Goal: Task Accomplishment & Management: Manage account settings

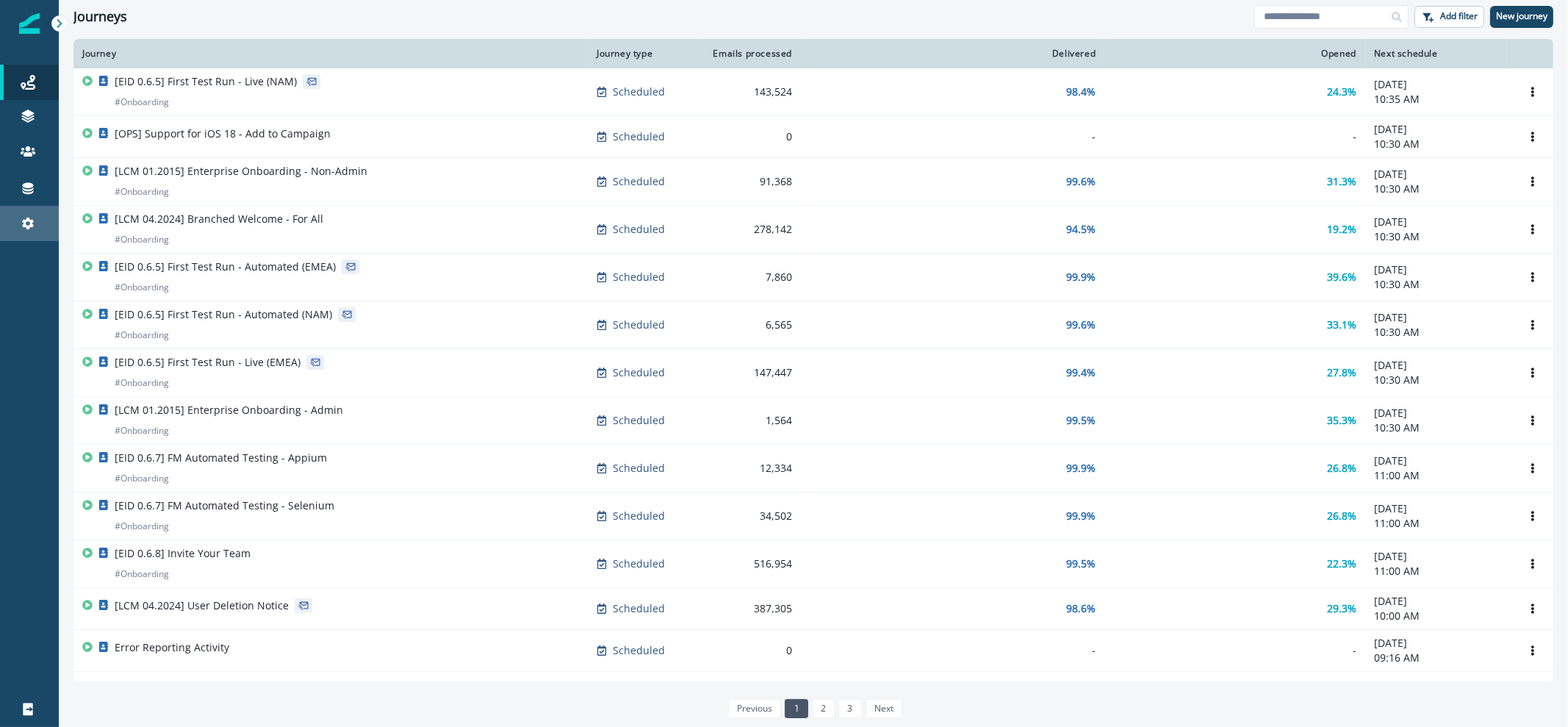
click at [19, 219] on div "Settings" at bounding box center [29, 223] width 47 height 17
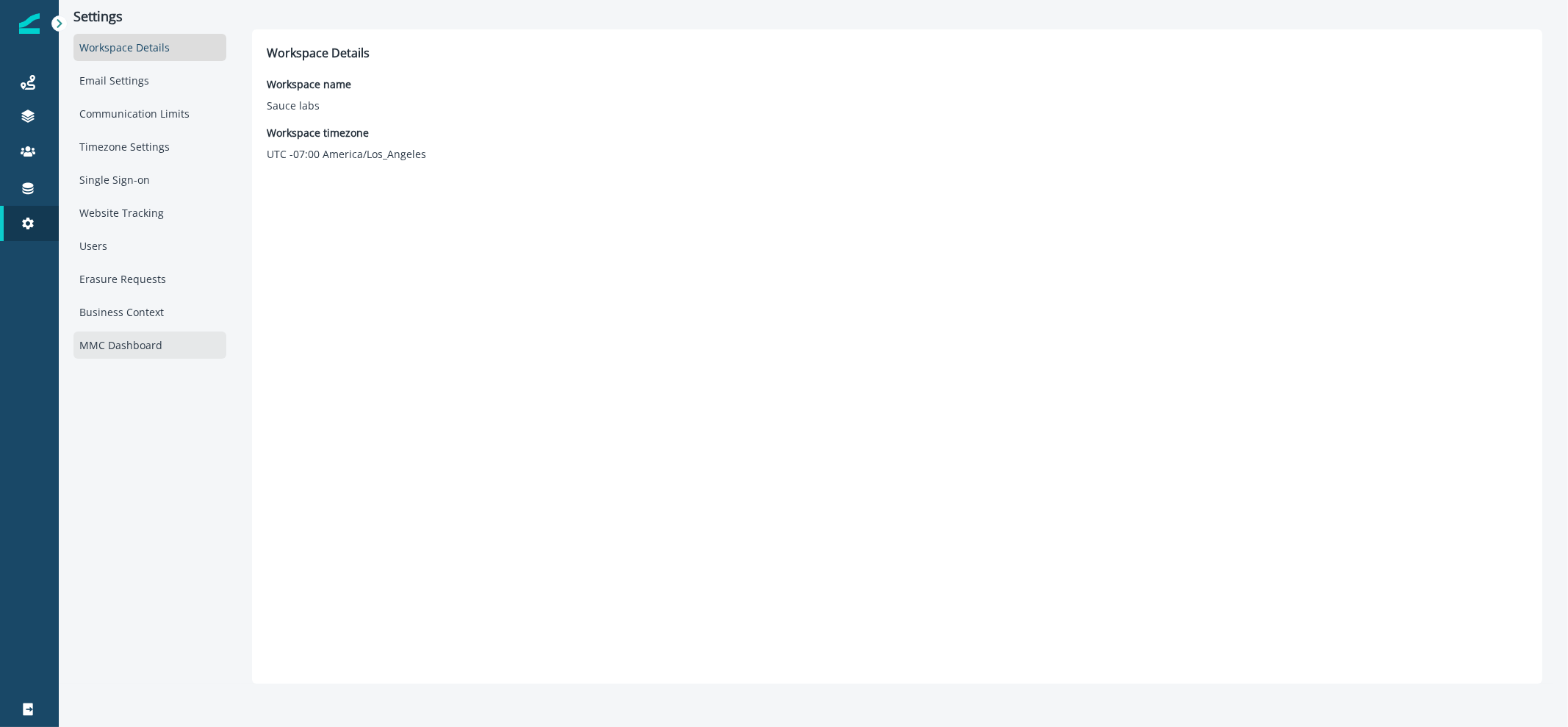
click at [104, 345] on div "MMC Dashboard" at bounding box center [149, 344] width 153 height 27
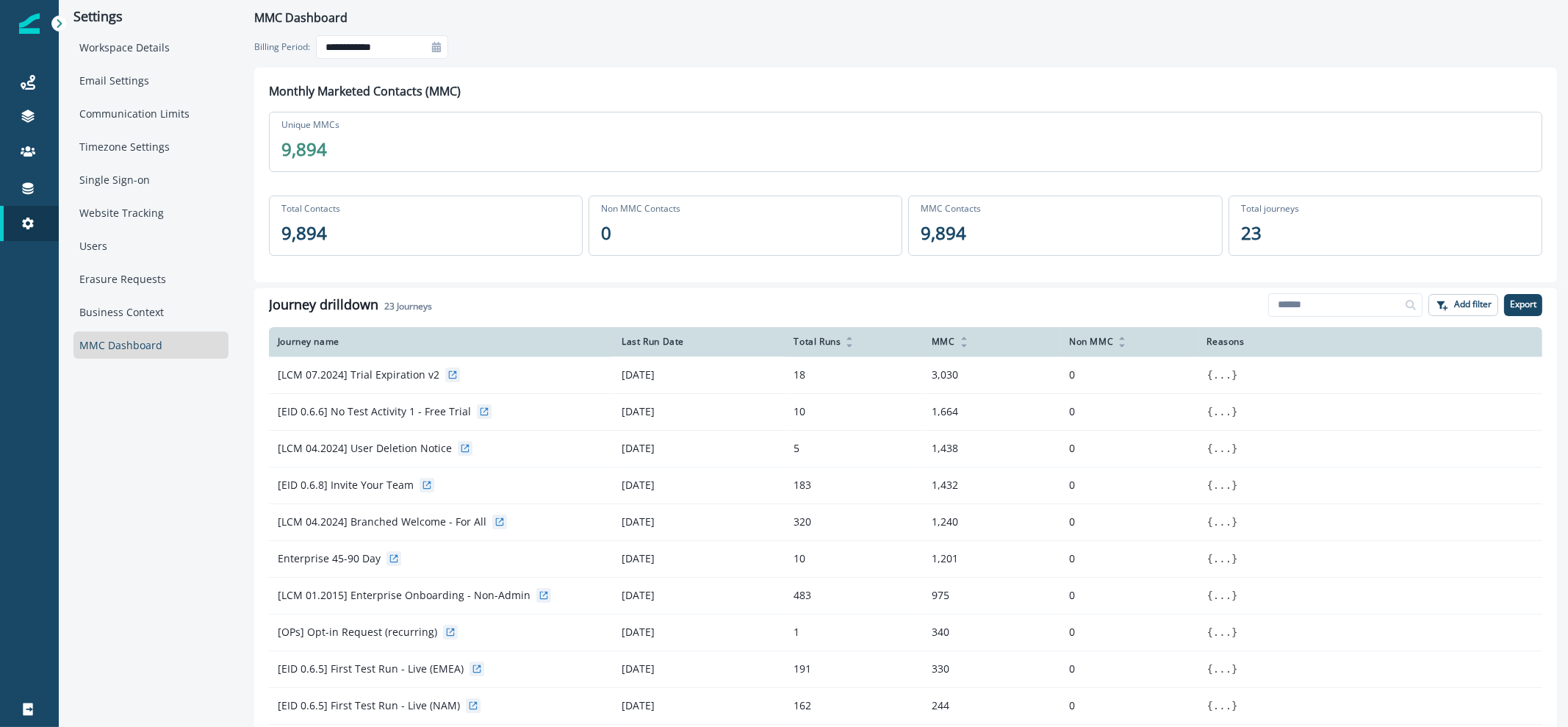
click at [437, 49] on icon at bounding box center [436, 47] width 9 height 11
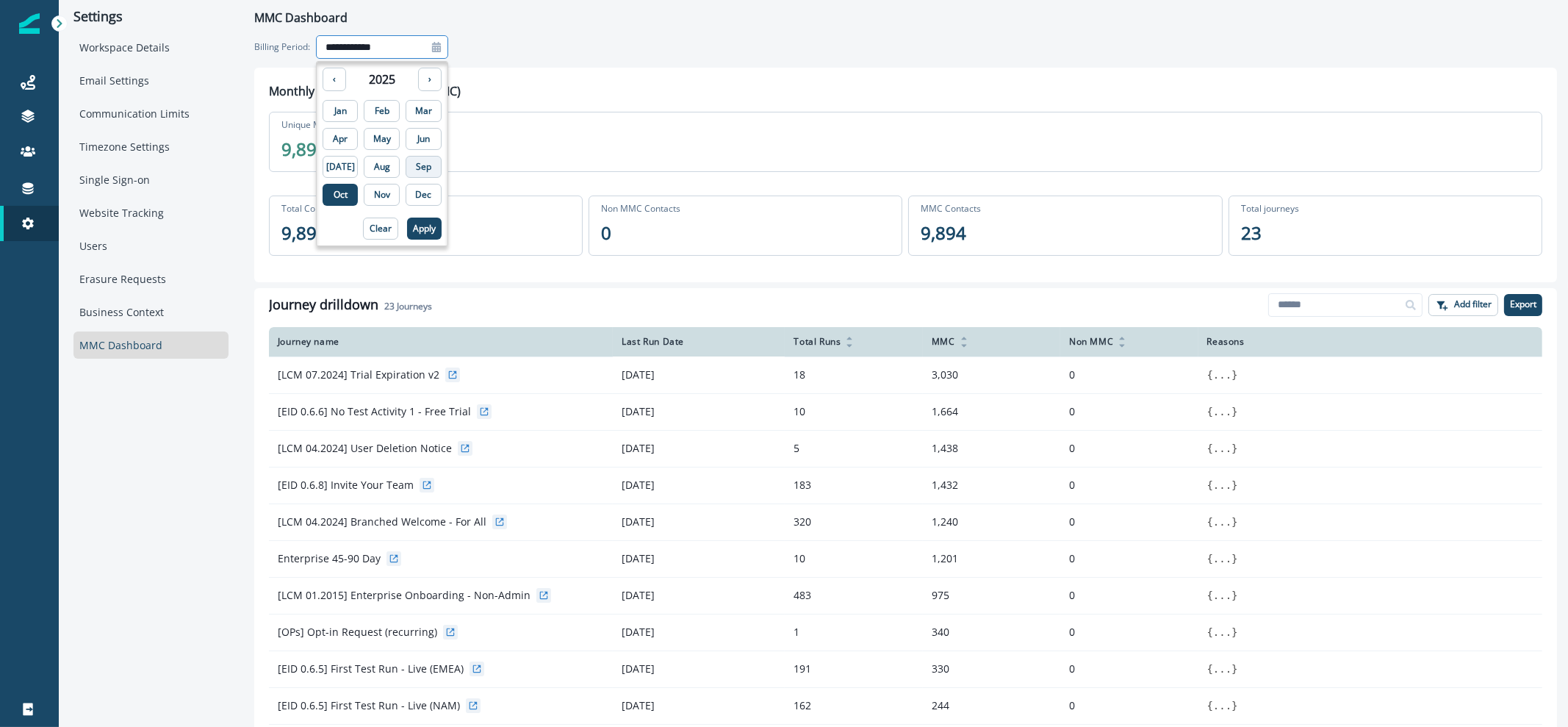
click at [416, 164] on p "Sep" at bounding box center [423, 167] width 16 height 11
click at [413, 224] on p "Apply" at bounding box center [425, 228] width 23 height 11
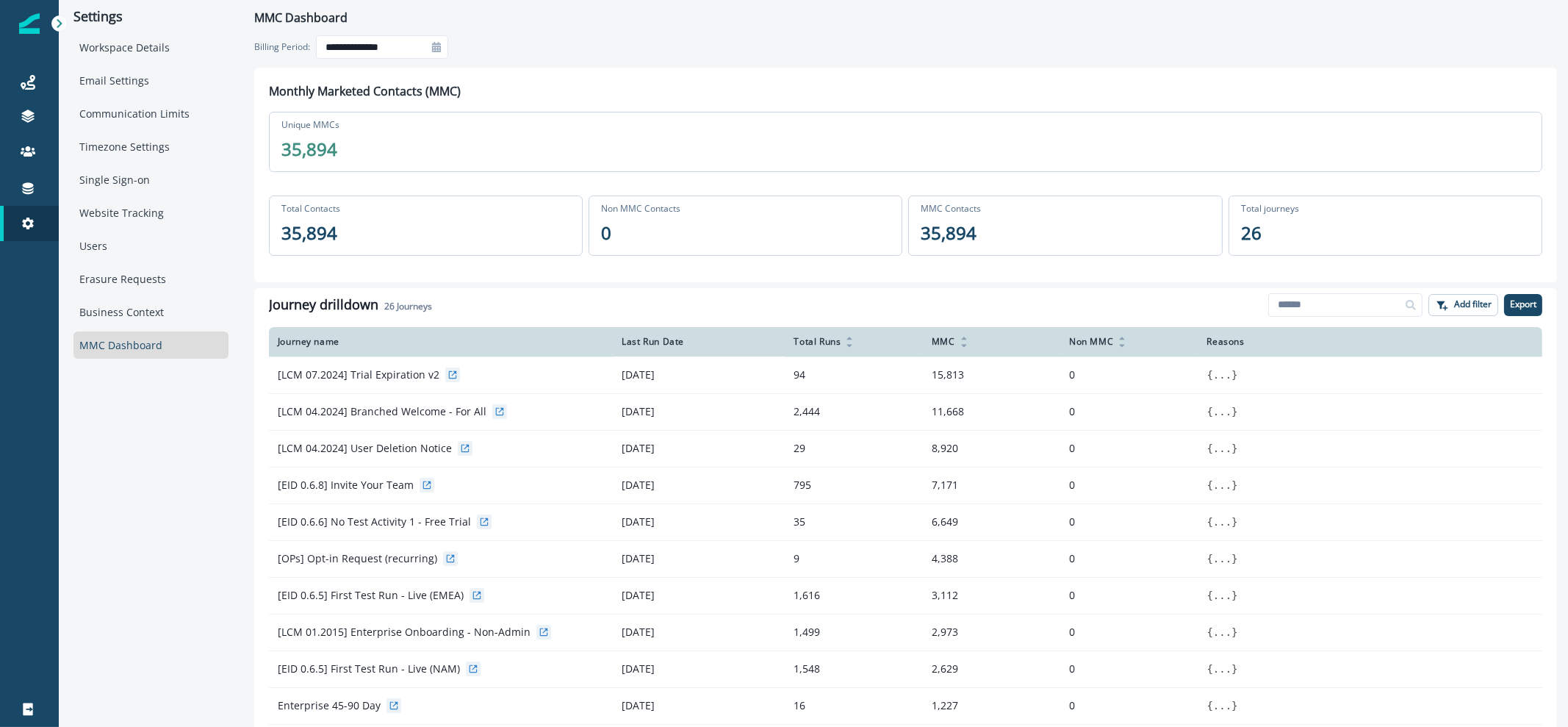
click at [436, 47] on icon at bounding box center [436, 47] width 11 height 11
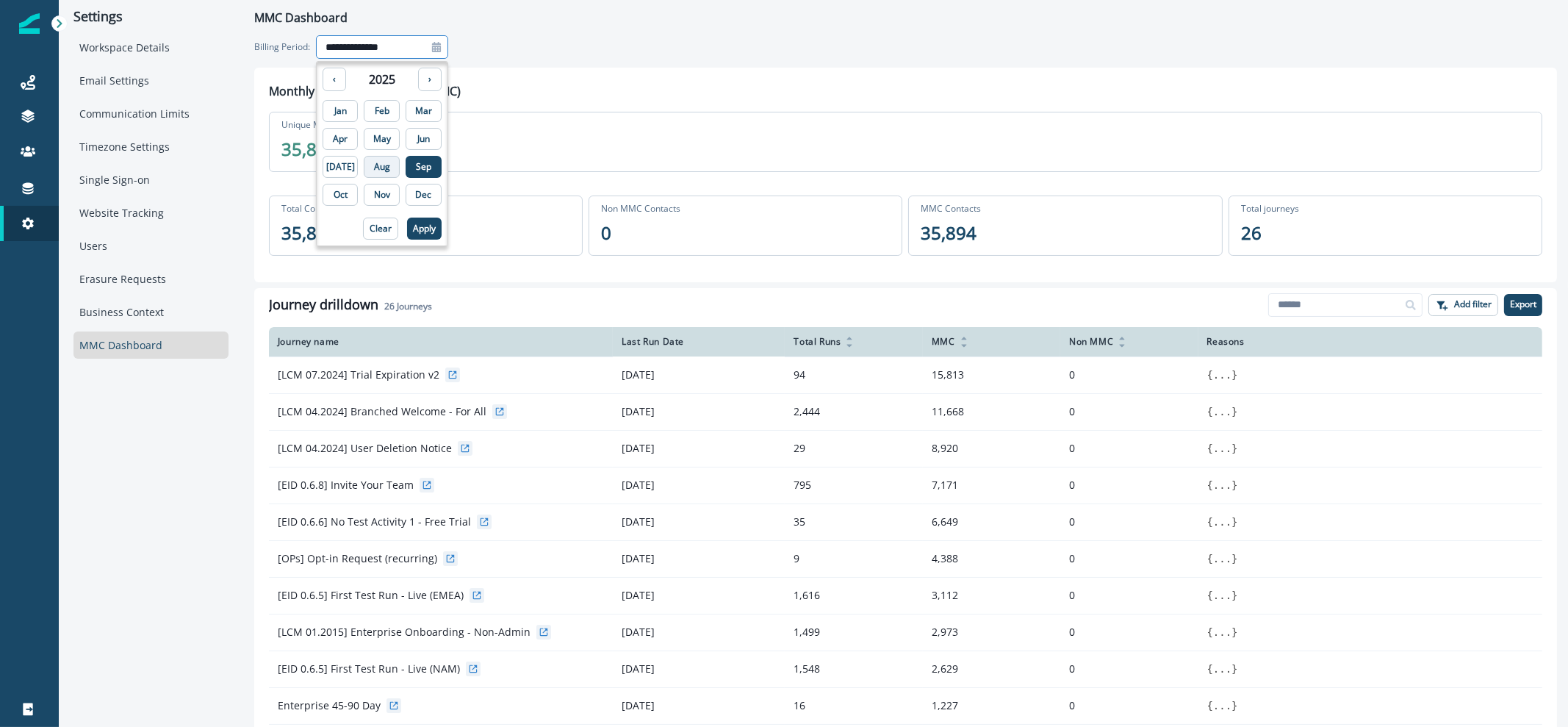
click at [375, 167] on p "Aug" at bounding box center [382, 167] width 16 height 11
click at [413, 231] on p "Apply" at bounding box center [425, 228] width 23 height 11
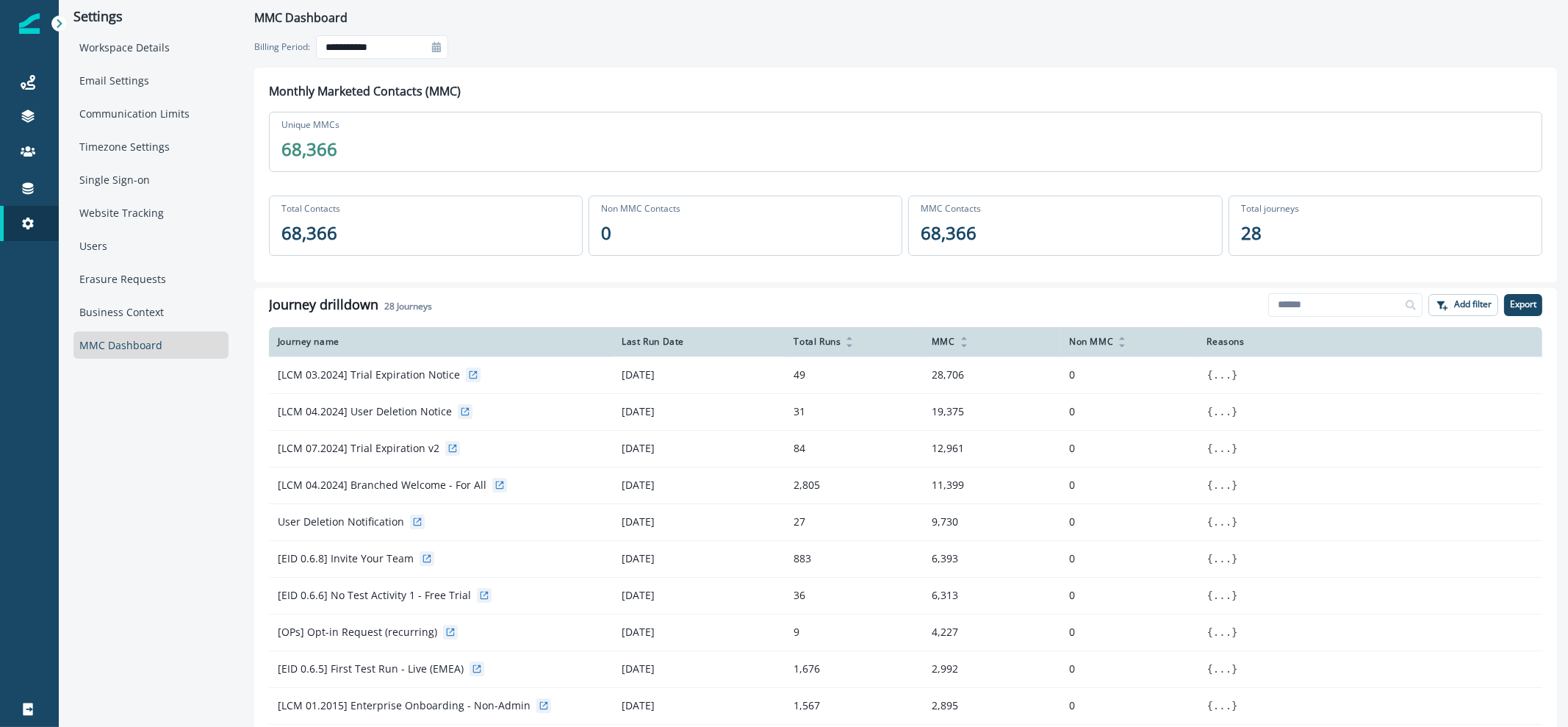
click at [437, 45] on icon at bounding box center [436, 47] width 9 height 11
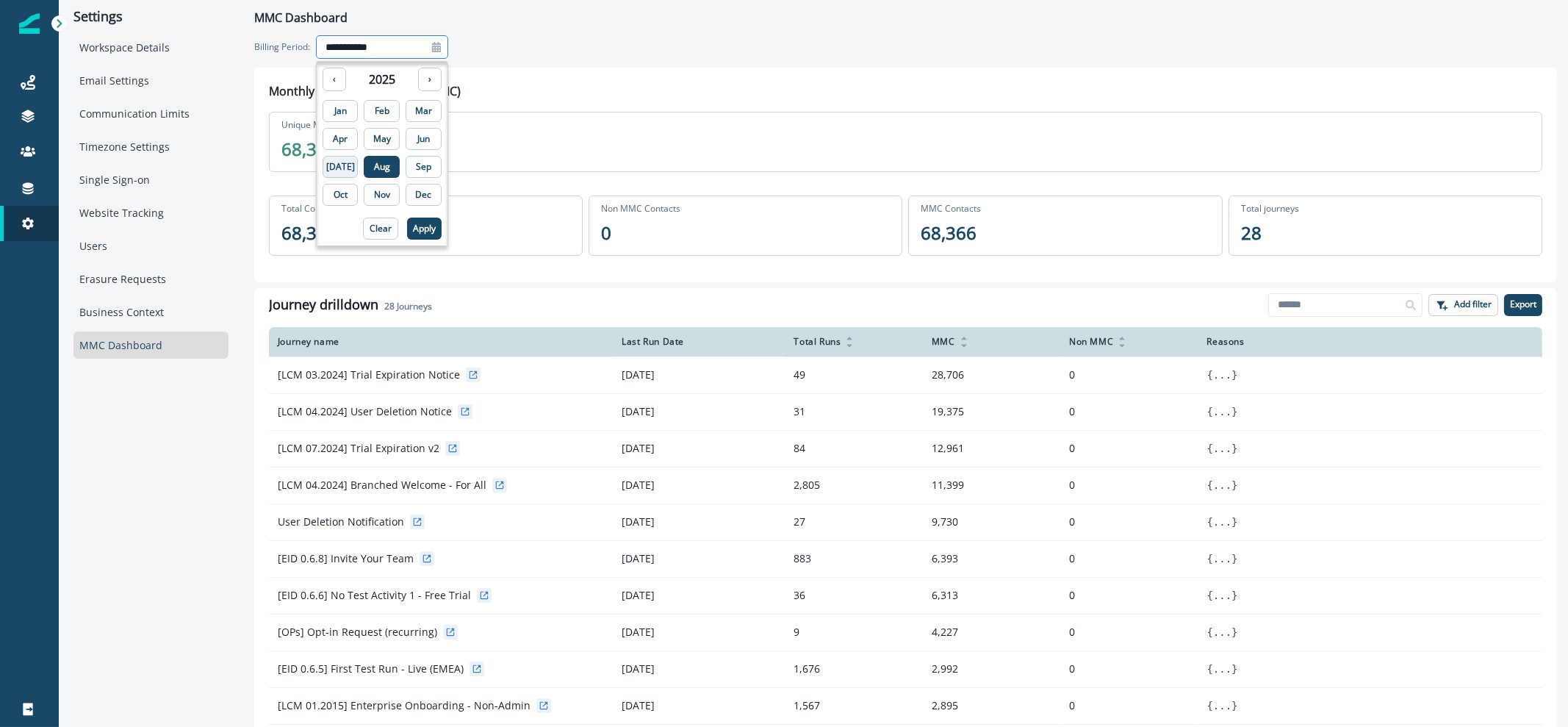
click at [334, 167] on p "Jul" at bounding box center [340, 167] width 29 height 11
click at [407, 235] on button "Apply" at bounding box center [424, 228] width 34 height 22
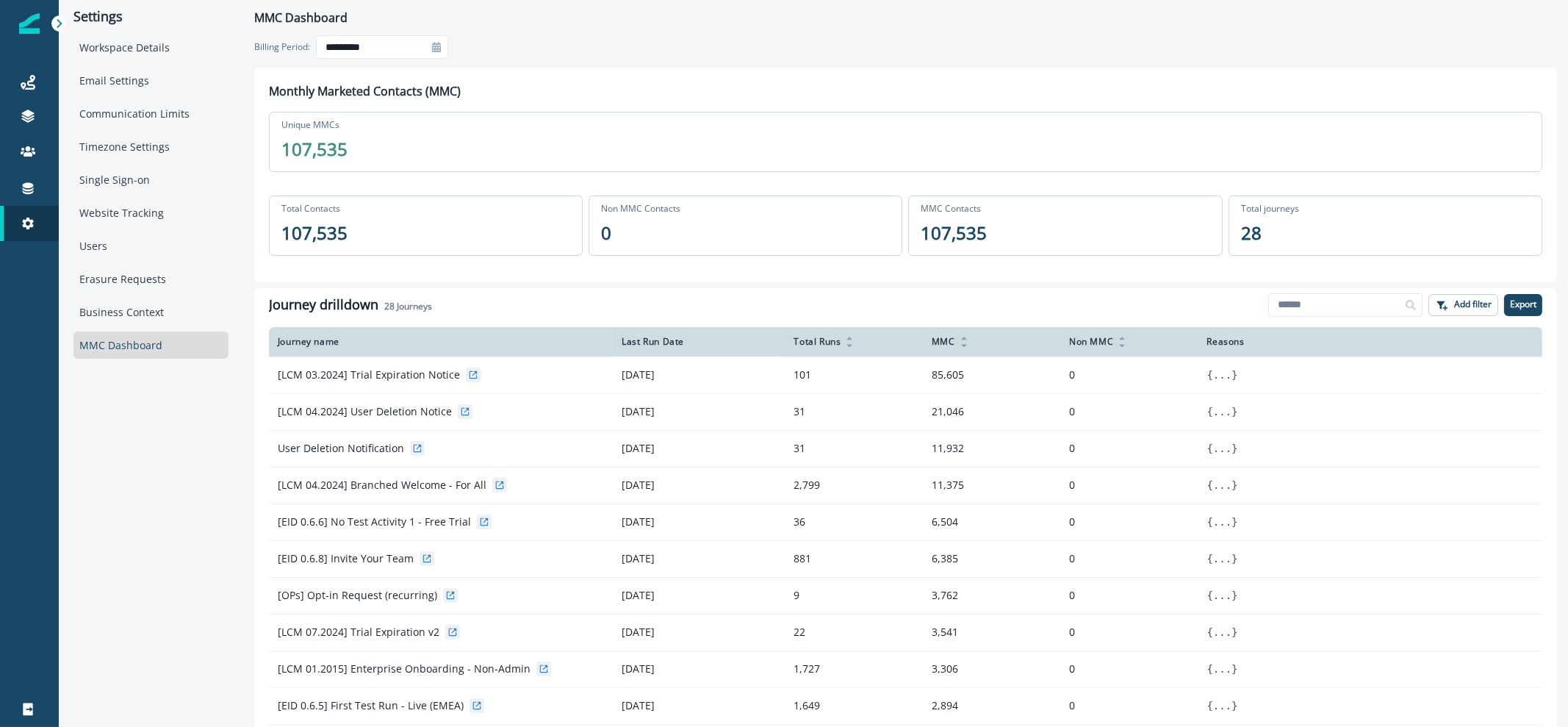
click at [435, 44] on icon at bounding box center [436, 47] width 9 height 11
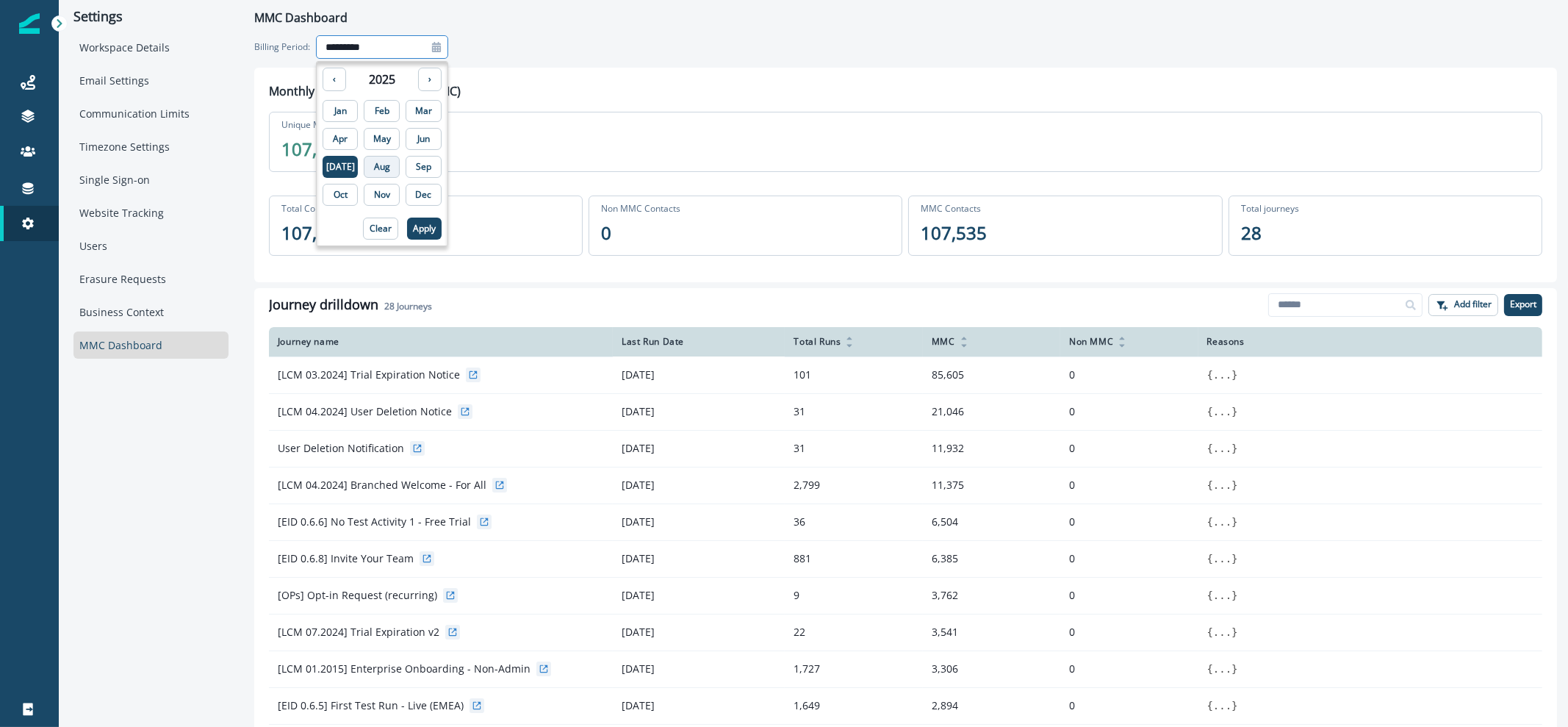
click at [378, 167] on p "Aug" at bounding box center [382, 167] width 16 height 11
click at [415, 232] on p "Apply" at bounding box center [425, 228] width 23 height 11
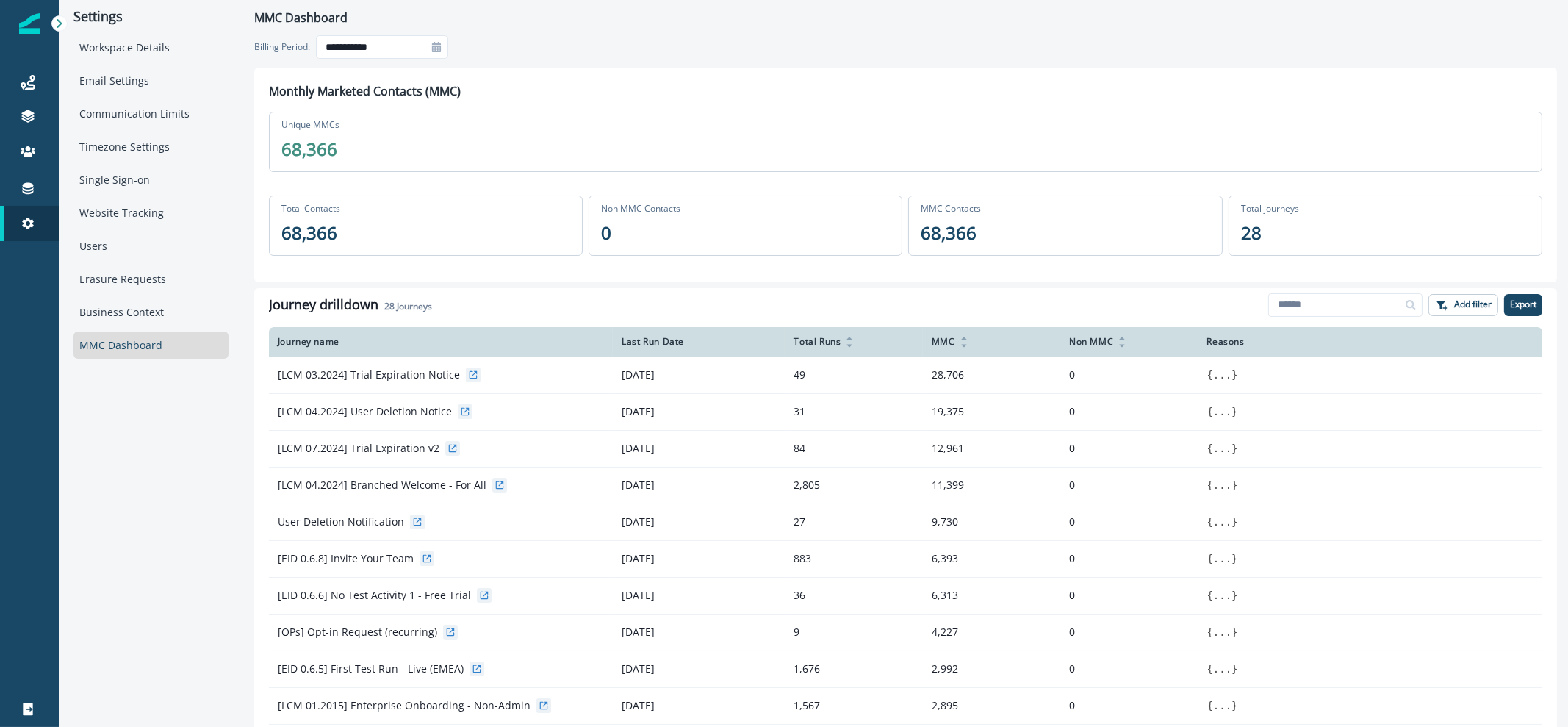
click at [426, 49] on div at bounding box center [436, 47] width 24 height 24
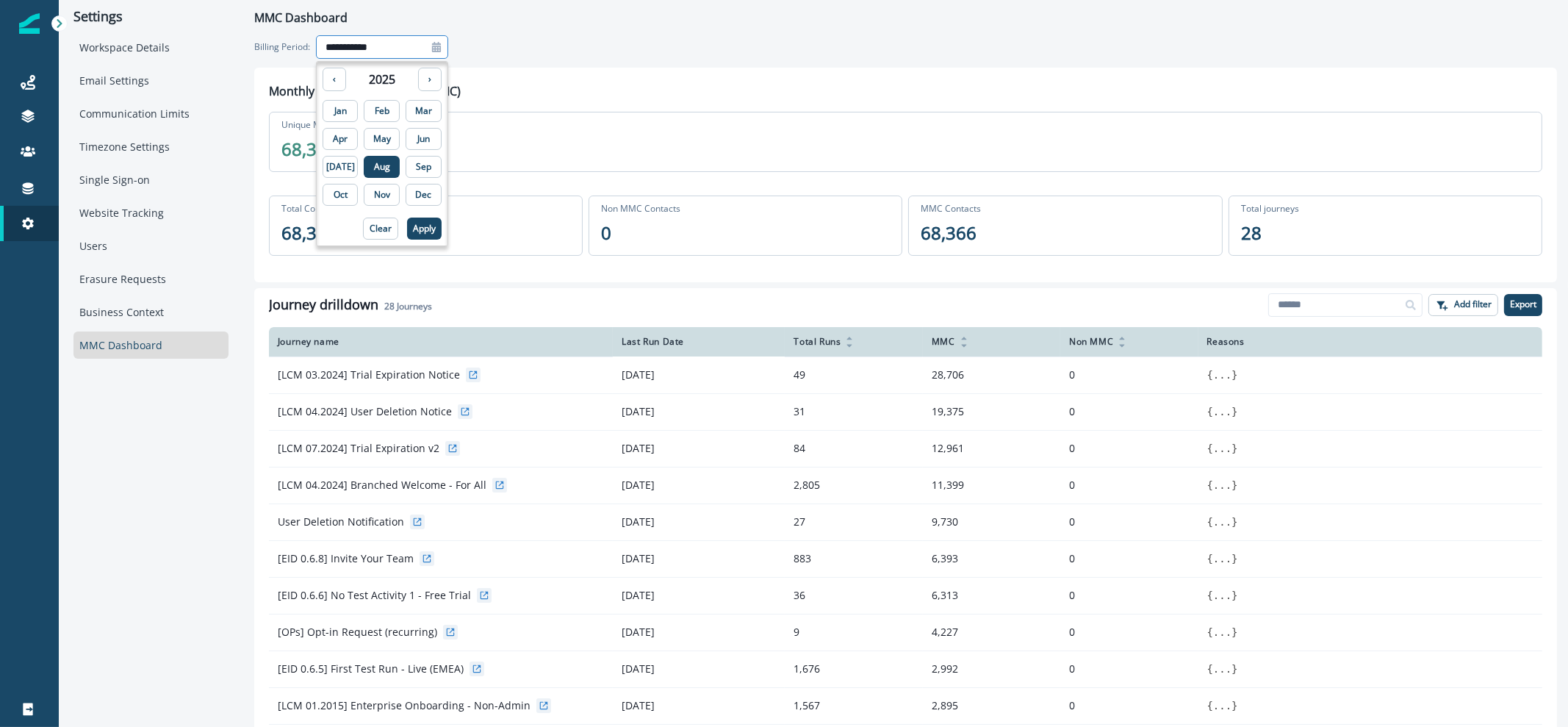
click at [434, 48] on icon at bounding box center [436, 47] width 11 height 11
click at [417, 143] on p "Jun" at bounding box center [423, 139] width 12 height 11
click at [416, 229] on p "Apply" at bounding box center [425, 228] width 23 height 11
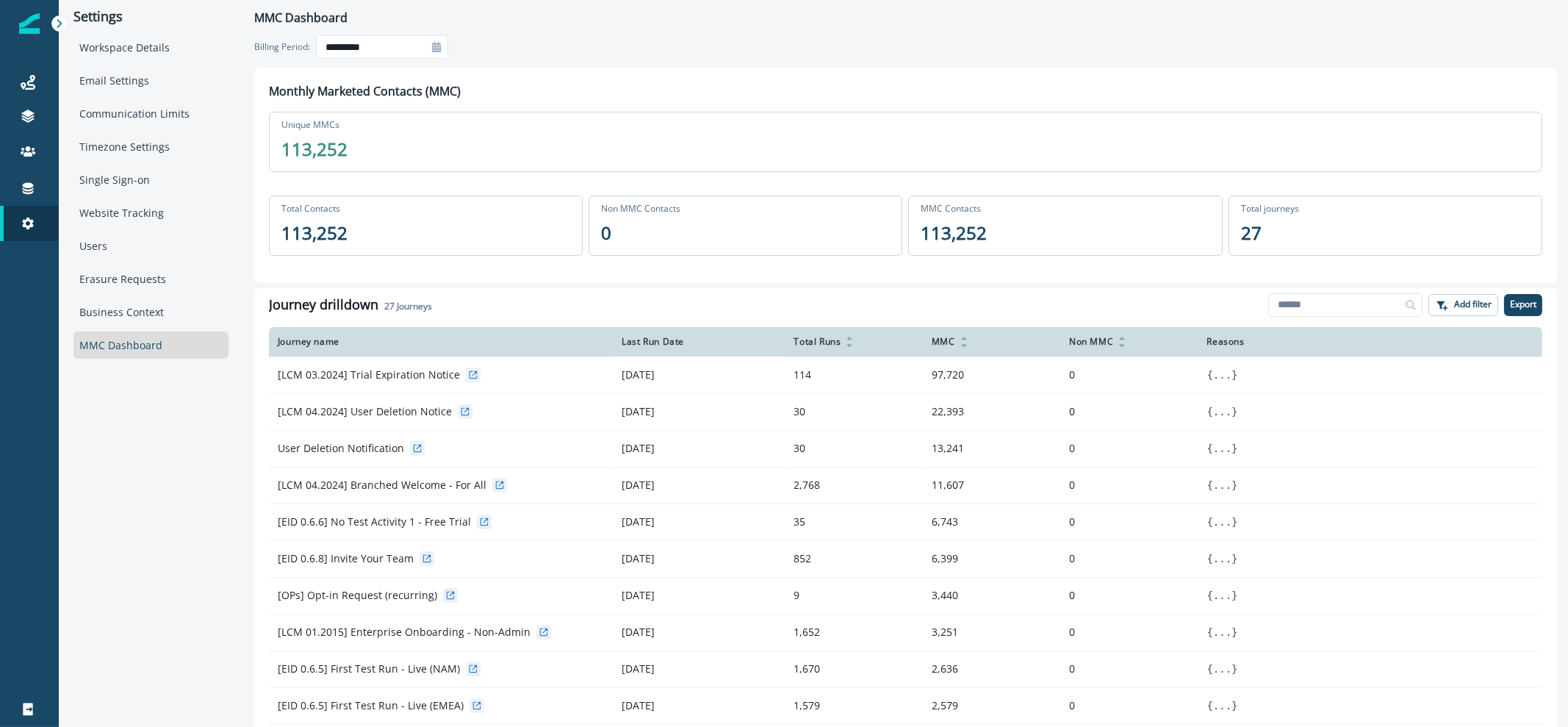
click at [435, 51] on icon at bounding box center [436, 47] width 9 height 11
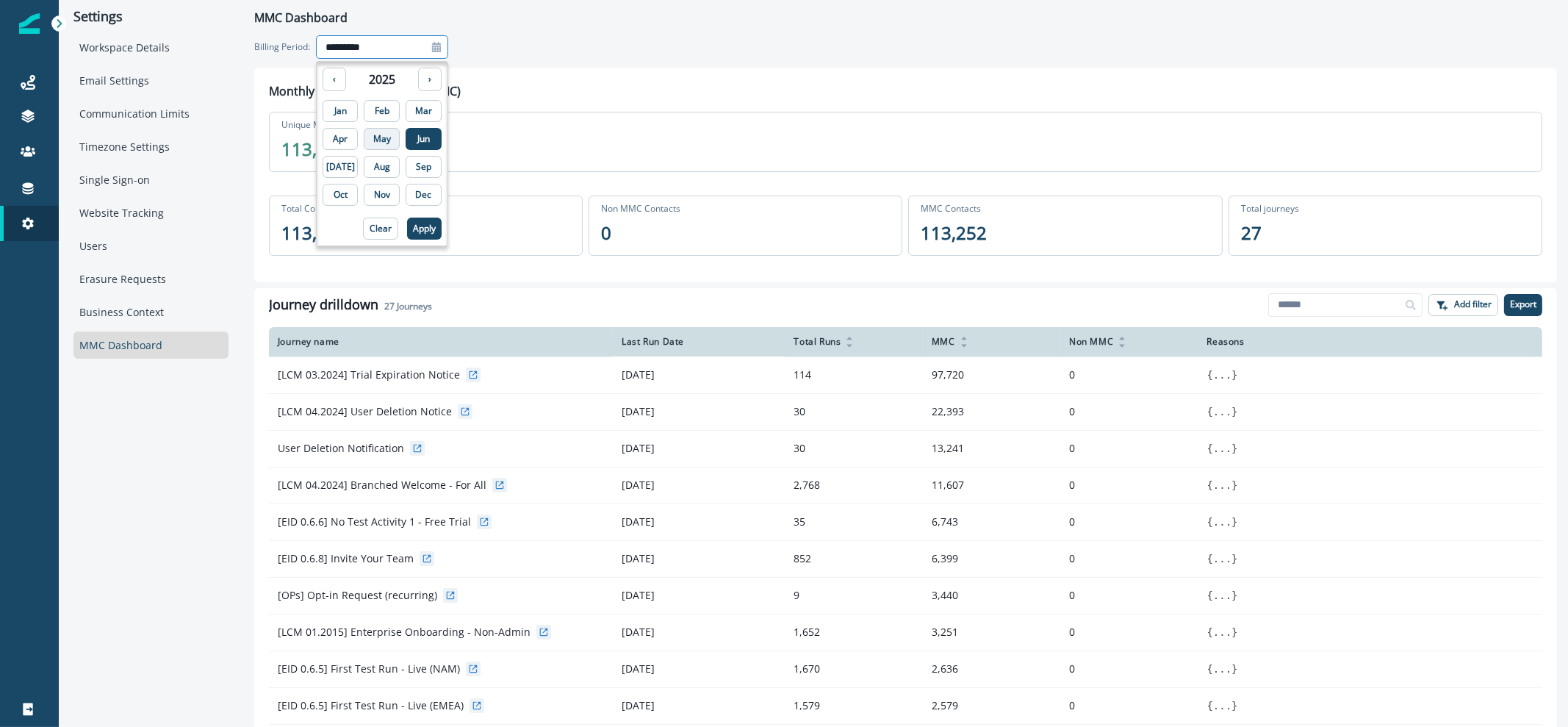
click at [373, 137] on p "May" at bounding box center [381, 139] width 17 height 11
click at [415, 237] on button "Apply" at bounding box center [424, 228] width 34 height 22
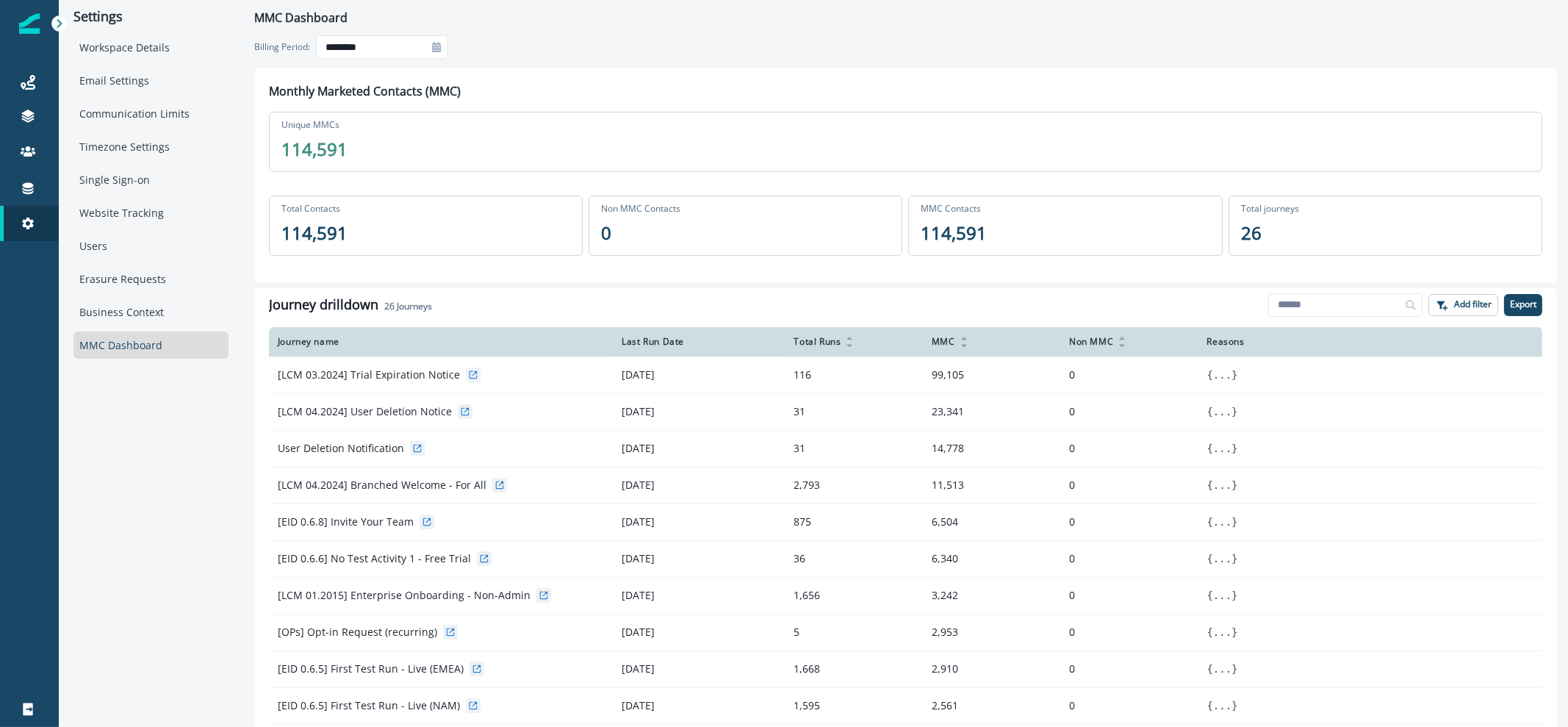
click at [434, 51] on div at bounding box center [436, 47] width 24 height 24
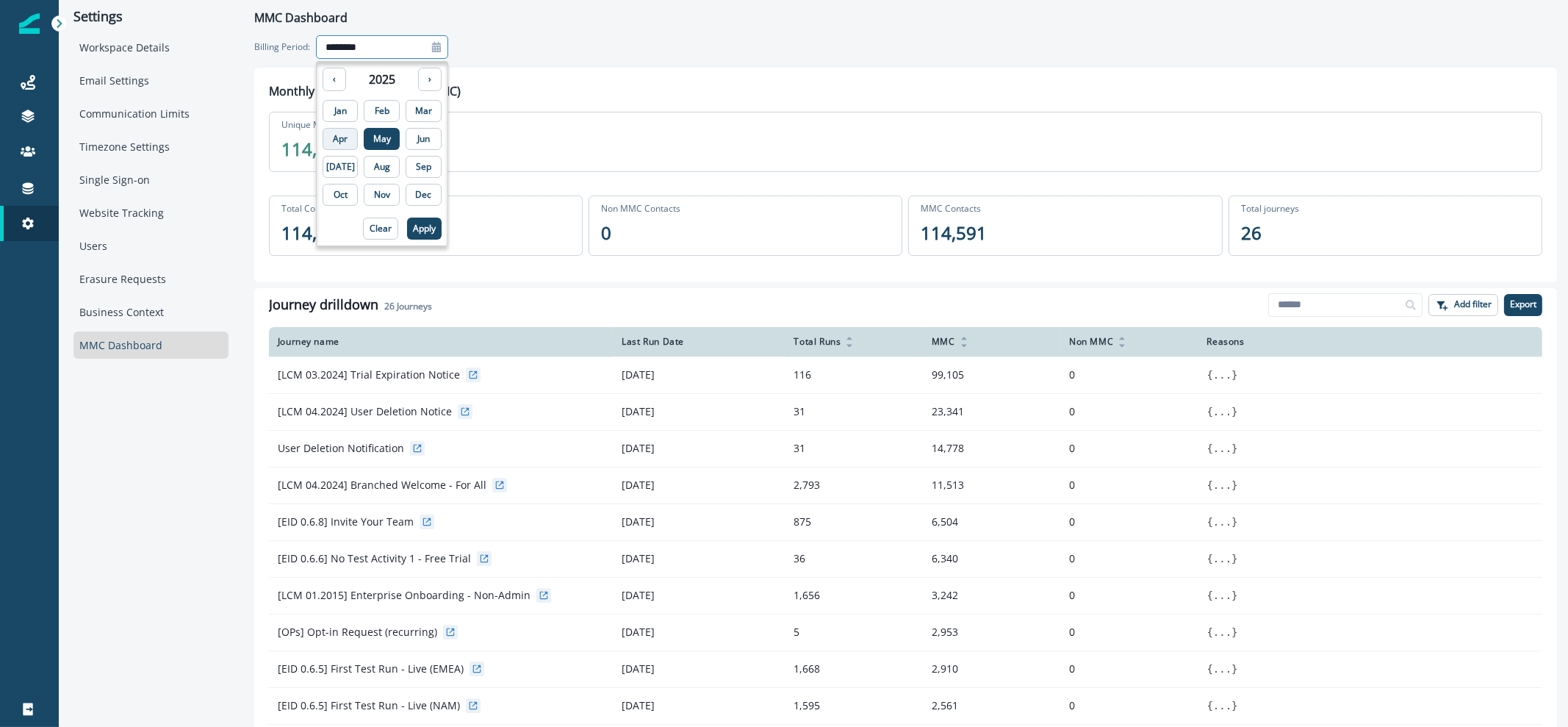
click at [338, 134] on p "Apr" at bounding box center [340, 139] width 15 height 11
click at [413, 233] on p "Apply" at bounding box center [425, 228] width 23 height 11
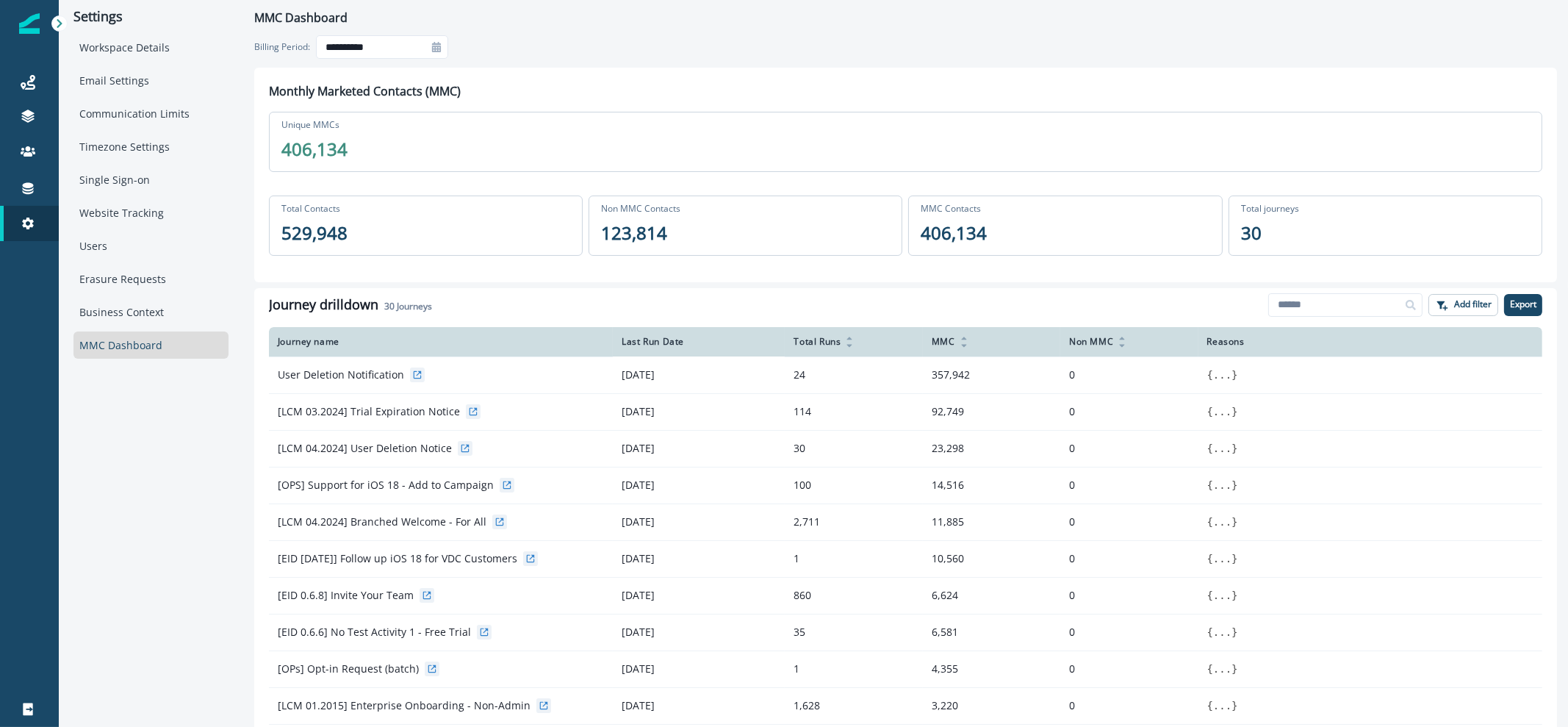
click at [434, 44] on icon at bounding box center [436, 47] width 9 height 11
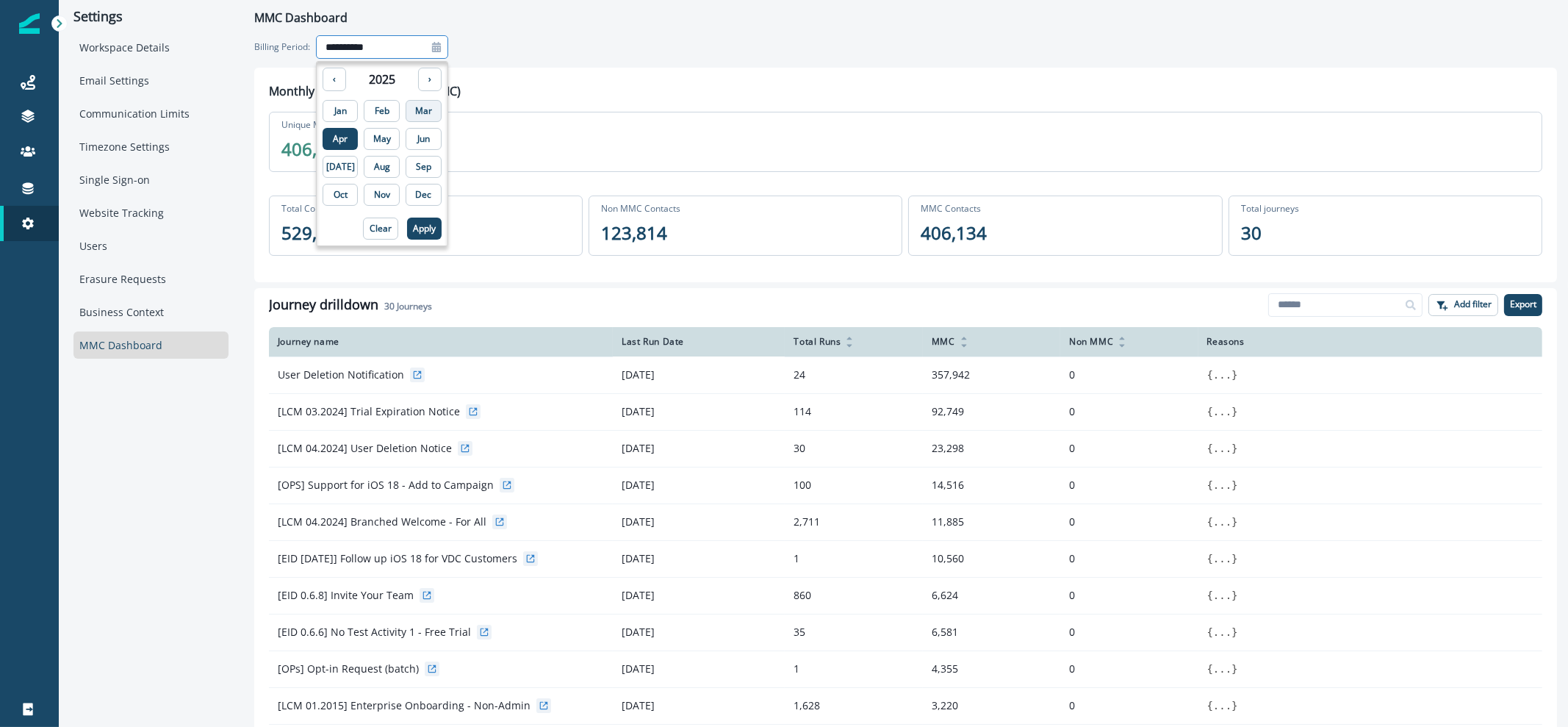
click at [415, 109] on p "Mar" at bounding box center [423, 111] width 17 height 11
click at [407, 237] on button "Apply" at bounding box center [424, 228] width 34 height 22
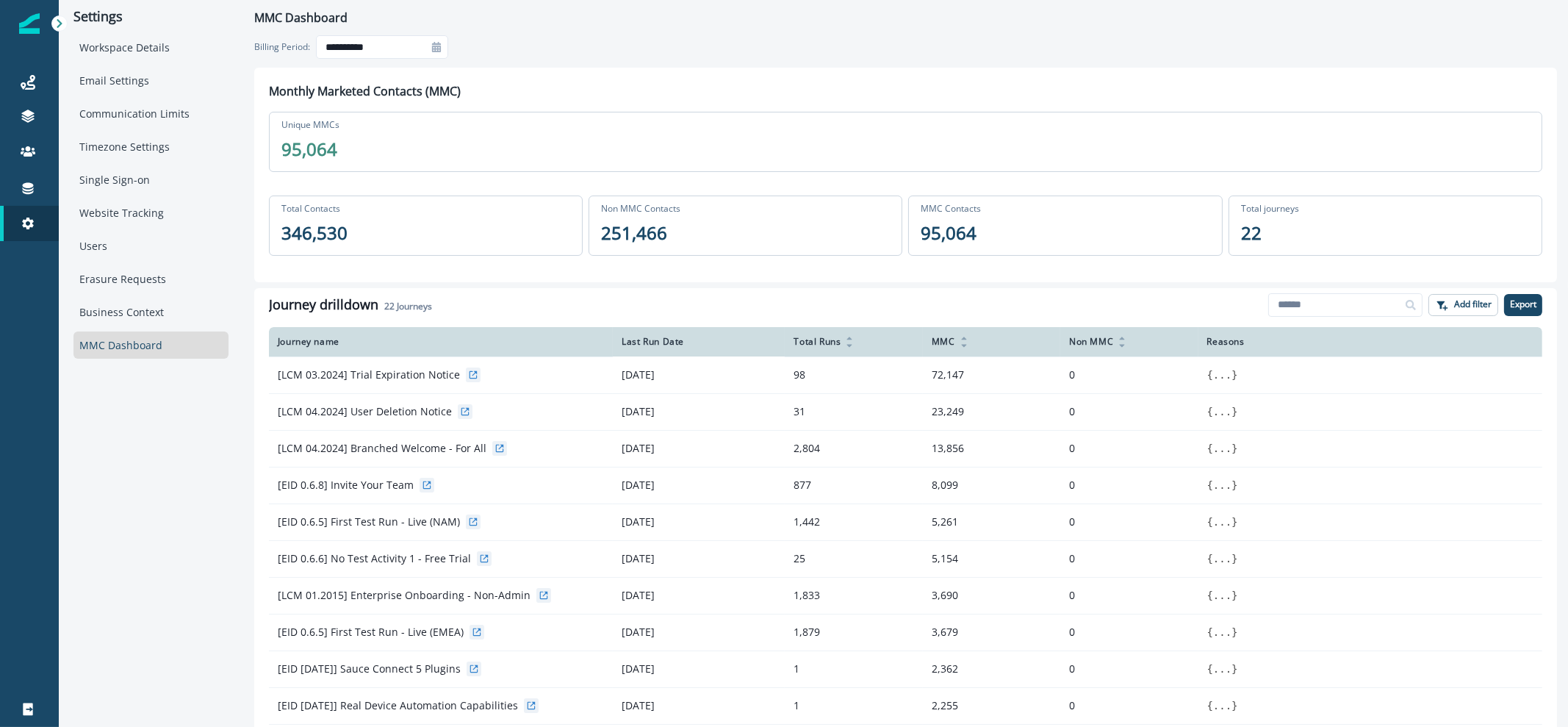
click at [442, 46] on div at bounding box center [436, 47] width 24 height 24
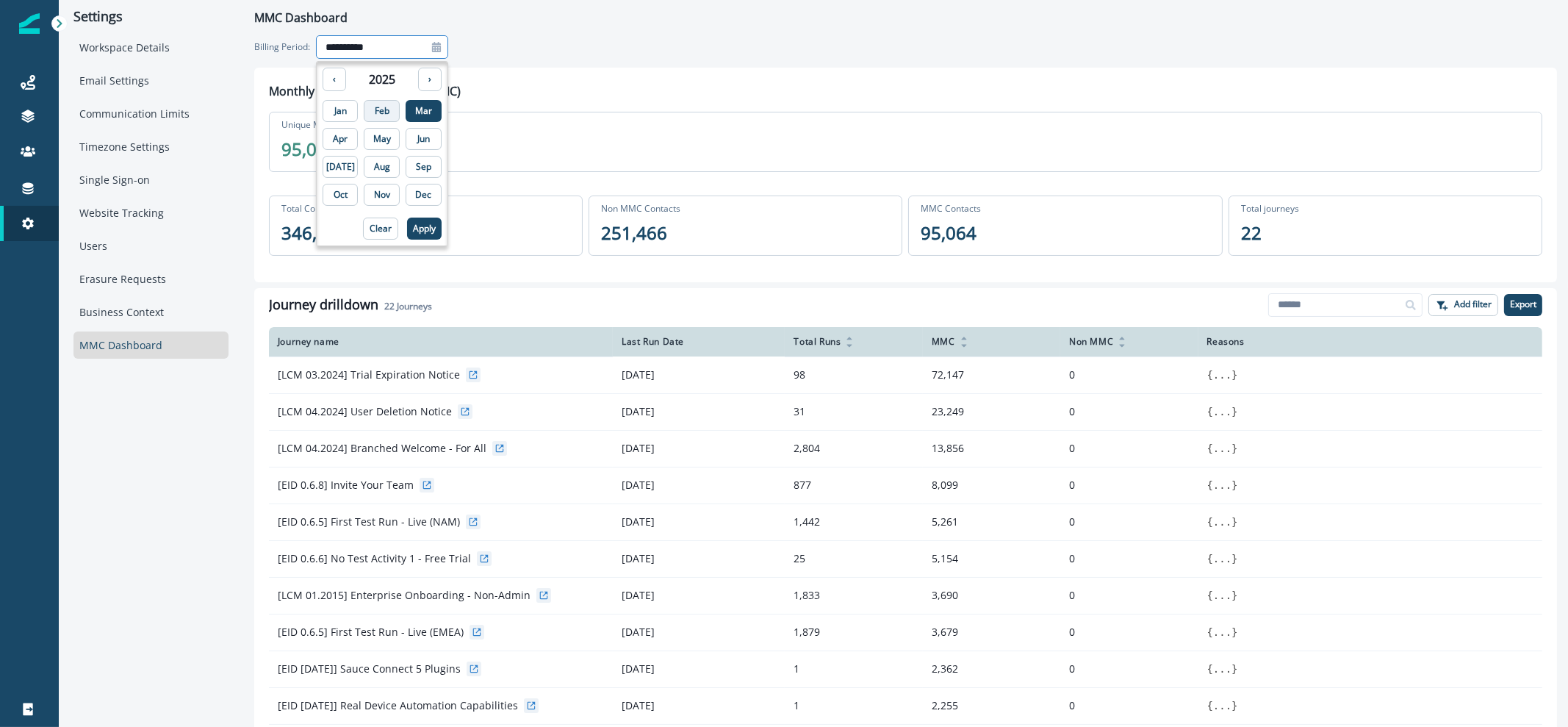
click at [375, 108] on p "Feb" at bounding box center [382, 111] width 15 height 11
click at [413, 229] on p "Apply" at bounding box center [425, 228] width 23 height 11
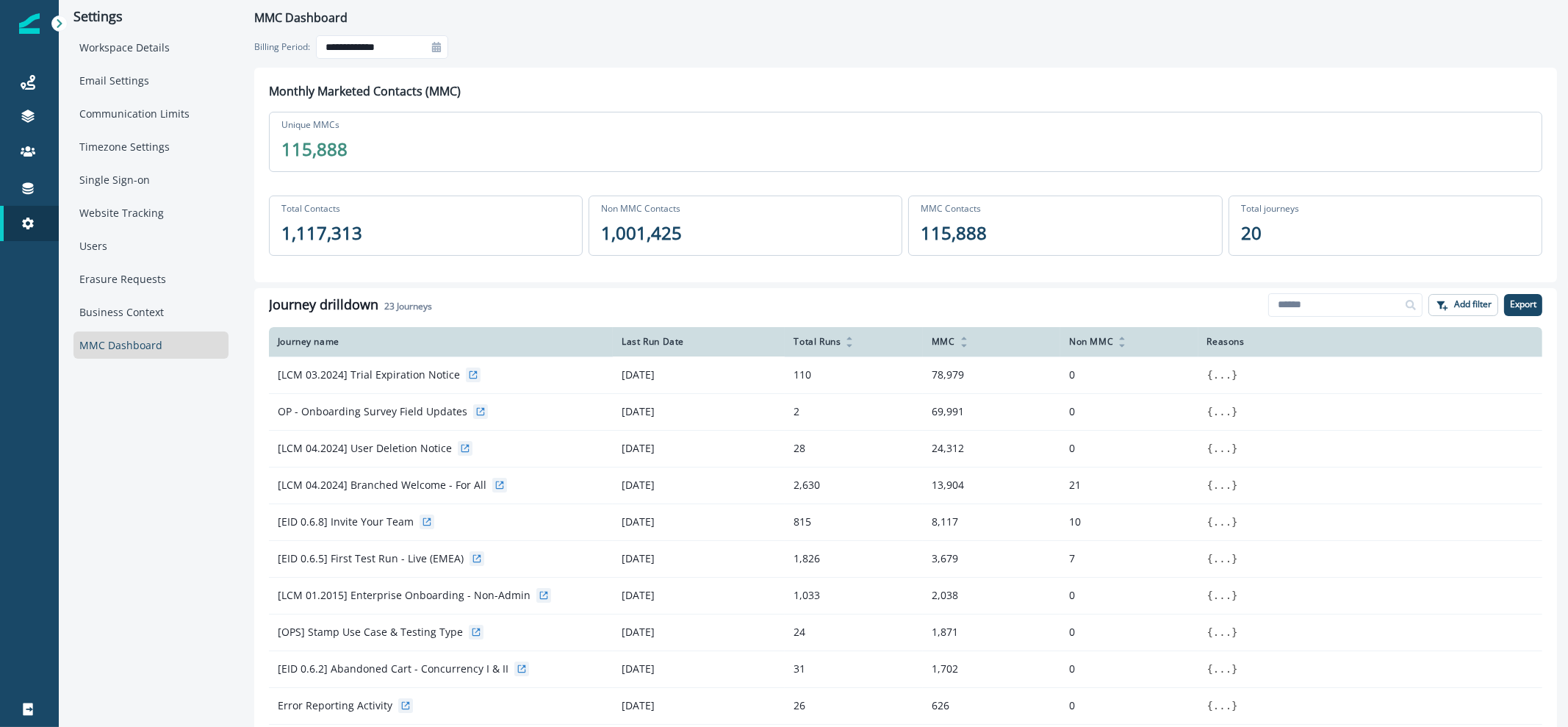
click at [435, 52] on icon at bounding box center [436, 47] width 9 height 11
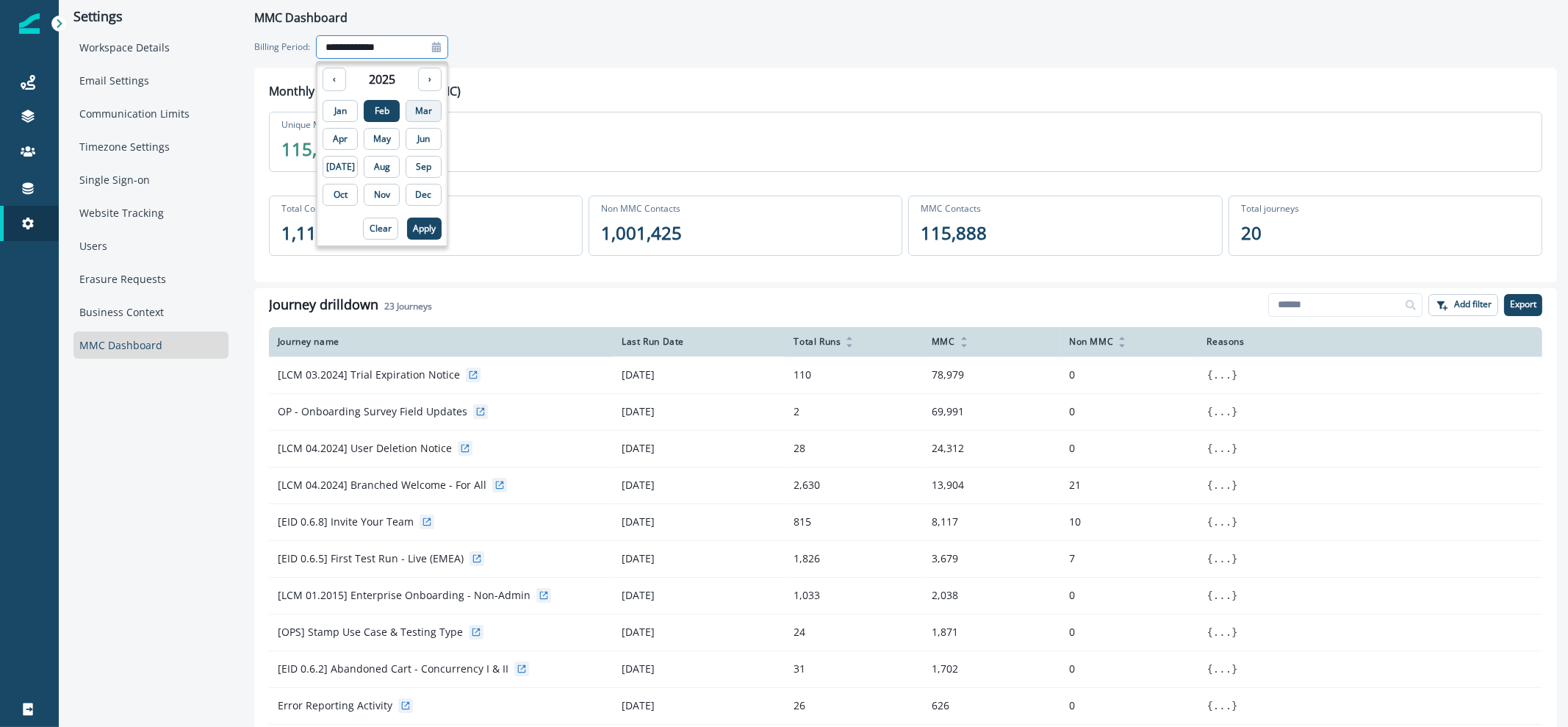
click at [415, 109] on p "Mar" at bounding box center [423, 111] width 17 height 11
click at [413, 224] on p "Apply" at bounding box center [425, 228] width 23 height 11
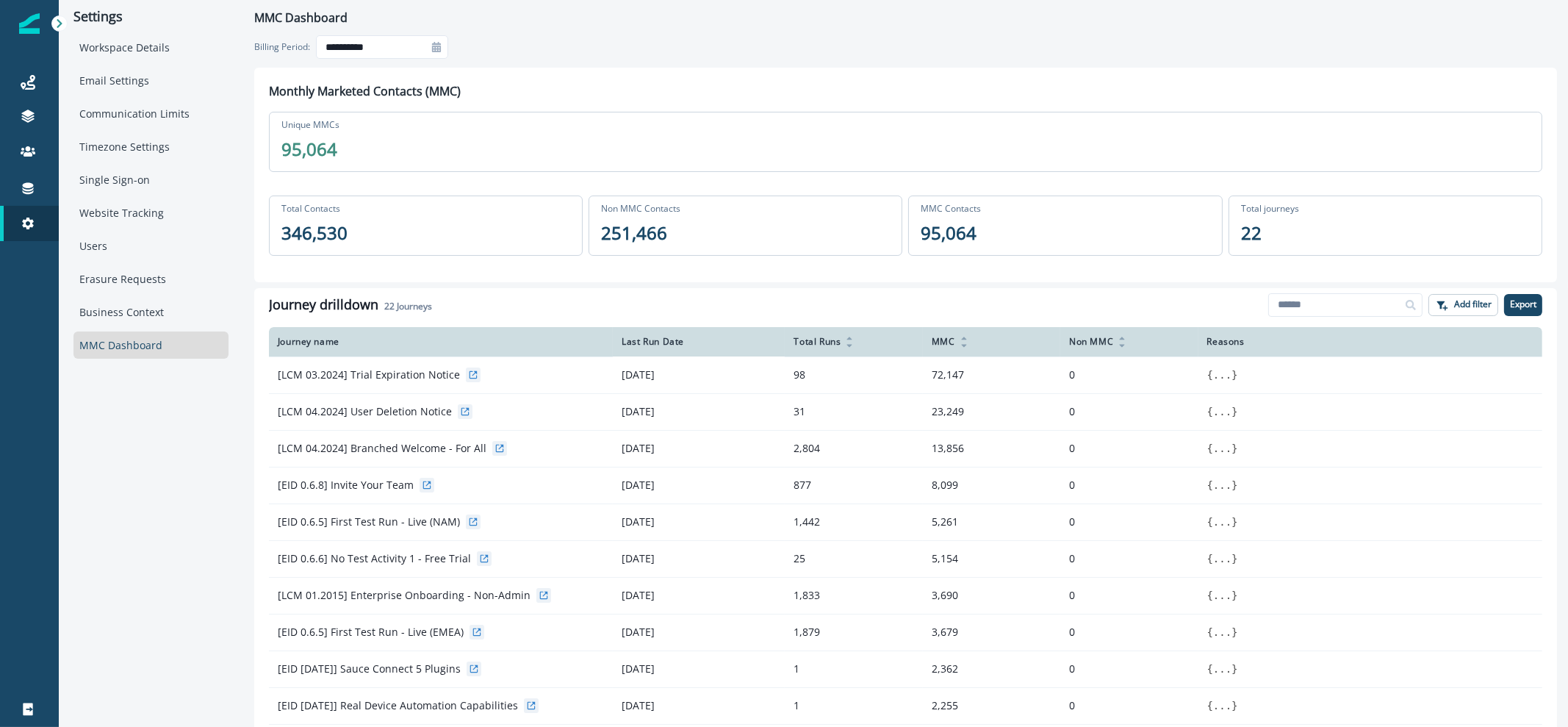
click at [437, 45] on icon at bounding box center [436, 47] width 9 height 11
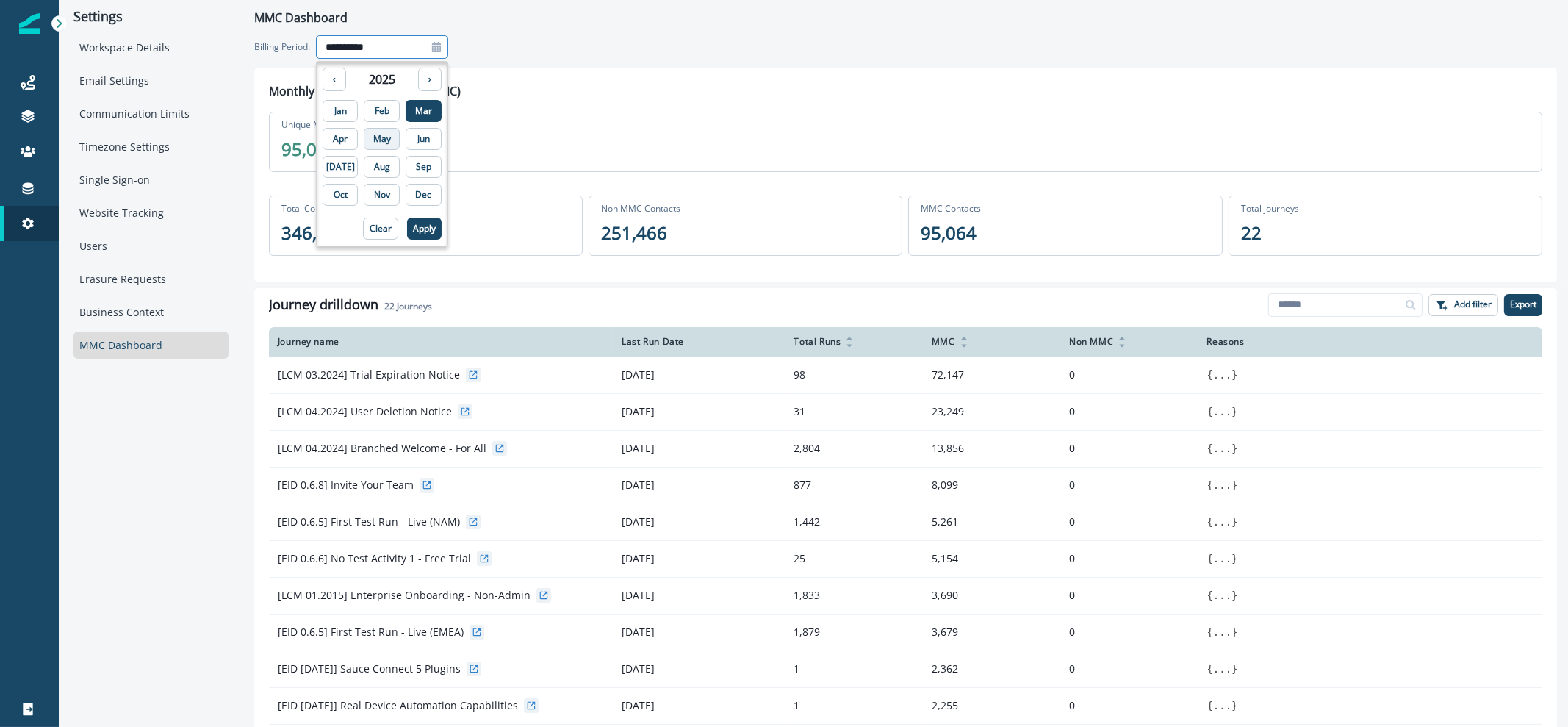
click at [377, 137] on p "May" at bounding box center [381, 139] width 17 height 11
click at [413, 228] on p "Apply" at bounding box center [425, 228] width 23 height 11
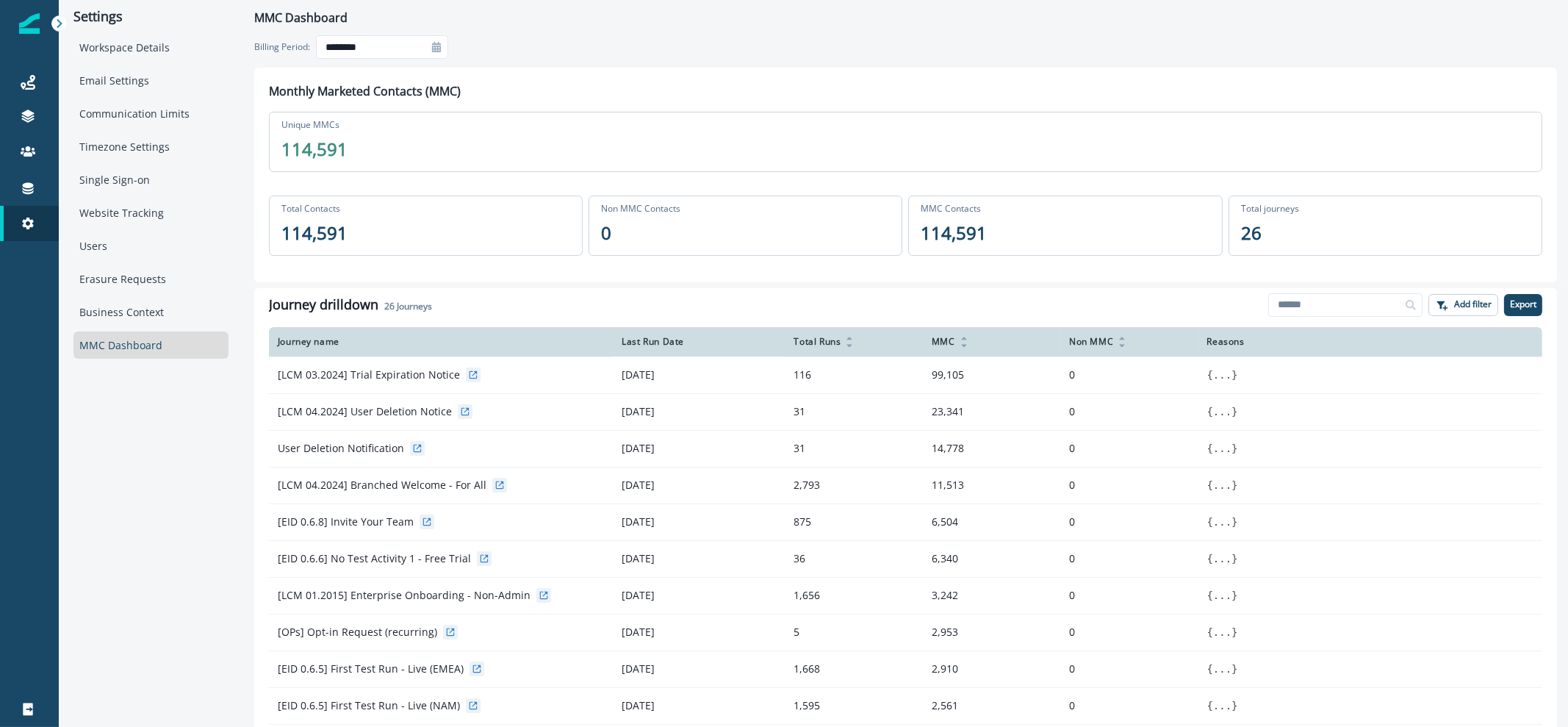
click at [435, 46] on icon at bounding box center [436, 47] width 9 height 11
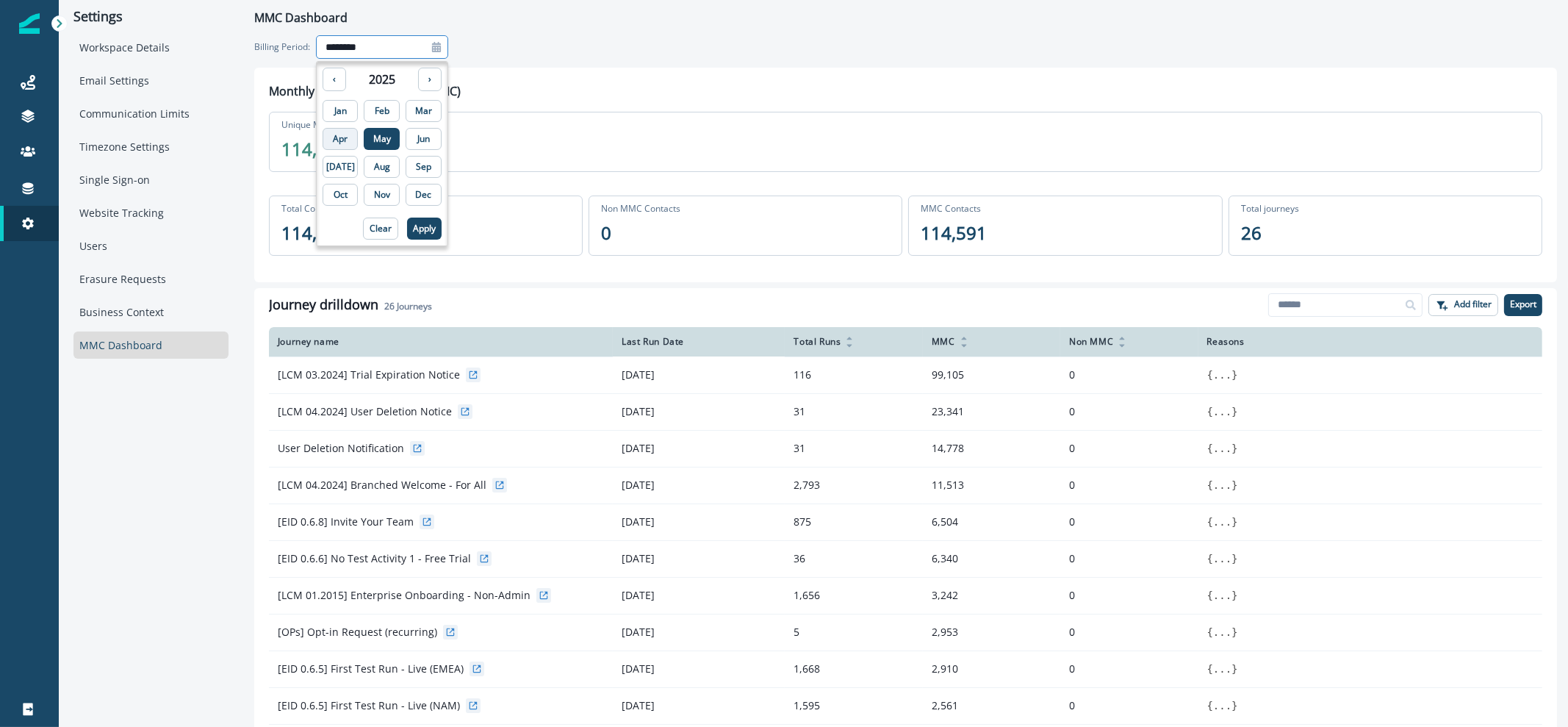
click at [338, 134] on p "Apr" at bounding box center [340, 139] width 15 height 11
click at [415, 226] on p "Apply" at bounding box center [425, 228] width 23 height 11
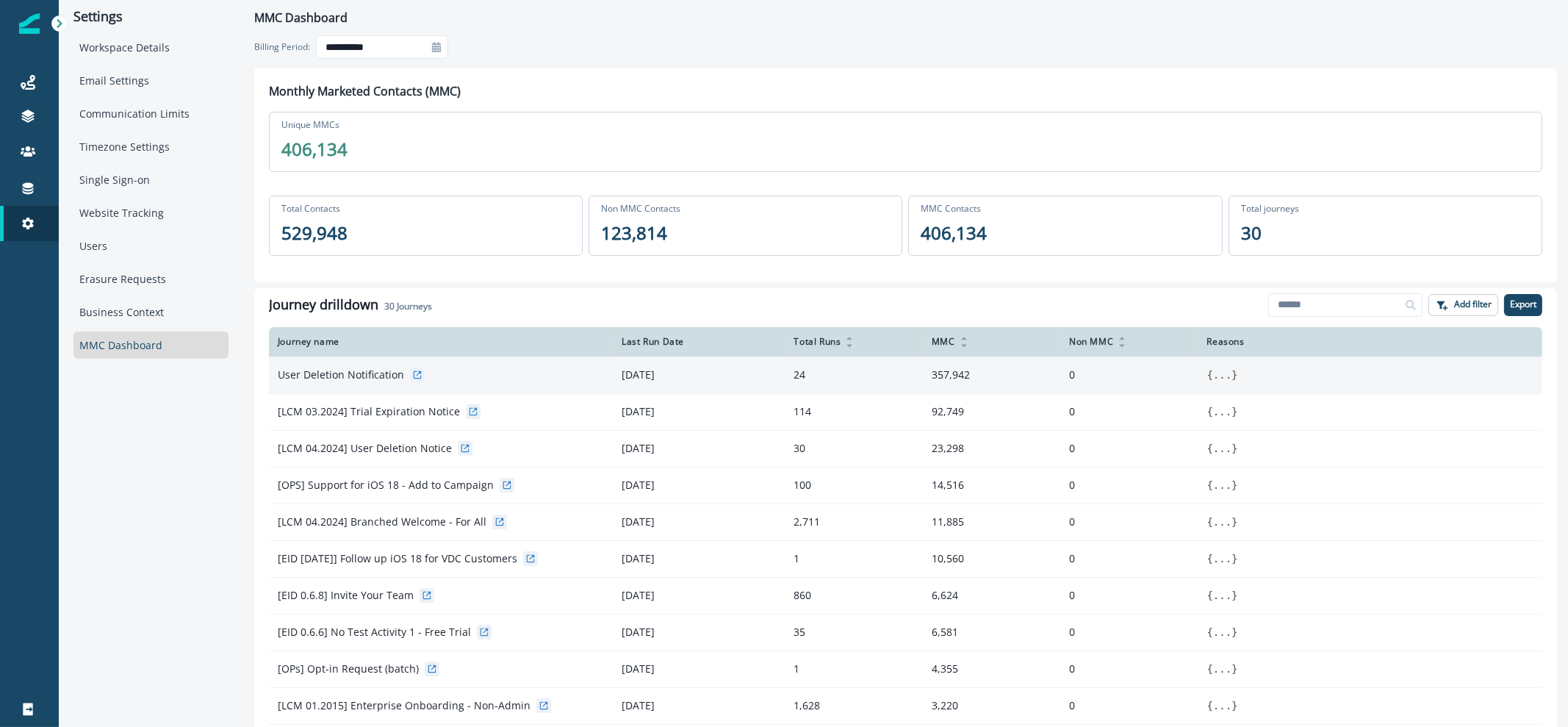
click at [412, 372] on icon at bounding box center [417, 375] width 11 height 11
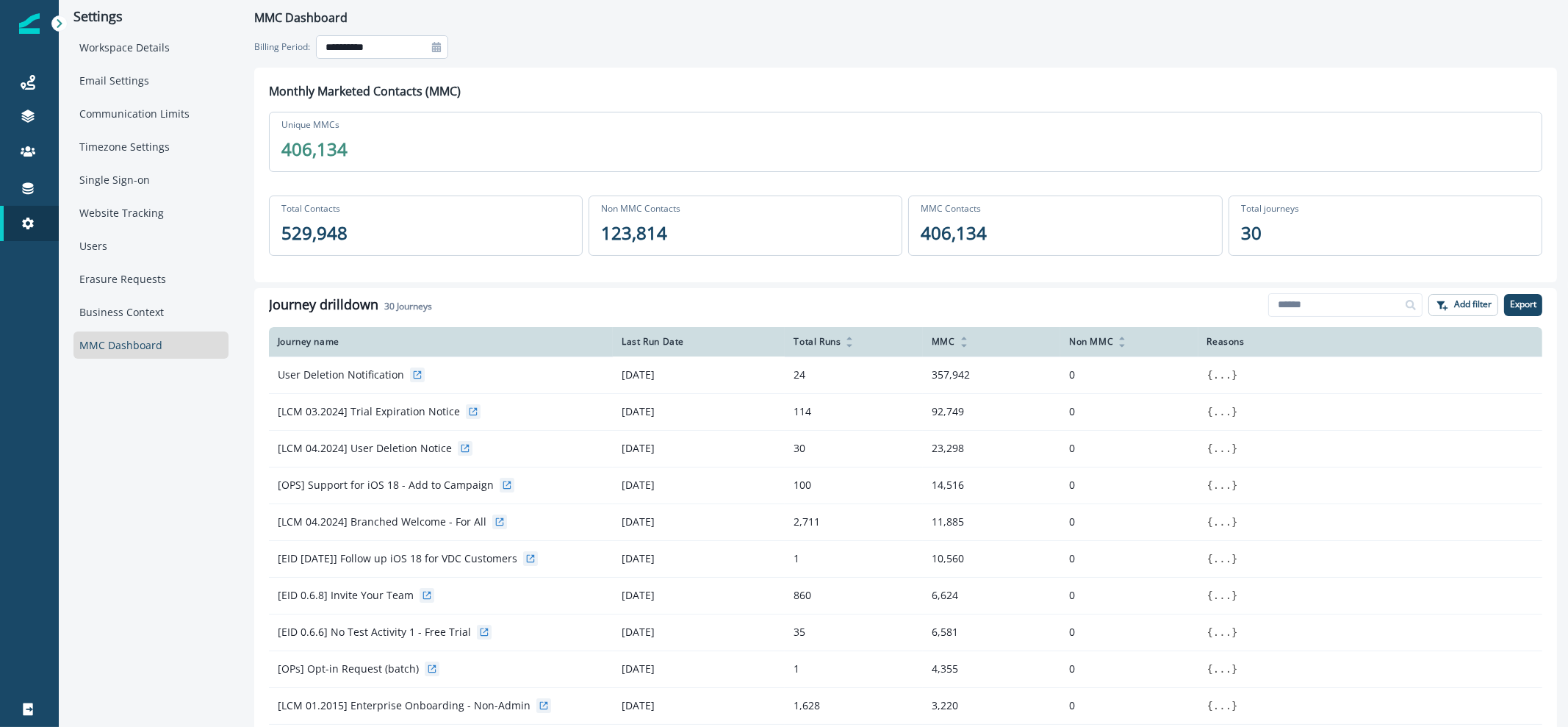
drag, startPoint x: 397, startPoint y: 54, endPoint x: 407, endPoint y: 51, distance: 10.4
click at [398, 53] on input "**********" at bounding box center [382, 47] width 132 height 24
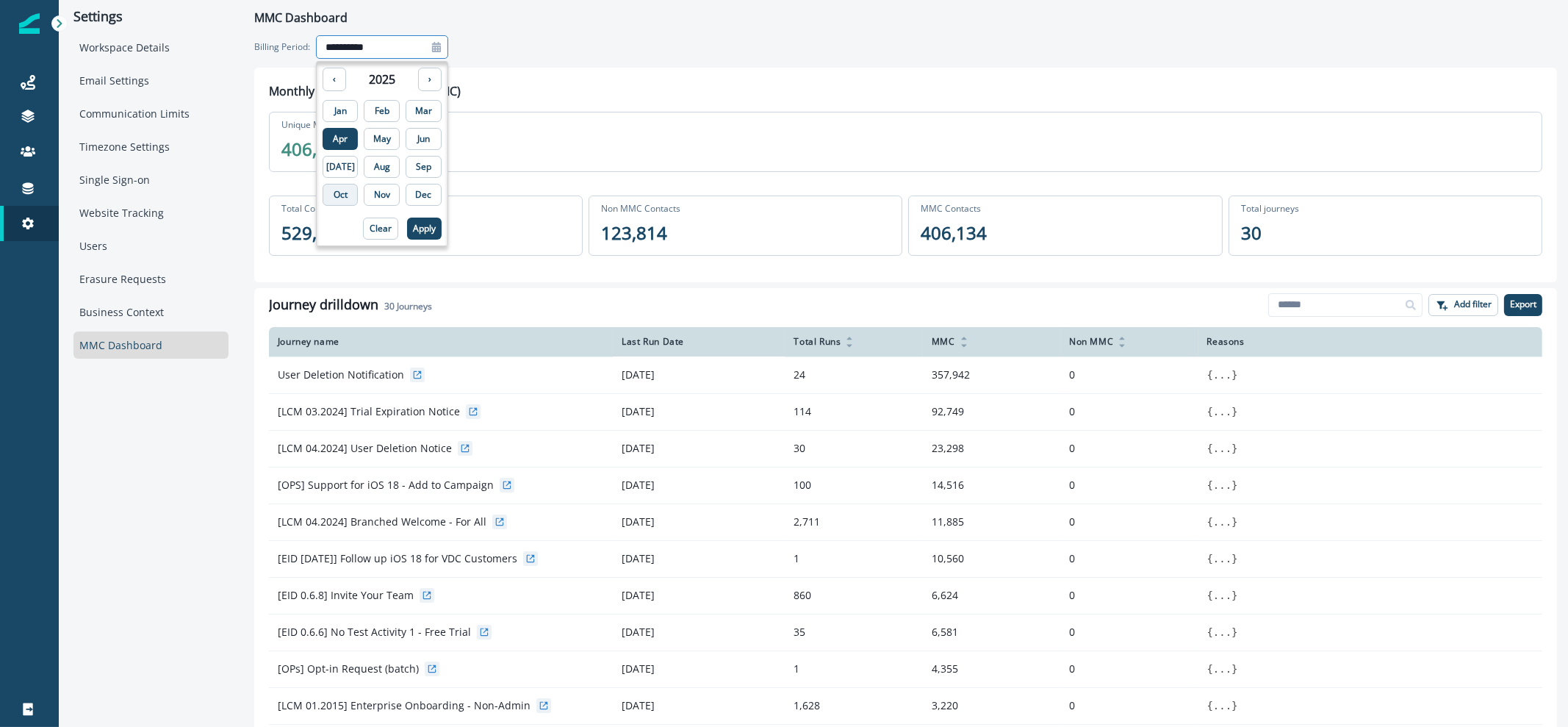
click at [335, 204] on button "Oct" at bounding box center [341, 195] width 36 height 22
click at [412, 174] on button "Sep" at bounding box center [424, 167] width 36 height 22
click at [421, 226] on button "Apply" at bounding box center [424, 228] width 34 height 22
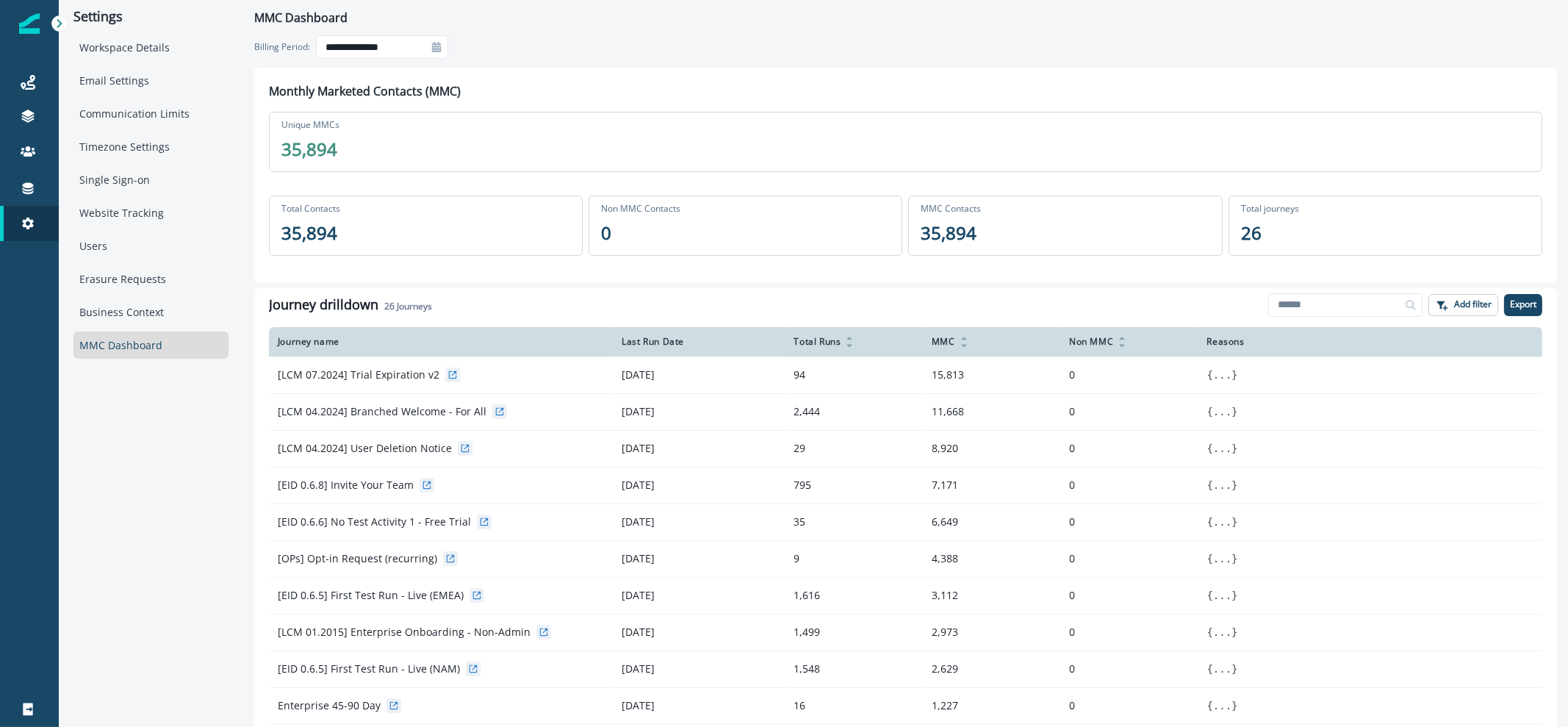
click at [435, 48] on icon at bounding box center [436, 47] width 9 height 11
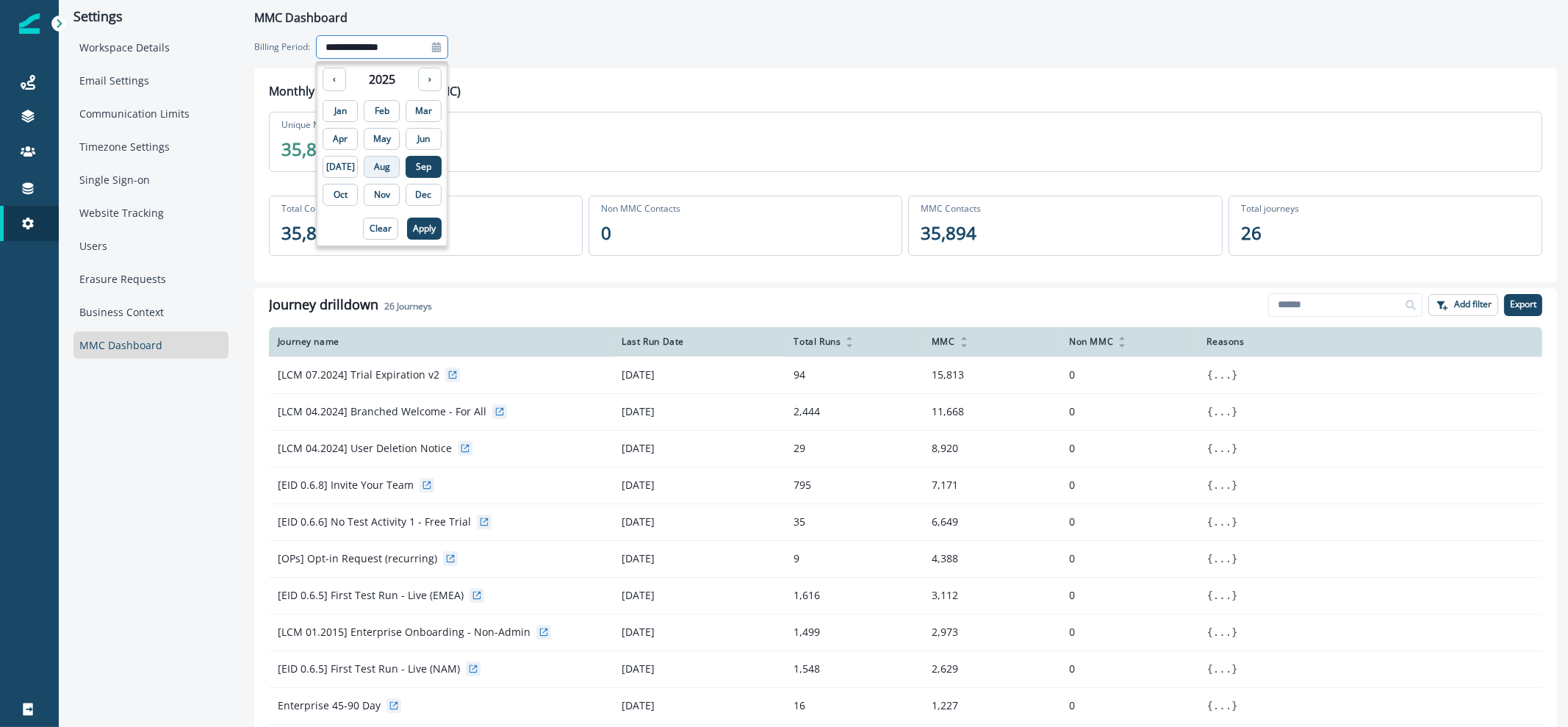
click at [374, 162] on p "Aug" at bounding box center [382, 167] width 16 height 11
click at [413, 229] on p "Apply" at bounding box center [425, 228] width 23 height 11
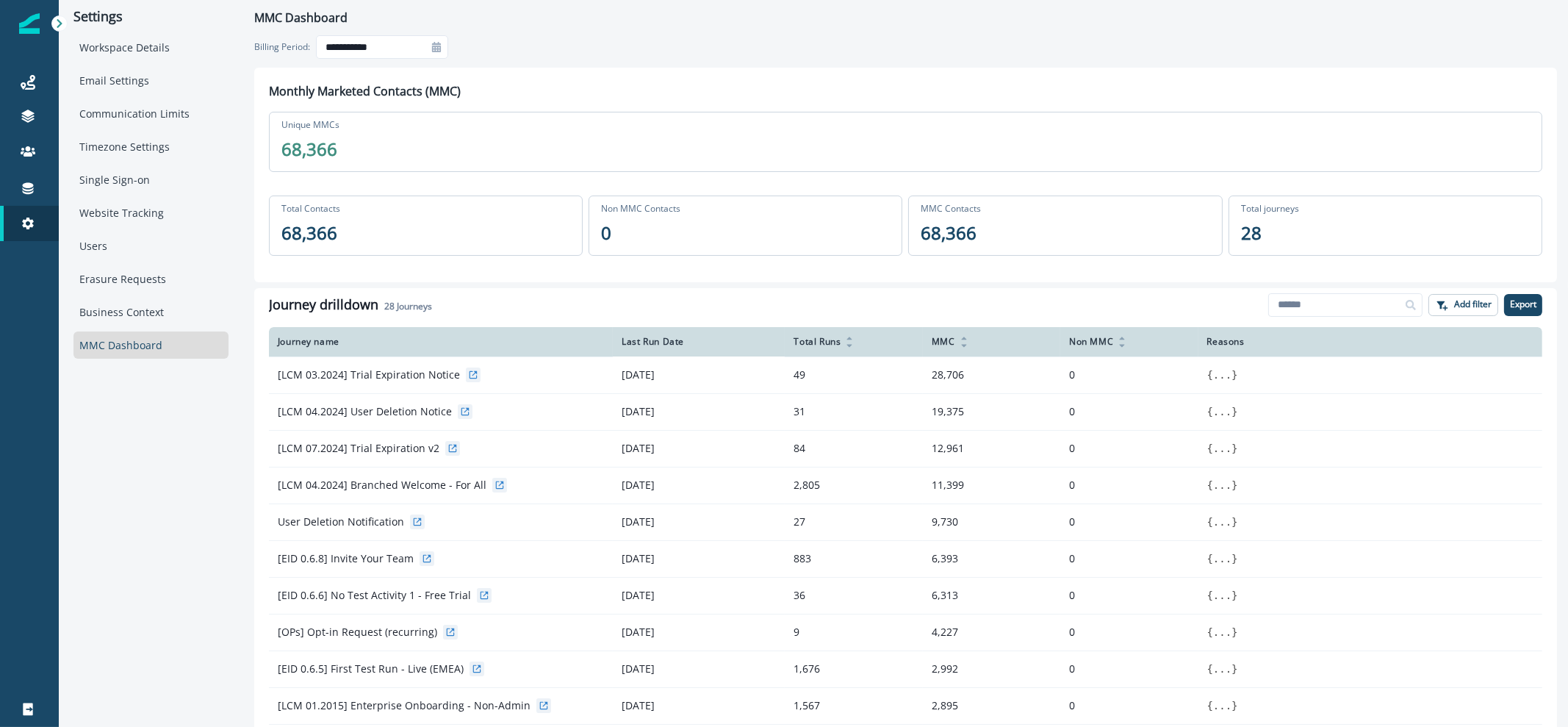
click at [442, 42] on div at bounding box center [436, 47] width 24 height 24
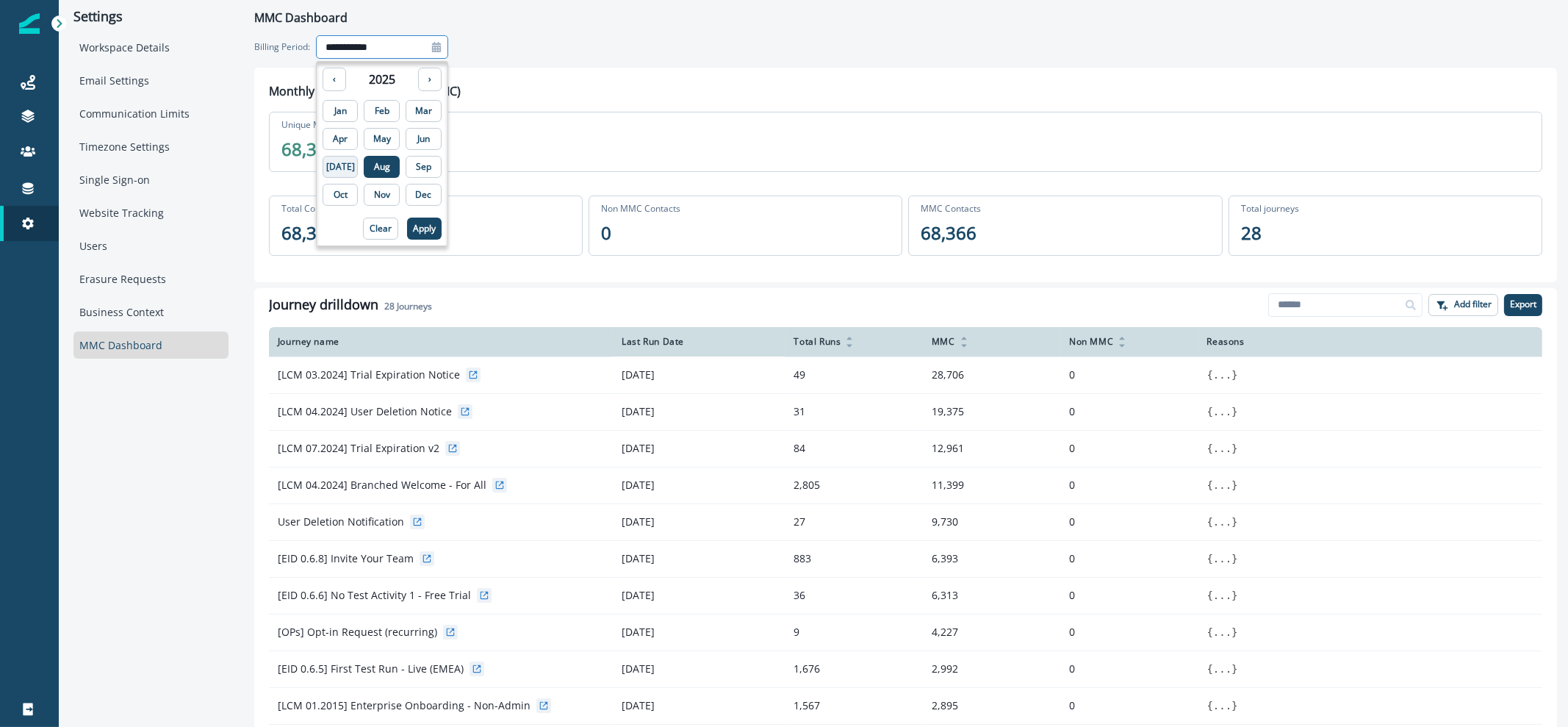
click at [338, 156] on button "Jul" at bounding box center [341, 167] width 36 height 22
click at [408, 219] on button "Apply" at bounding box center [424, 228] width 34 height 22
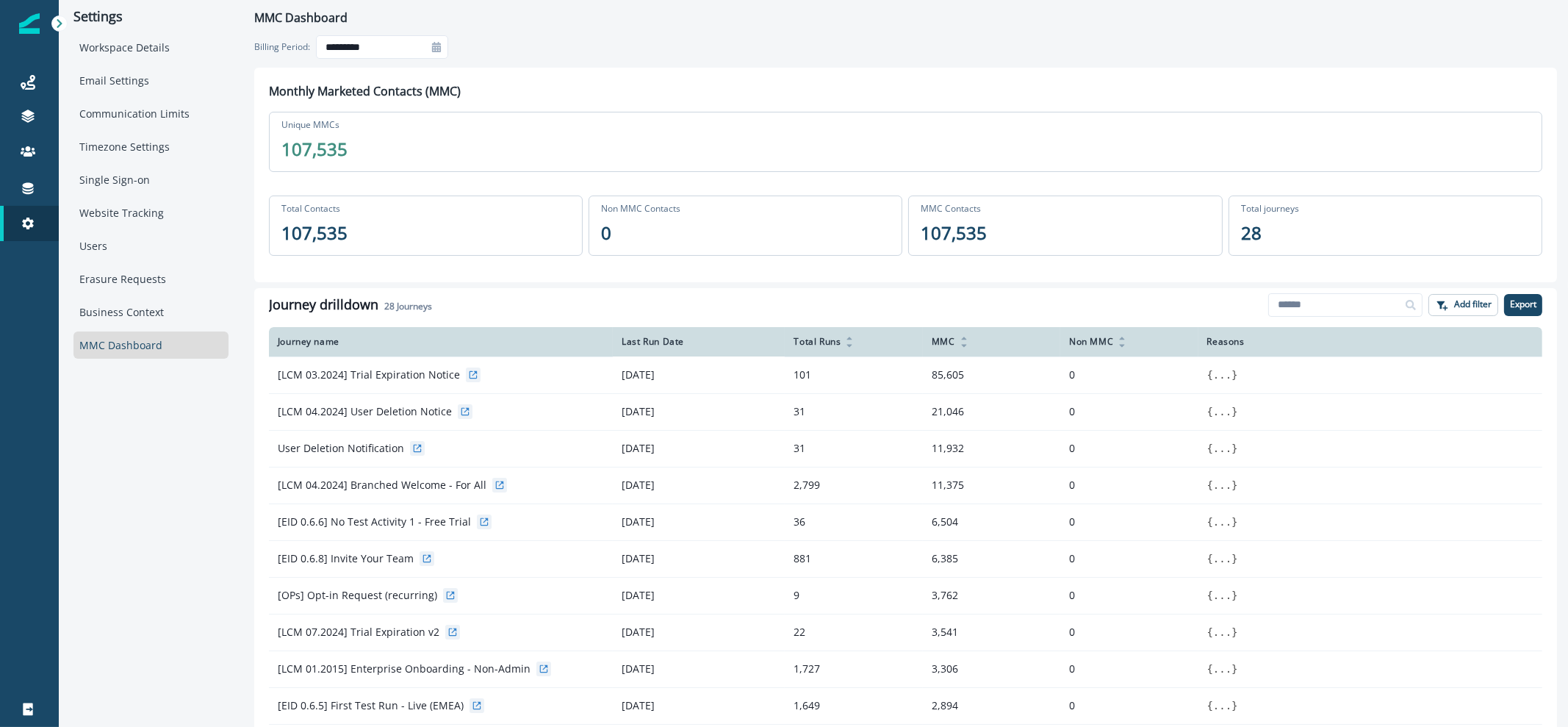
click at [440, 39] on div at bounding box center [436, 47] width 24 height 24
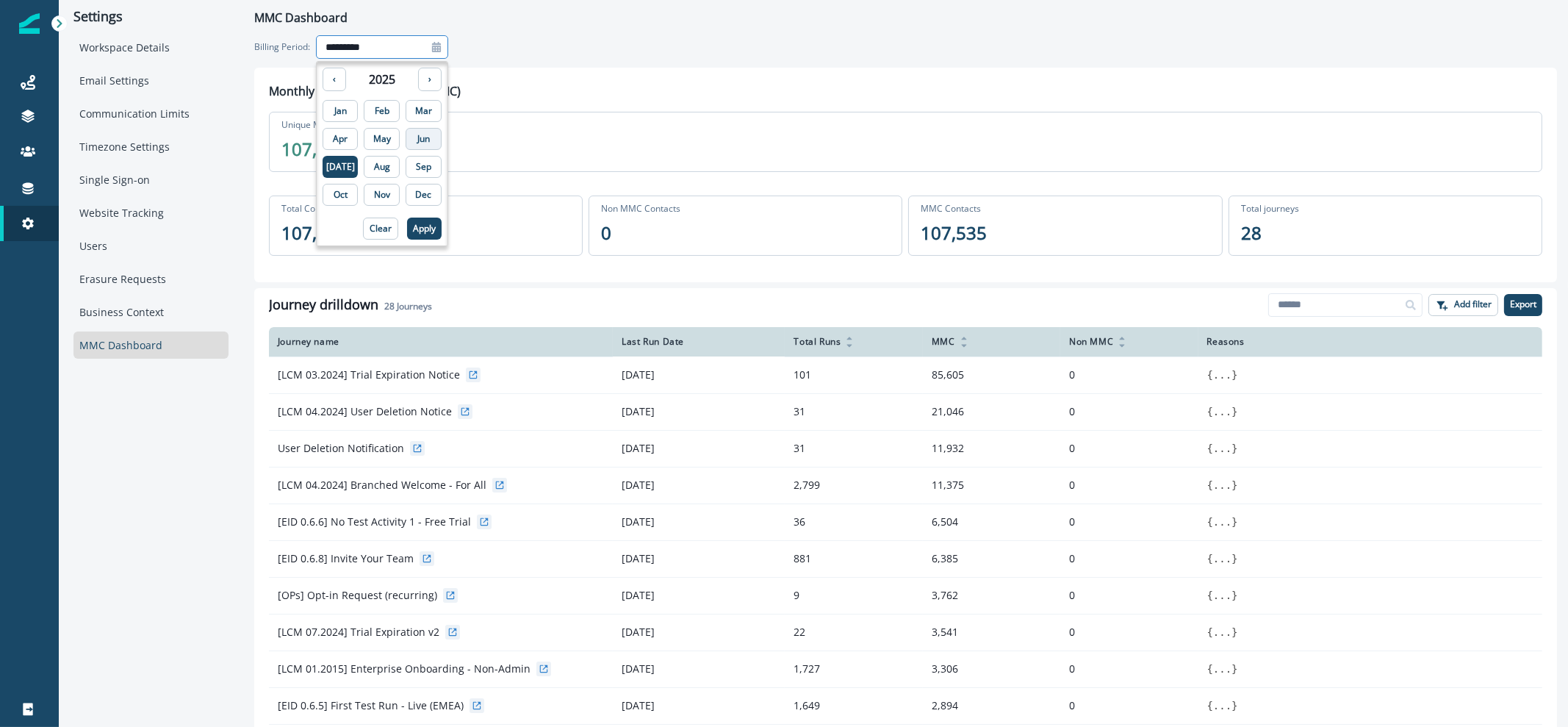
click at [417, 136] on p "Jun" at bounding box center [423, 139] width 12 height 11
click at [413, 224] on p "Apply" at bounding box center [425, 228] width 23 height 11
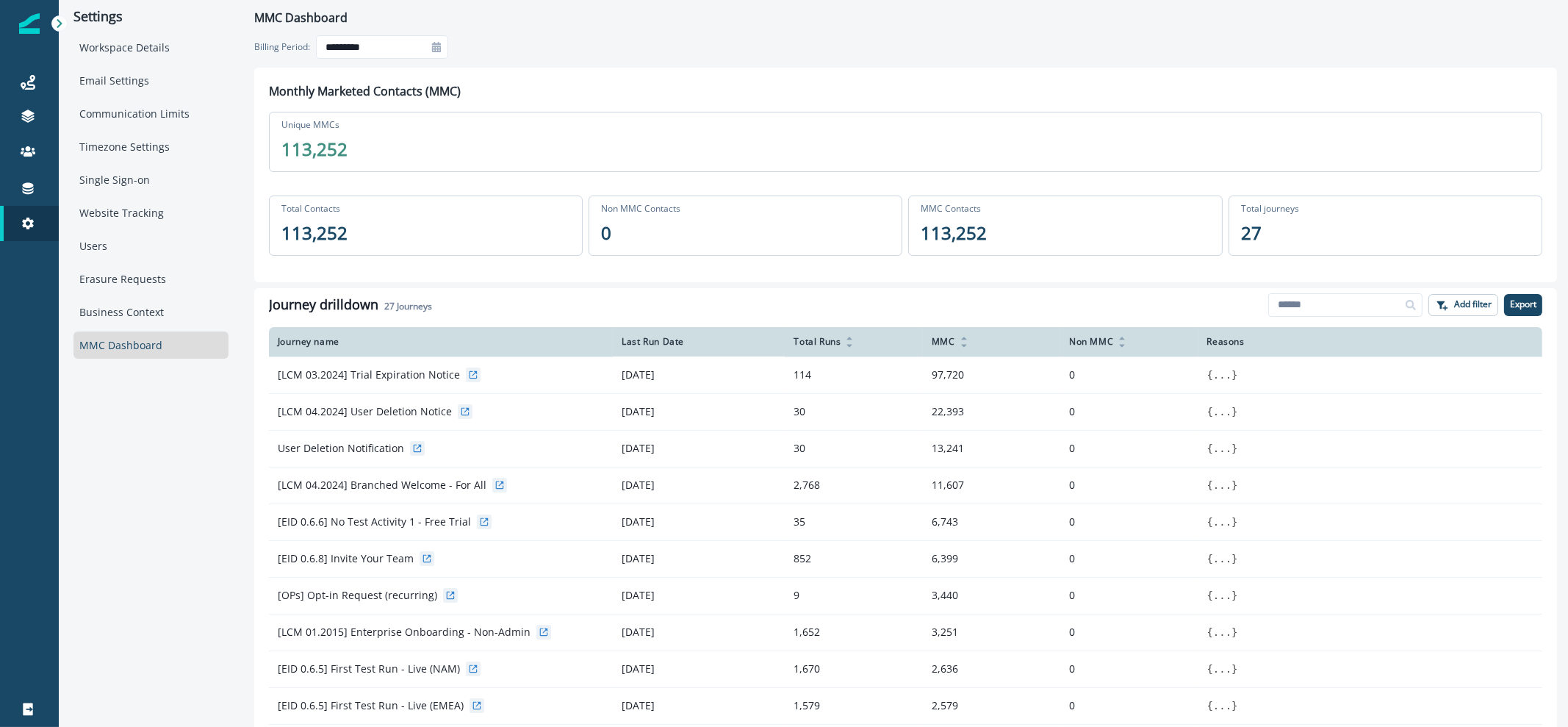
click at [439, 49] on icon at bounding box center [436, 47] width 9 height 11
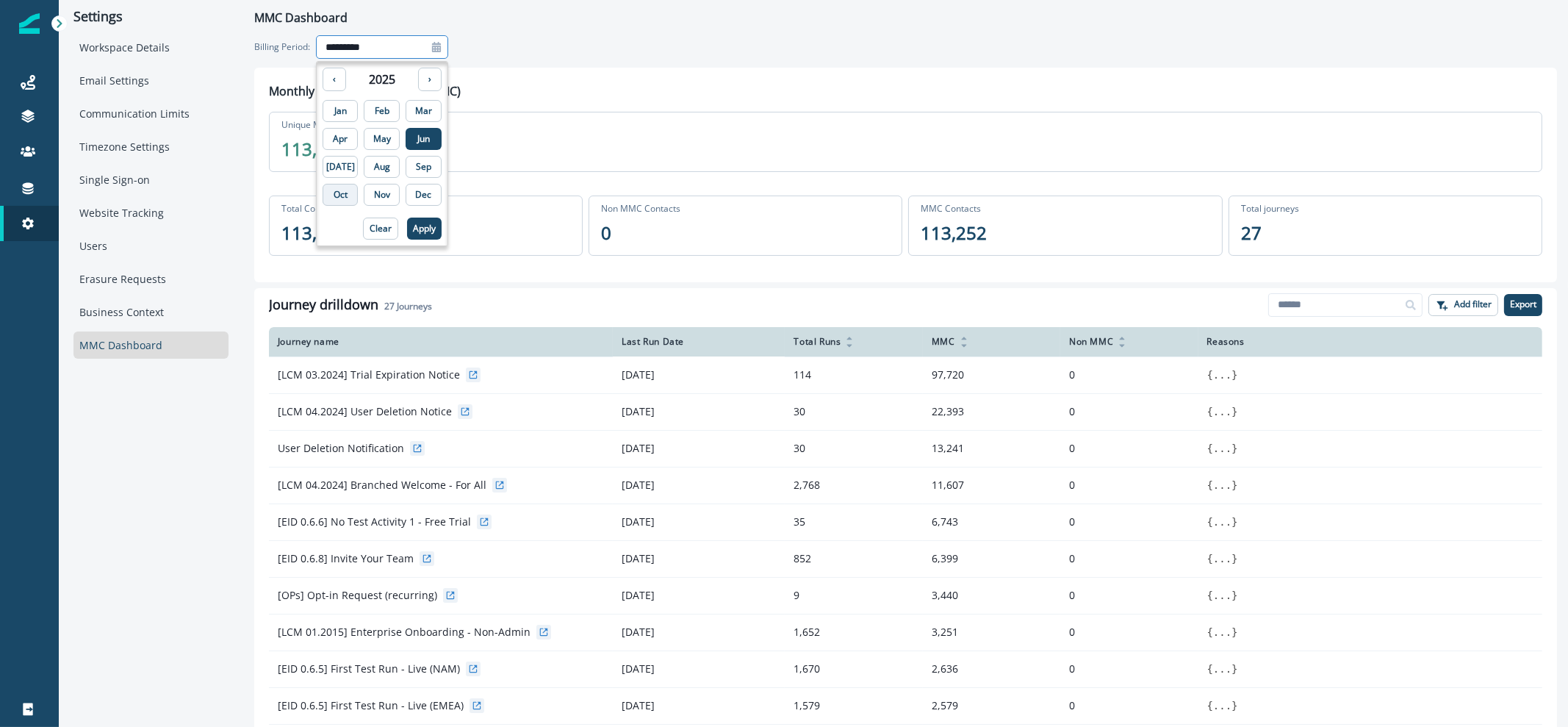
click at [336, 190] on p "Oct" at bounding box center [340, 195] width 14 height 11
drag, startPoint x: 400, startPoint y: 223, endPoint x: 410, endPoint y: 177, distance: 47.1
click at [413, 223] on p "Apply" at bounding box center [425, 228] width 23 height 11
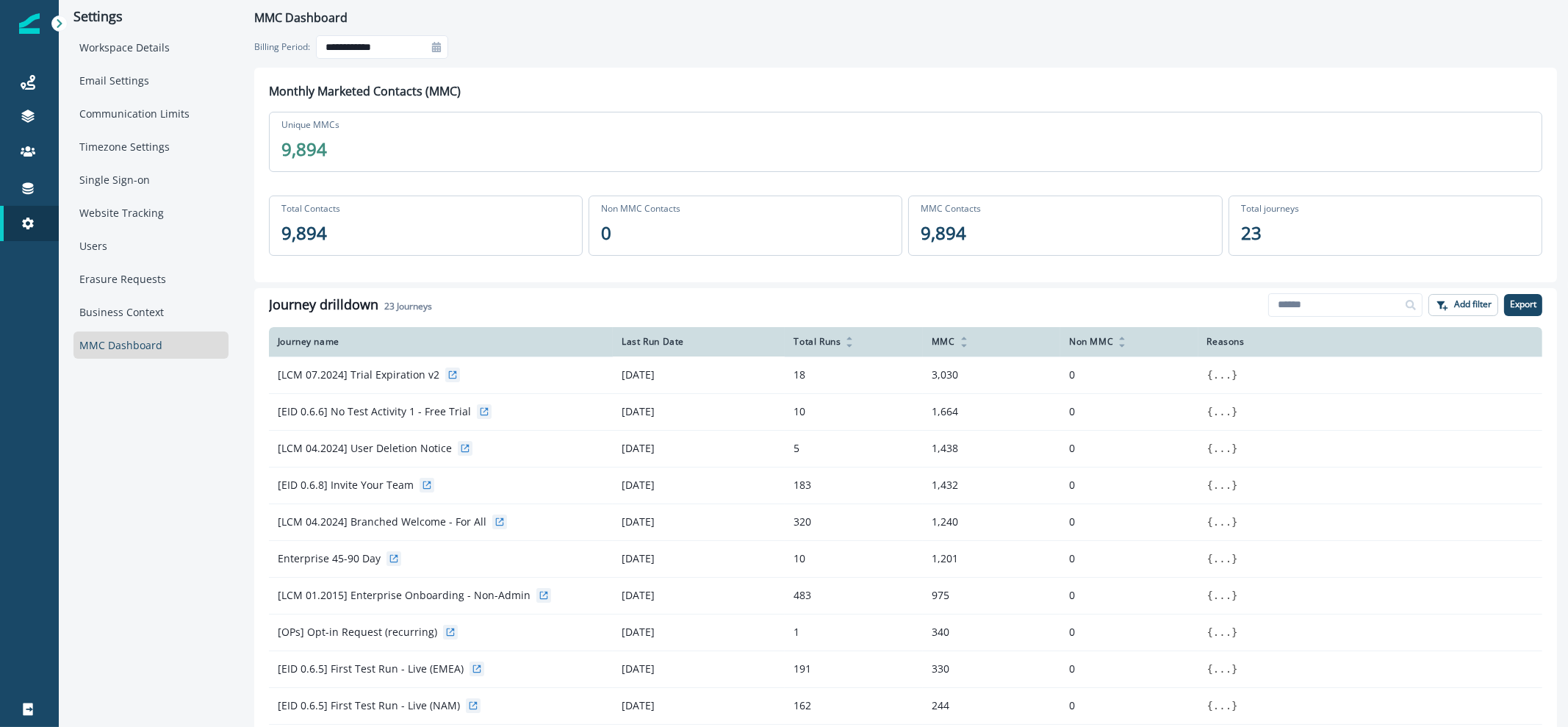
click at [438, 51] on icon at bounding box center [436, 47] width 9 height 11
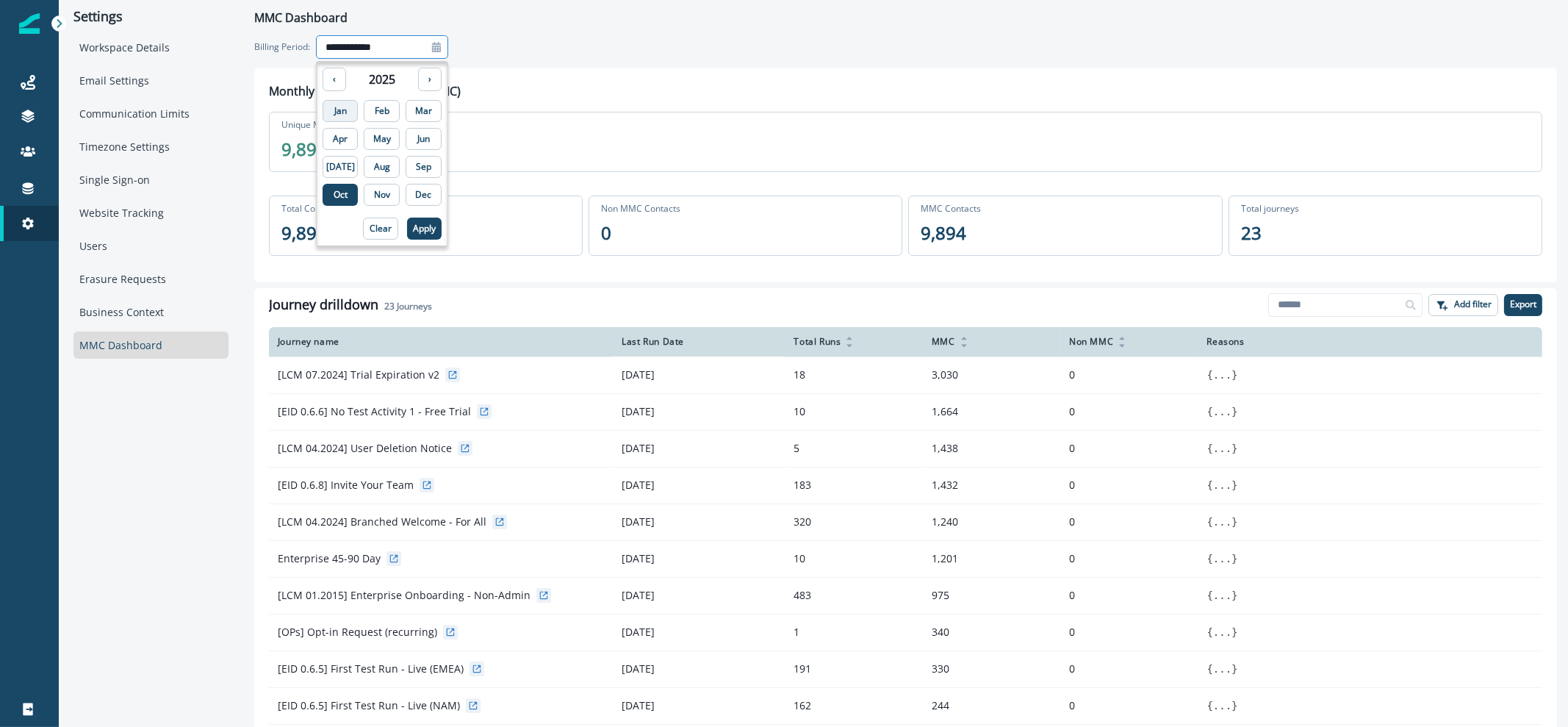
click at [346, 112] on button "Jan" at bounding box center [341, 111] width 36 height 22
type input "**********"
click at [413, 231] on p "Apply" at bounding box center [425, 228] width 23 height 11
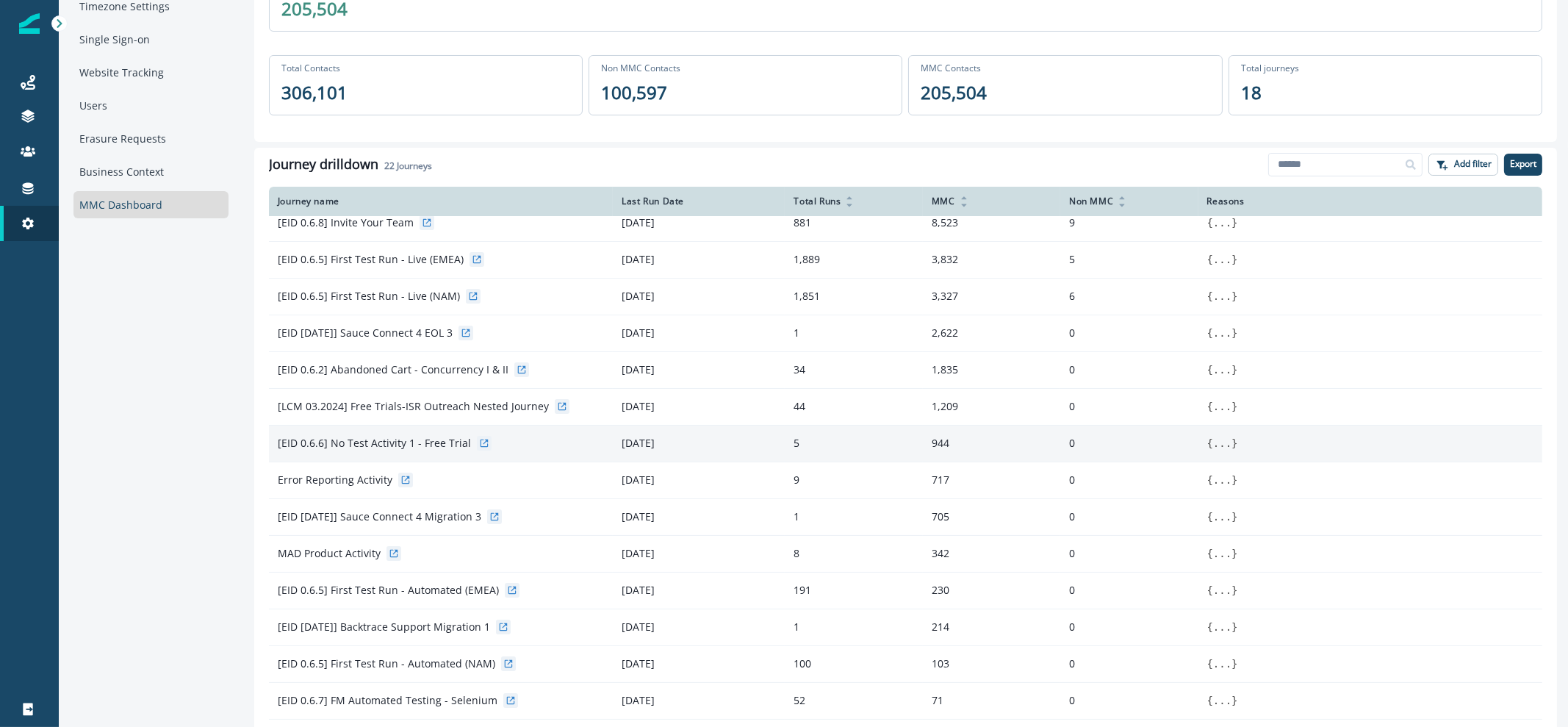
scroll to position [286, 0]
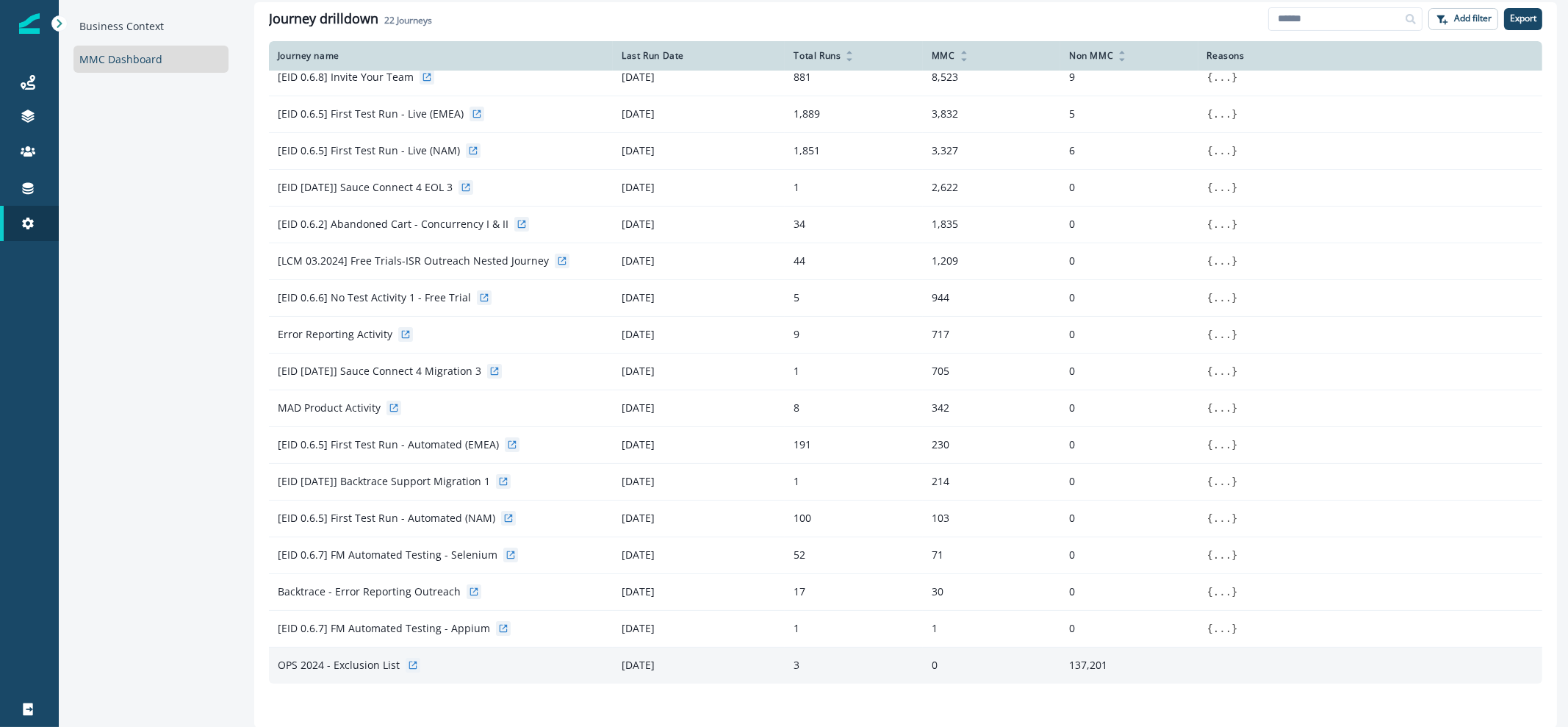
click at [412, 664] on icon at bounding box center [412, 665] width 11 height 11
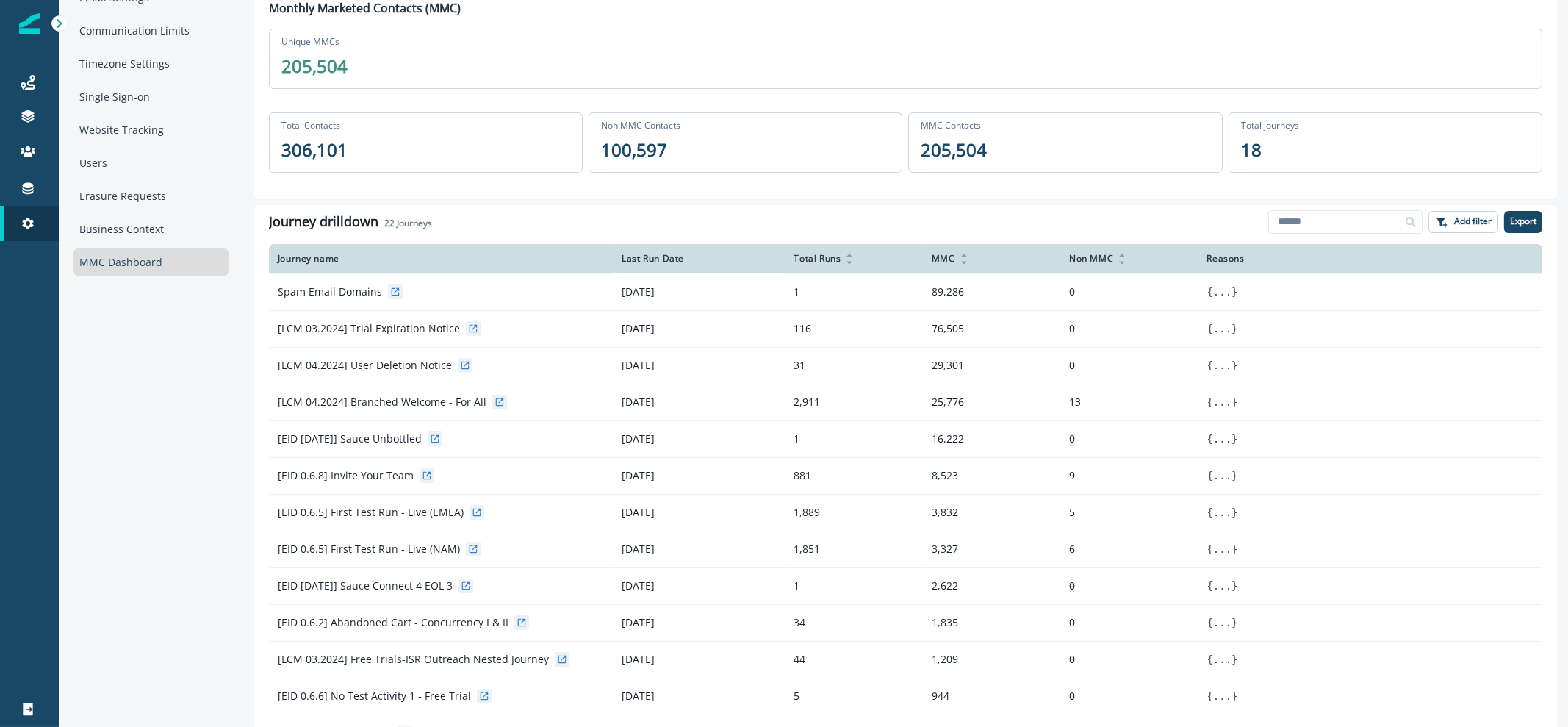
scroll to position [11, 0]
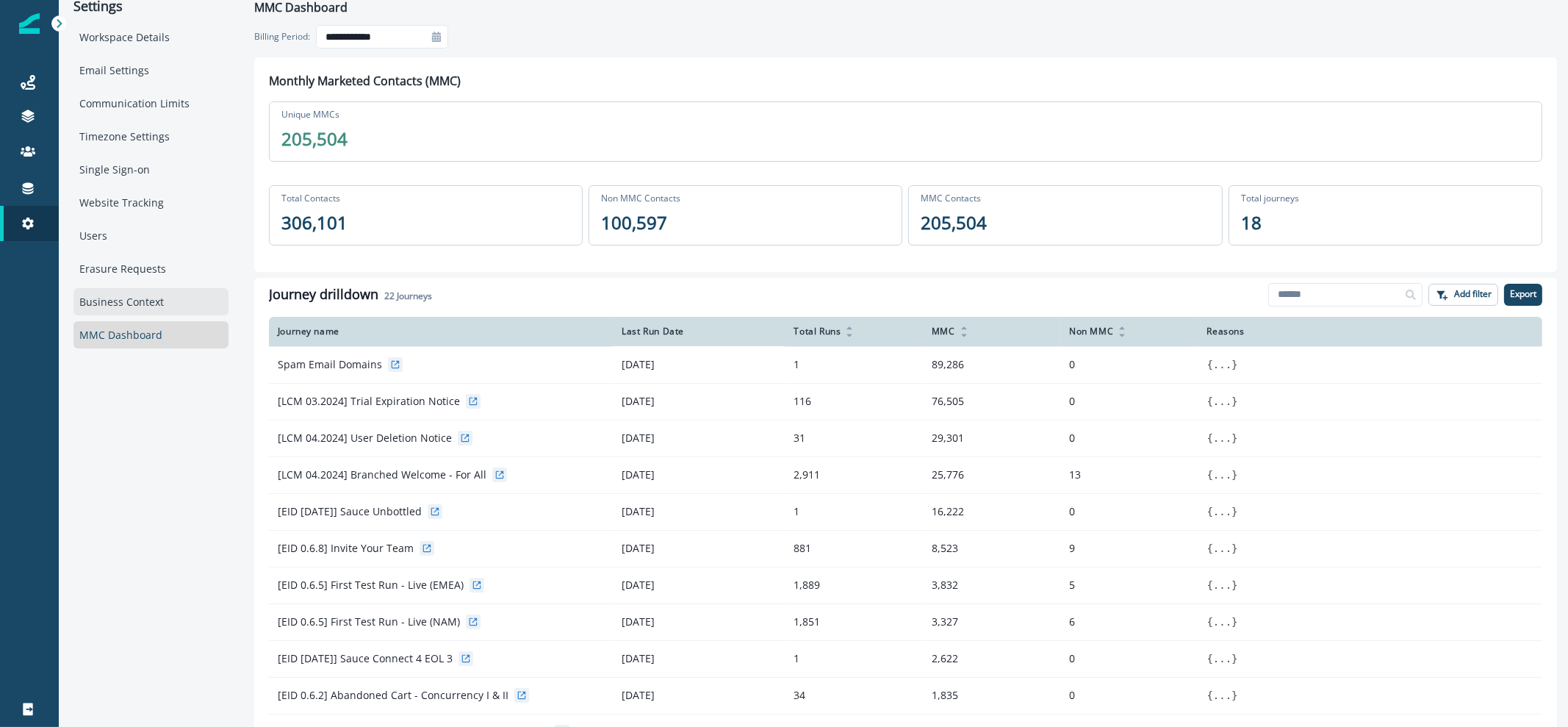
click at [77, 295] on div "Business Context" at bounding box center [150, 301] width 155 height 27
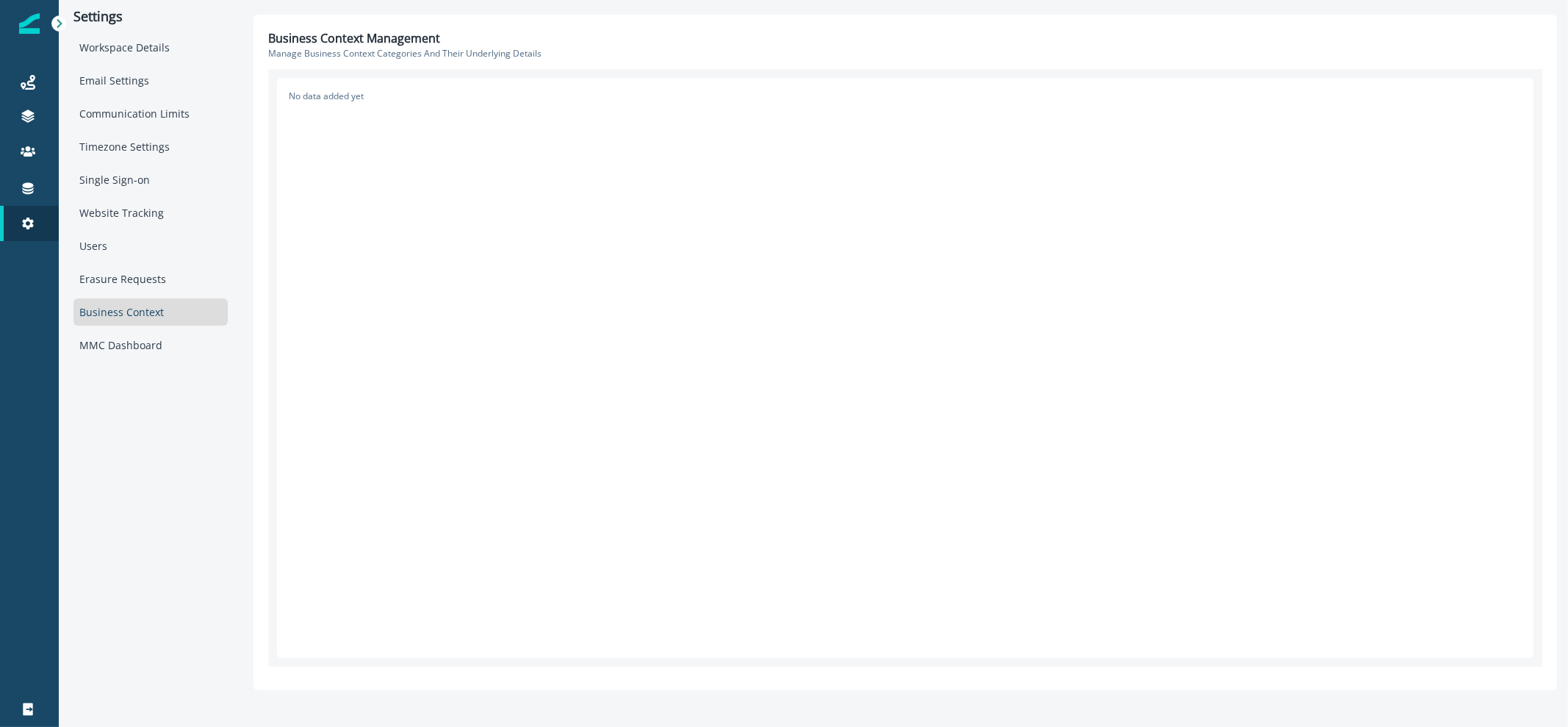
scroll to position [0, 0]
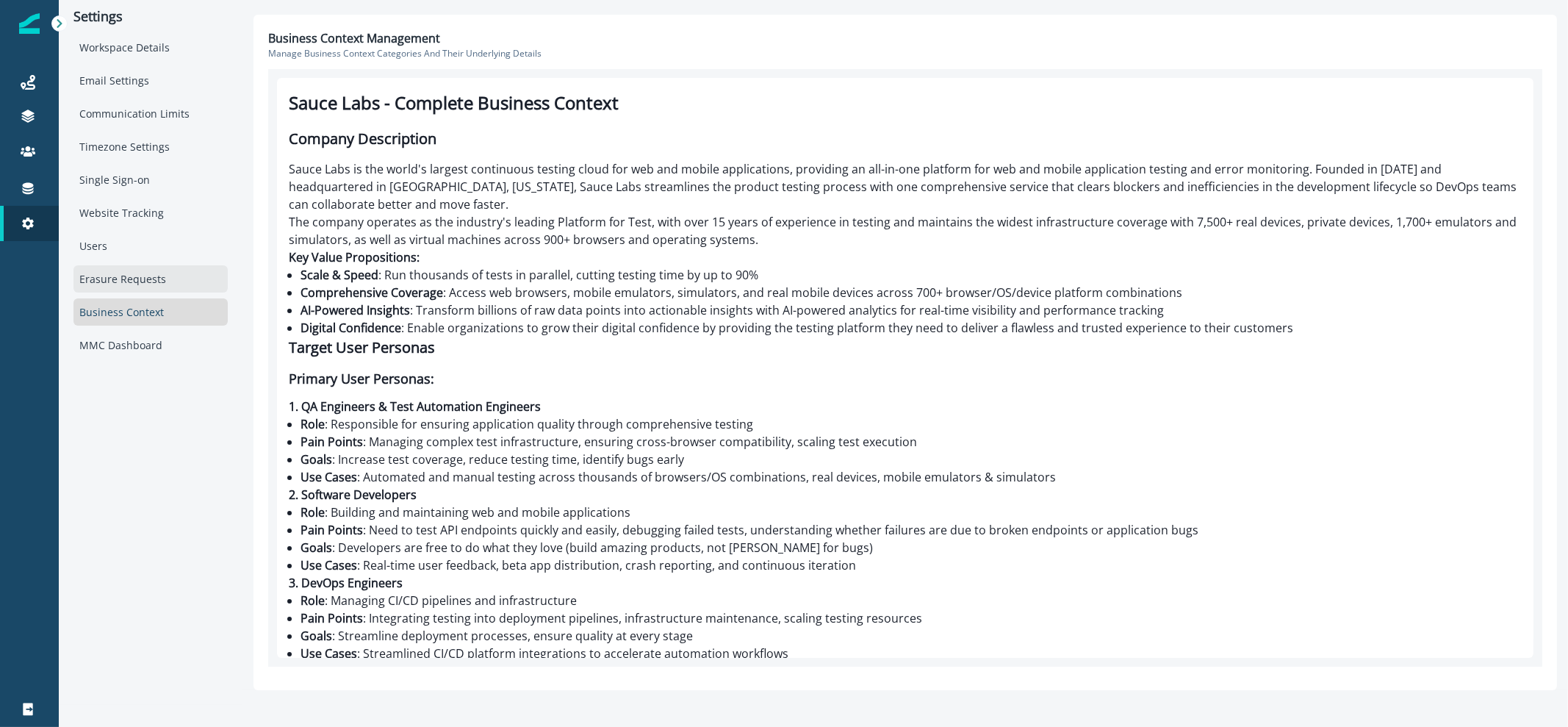
click at [90, 288] on div "Erasure Requests" at bounding box center [150, 278] width 154 height 27
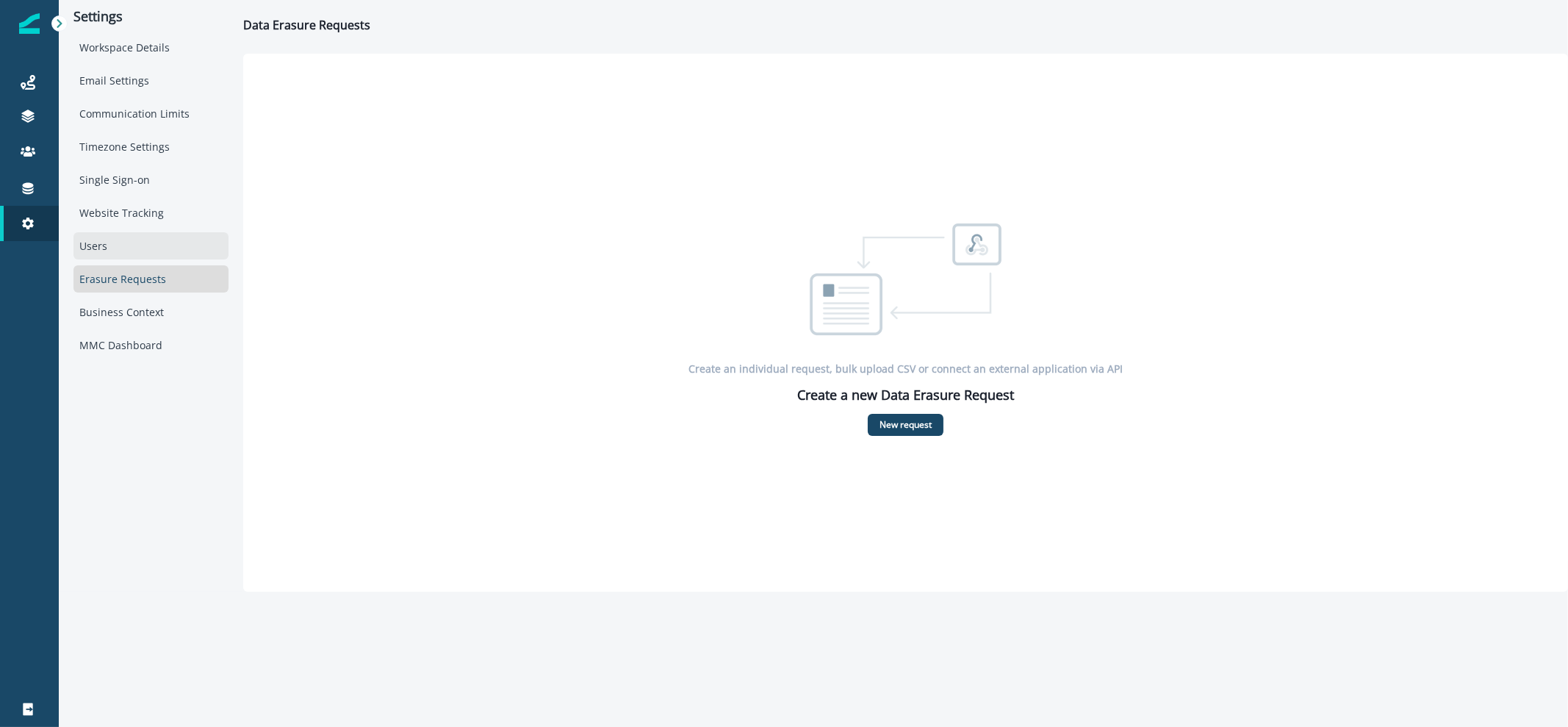
click at [103, 246] on div "Users" at bounding box center [150, 246] width 155 height 27
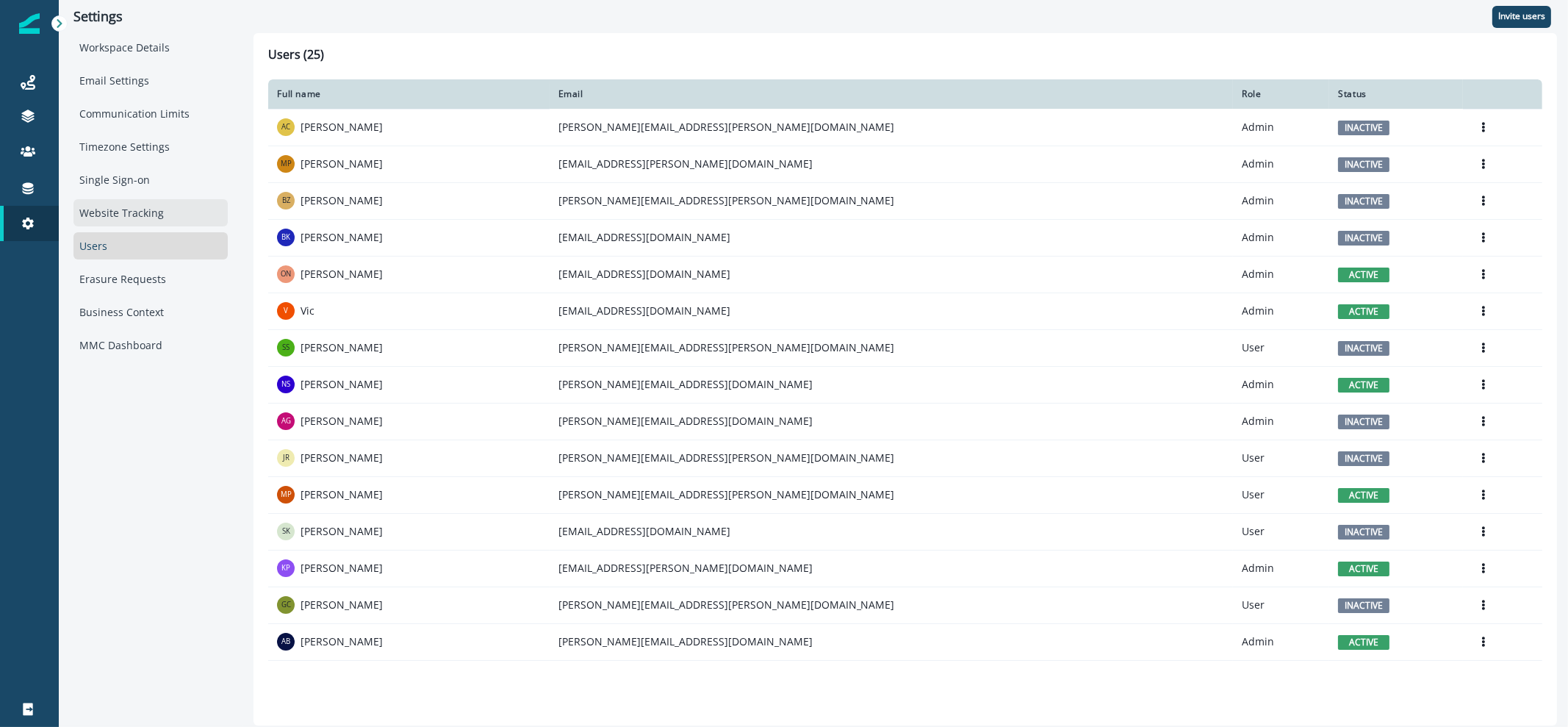
click at [111, 214] on div "Website Tracking" at bounding box center [150, 212] width 154 height 27
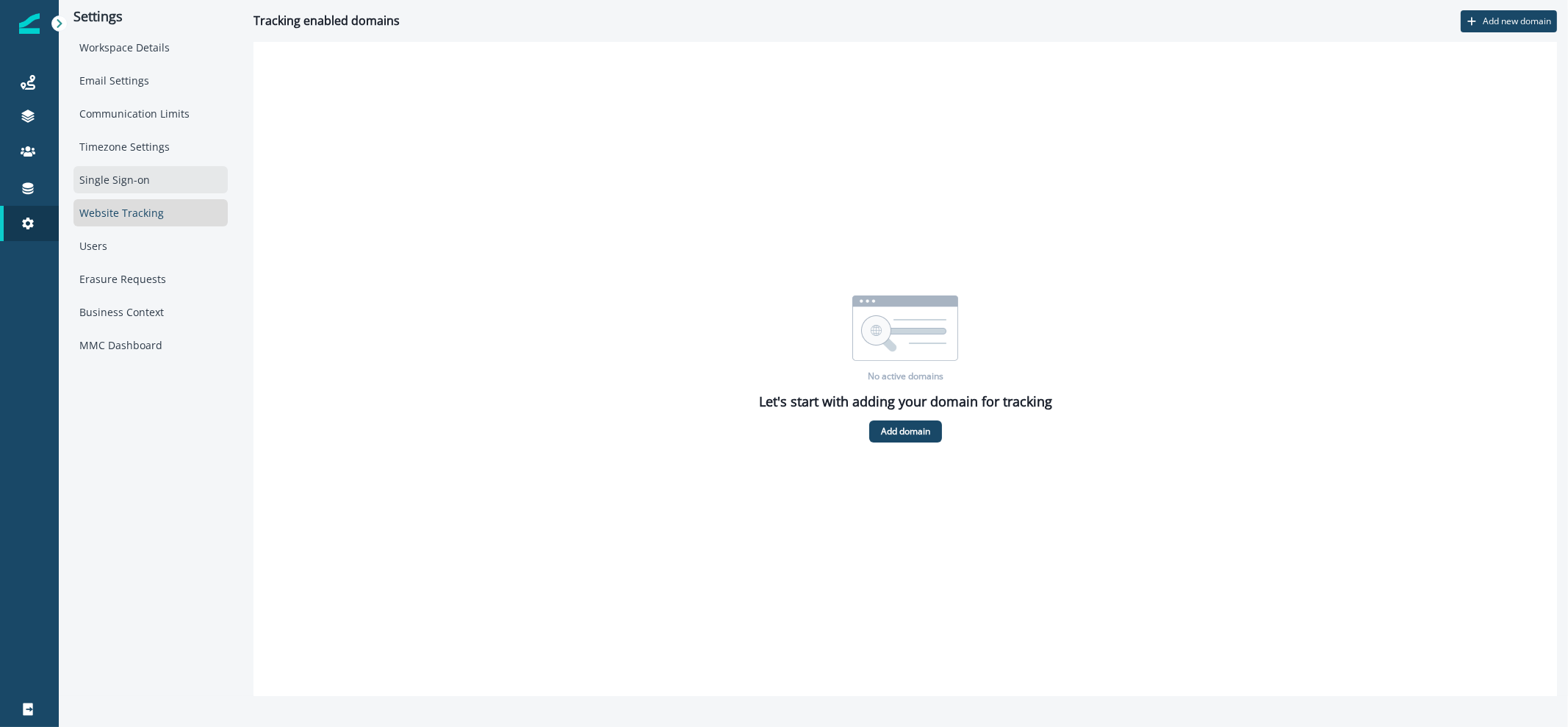
click at [118, 185] on div "Single Sign-on" at bounding box center [150, 179] width 154 height 27
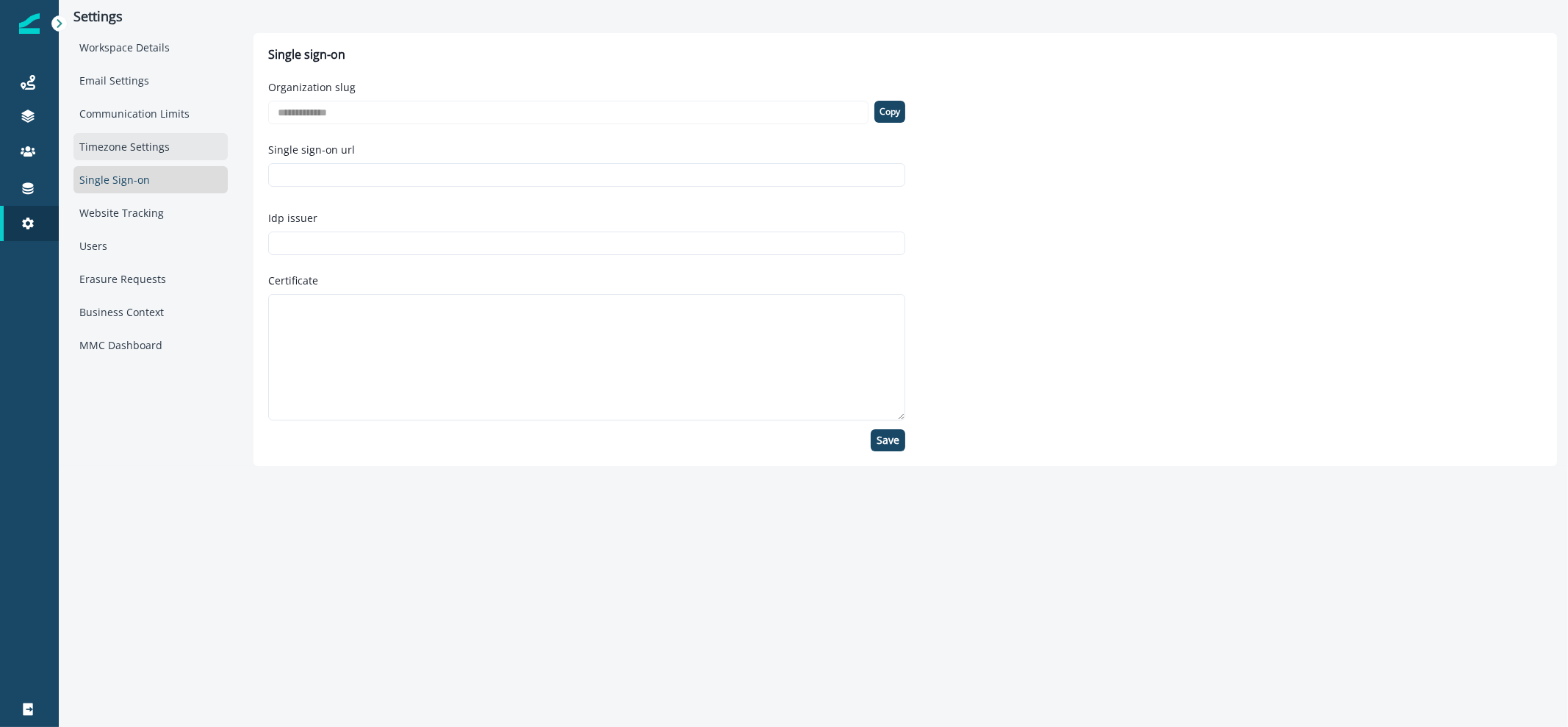
click at [130, 148] on div "Timezone Settings" at bounding box center [150, 146] width 154 height 27
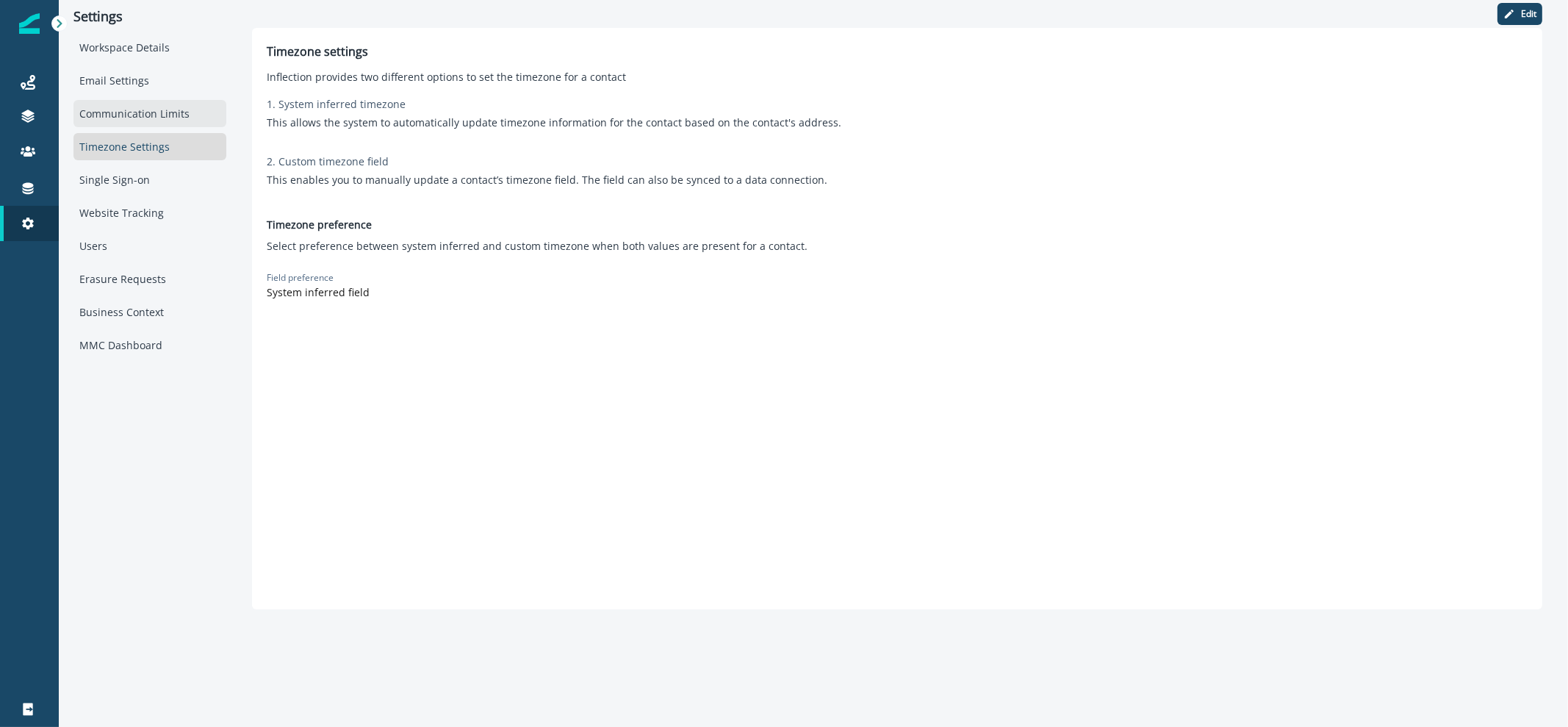
click at [141, 118] on div "Communication Limits" at bounding box center [149, 113] width 153 height 27
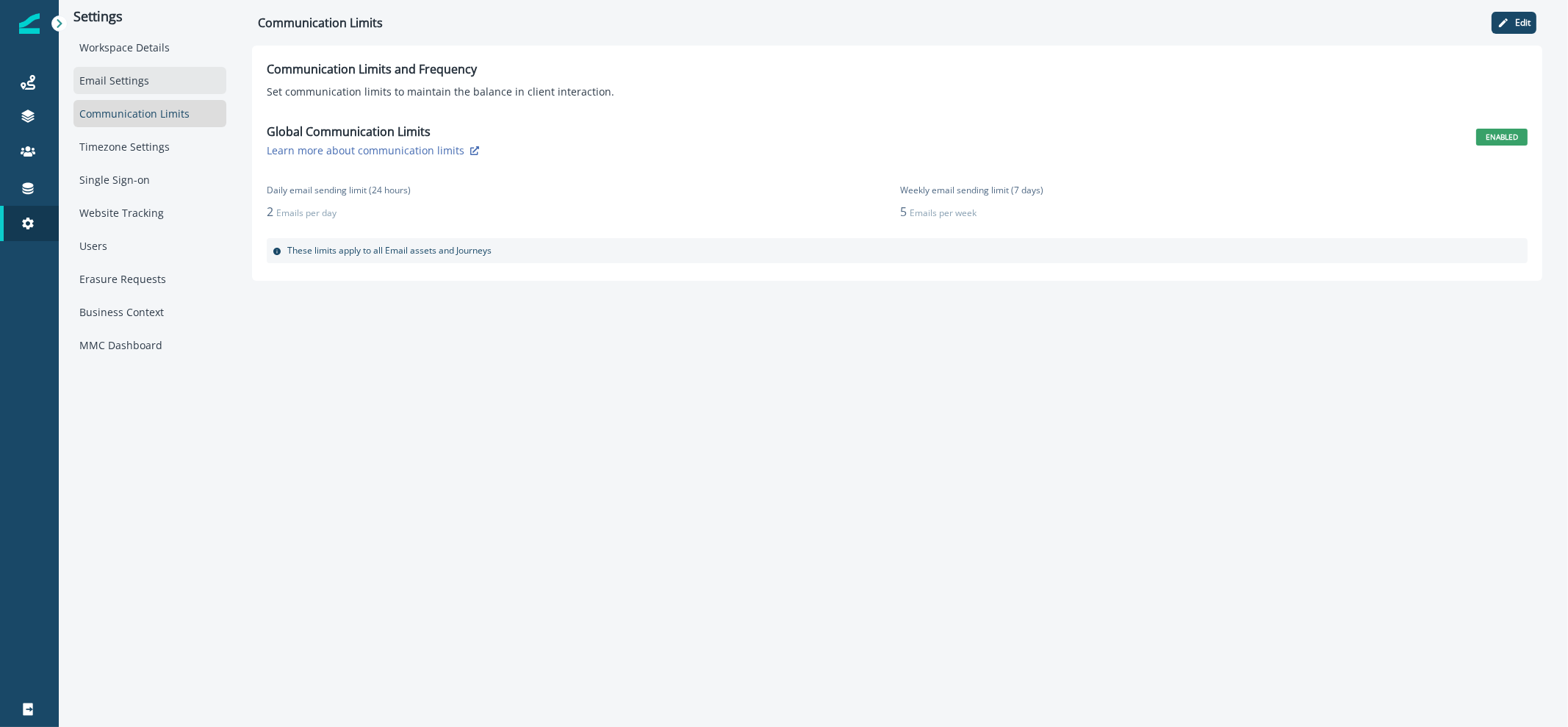
click at [149, 94] on div "Email Settings" at bounding box center [149, 80] width 153 height 27
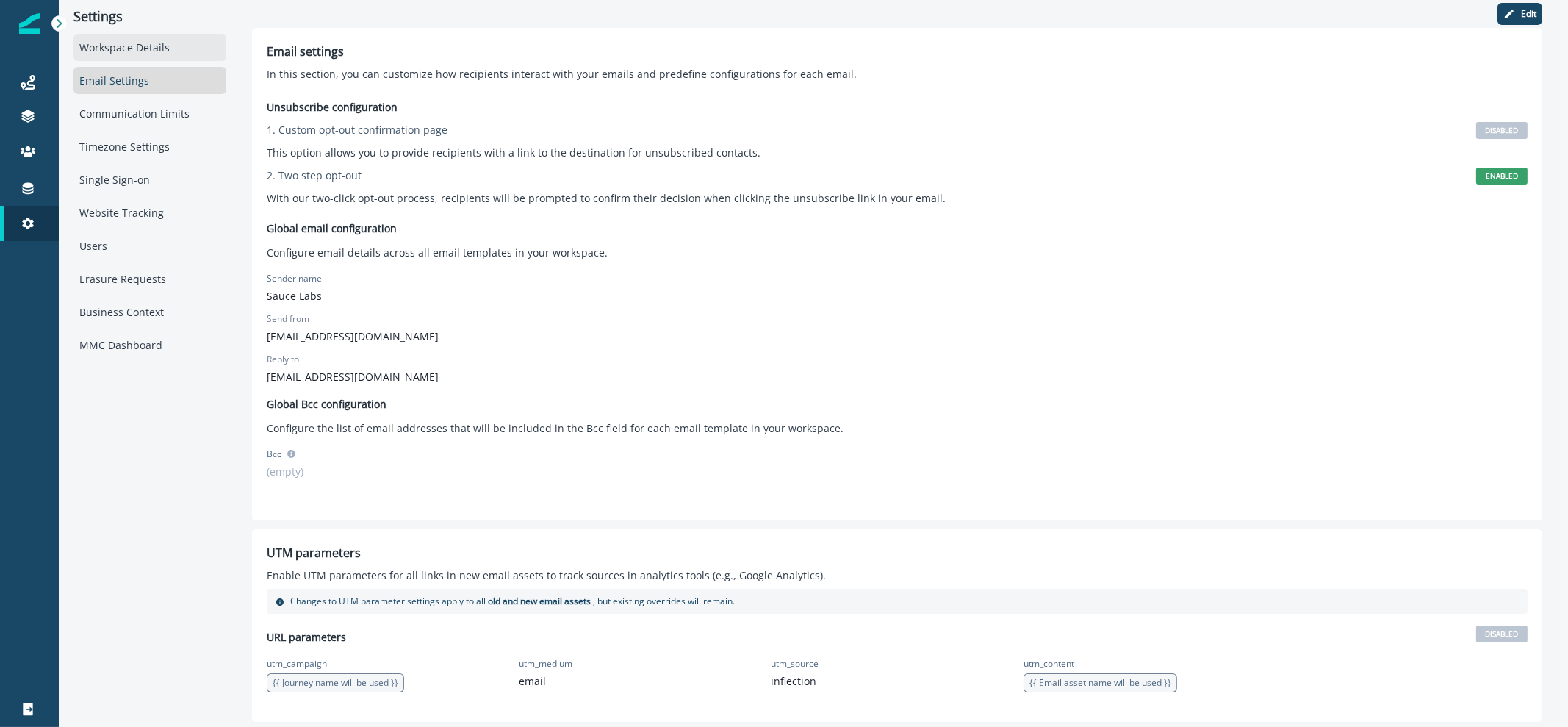
click at [158, 56] on div "Workspace Details" at bounding box center [149, 47] width 153 height 27
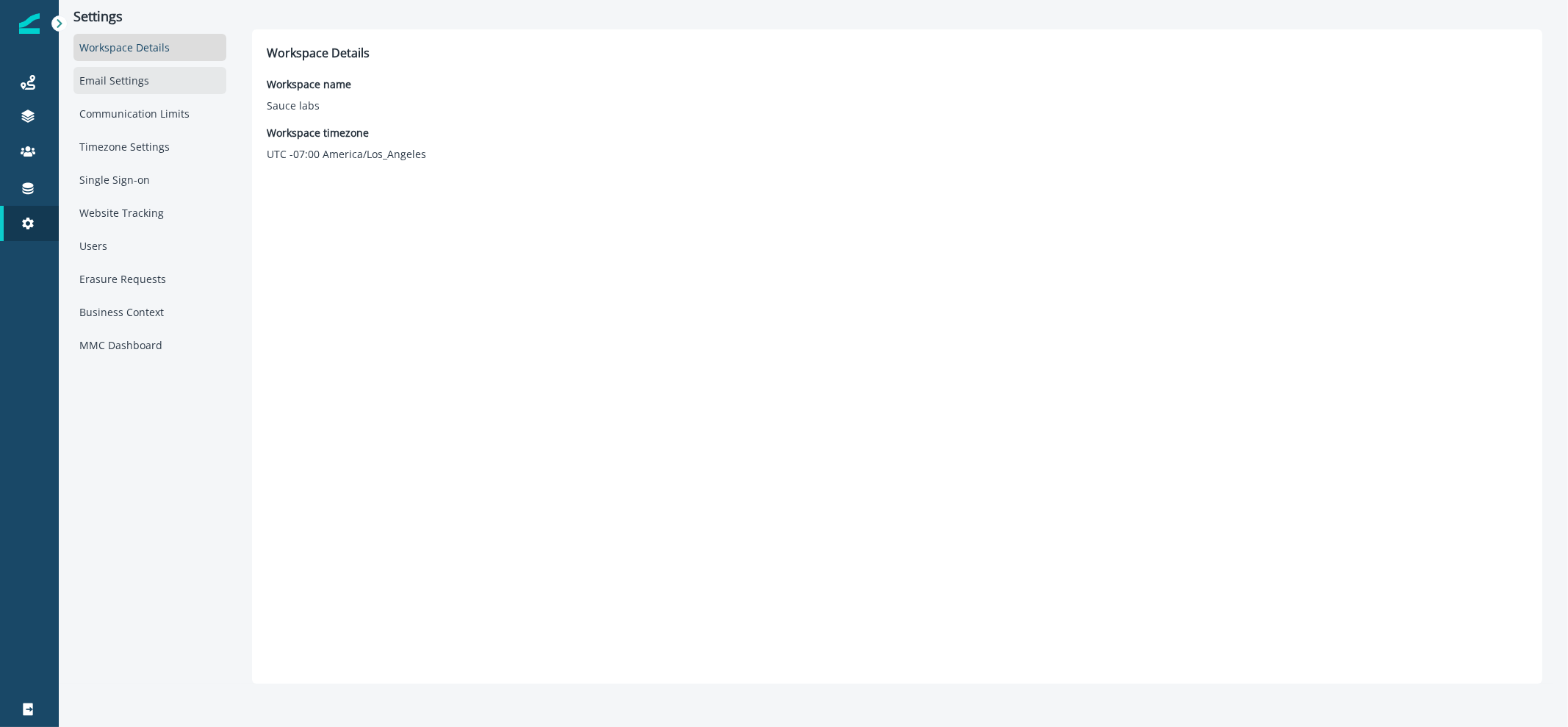
click at [182, 88] on div "Email Settings" at bounding box center [149, 80] width 153 height 27
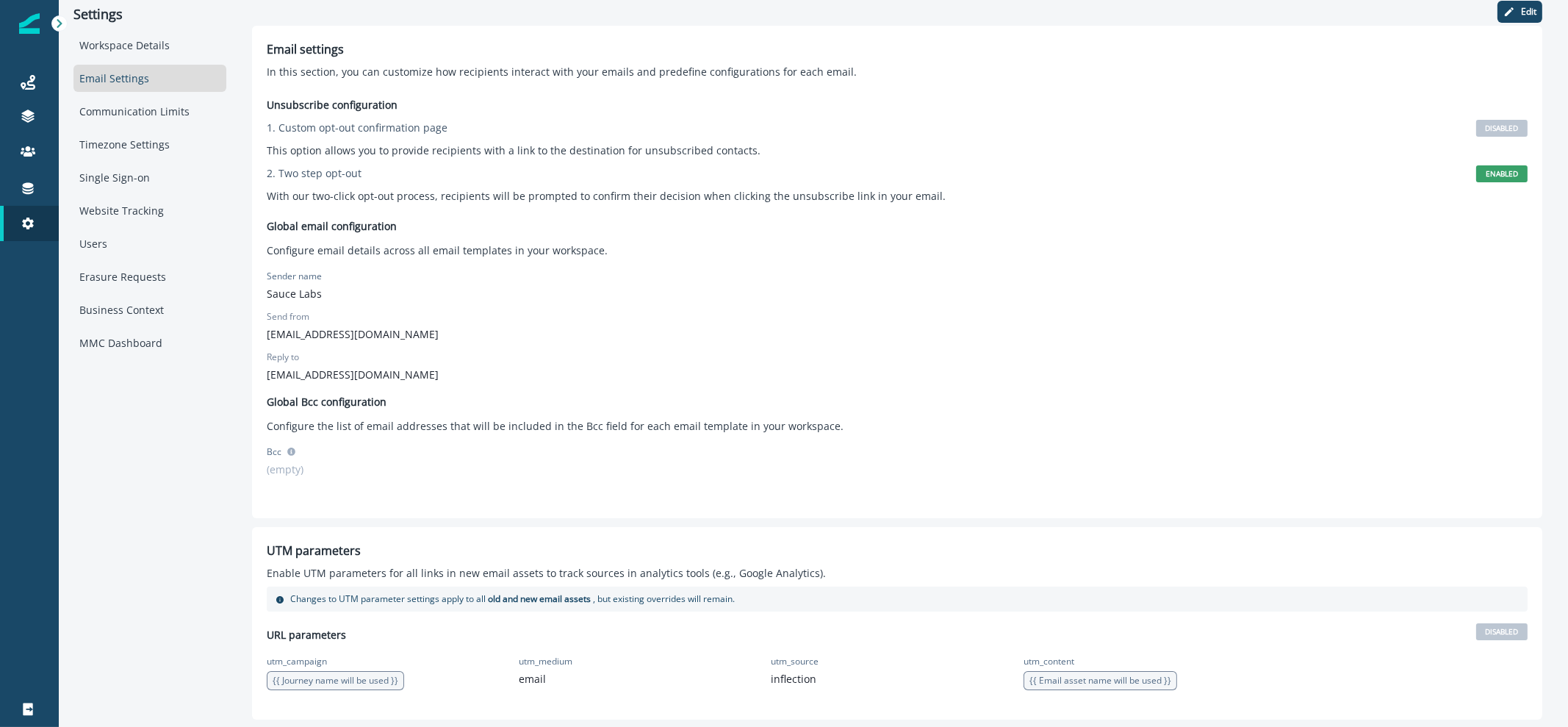
scroll to position [3, 0]
click at [169, 93] on div "Workspace Details Email Settings Communication Limits Timezone Settings Single …" at bounding box center [149, 193] width 153 height 324
click at [161, 118] on div "Communication Limits" at bounding box center [149, 110] width 153 height 27
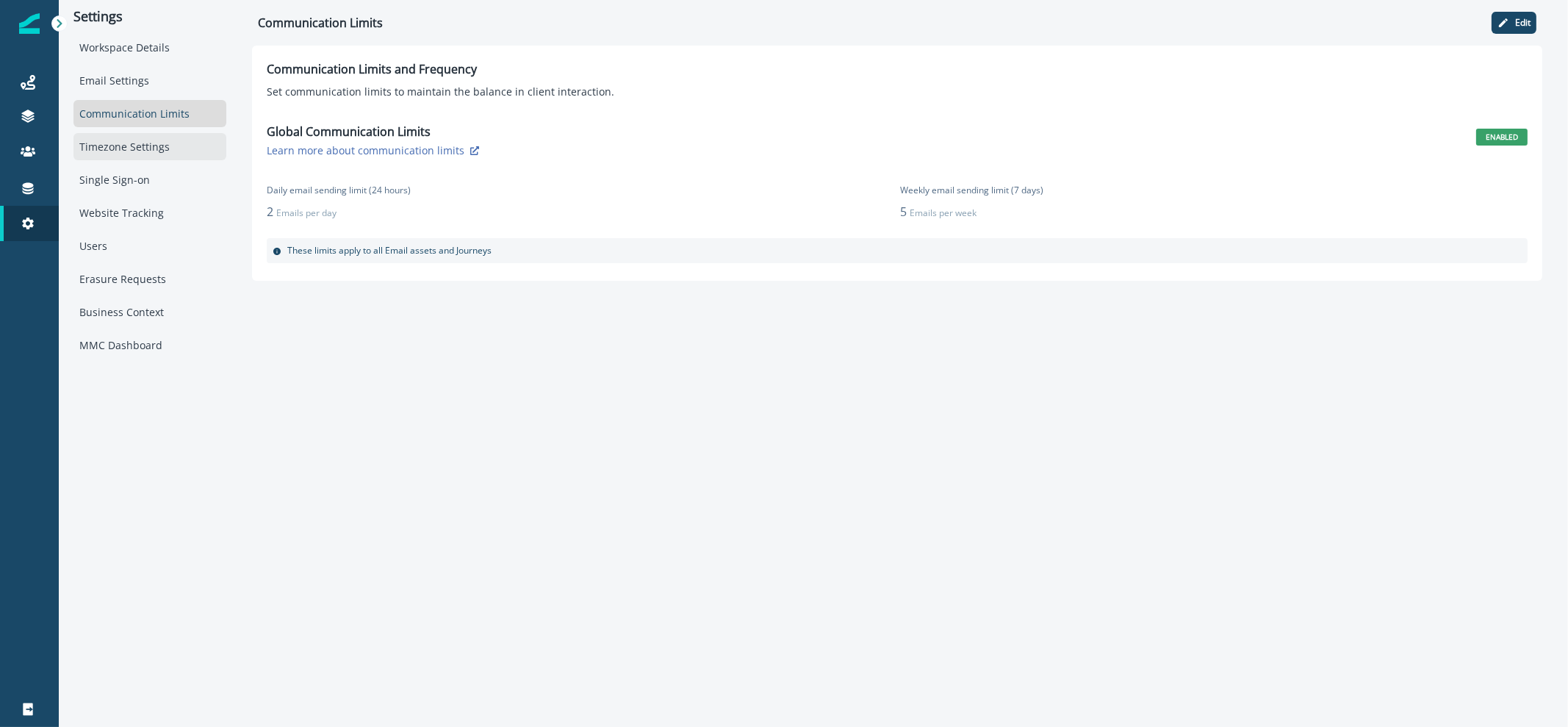
click at [149, 157] on div "Timezone Settings" at bounding box center [149, 146] width 153 height 27
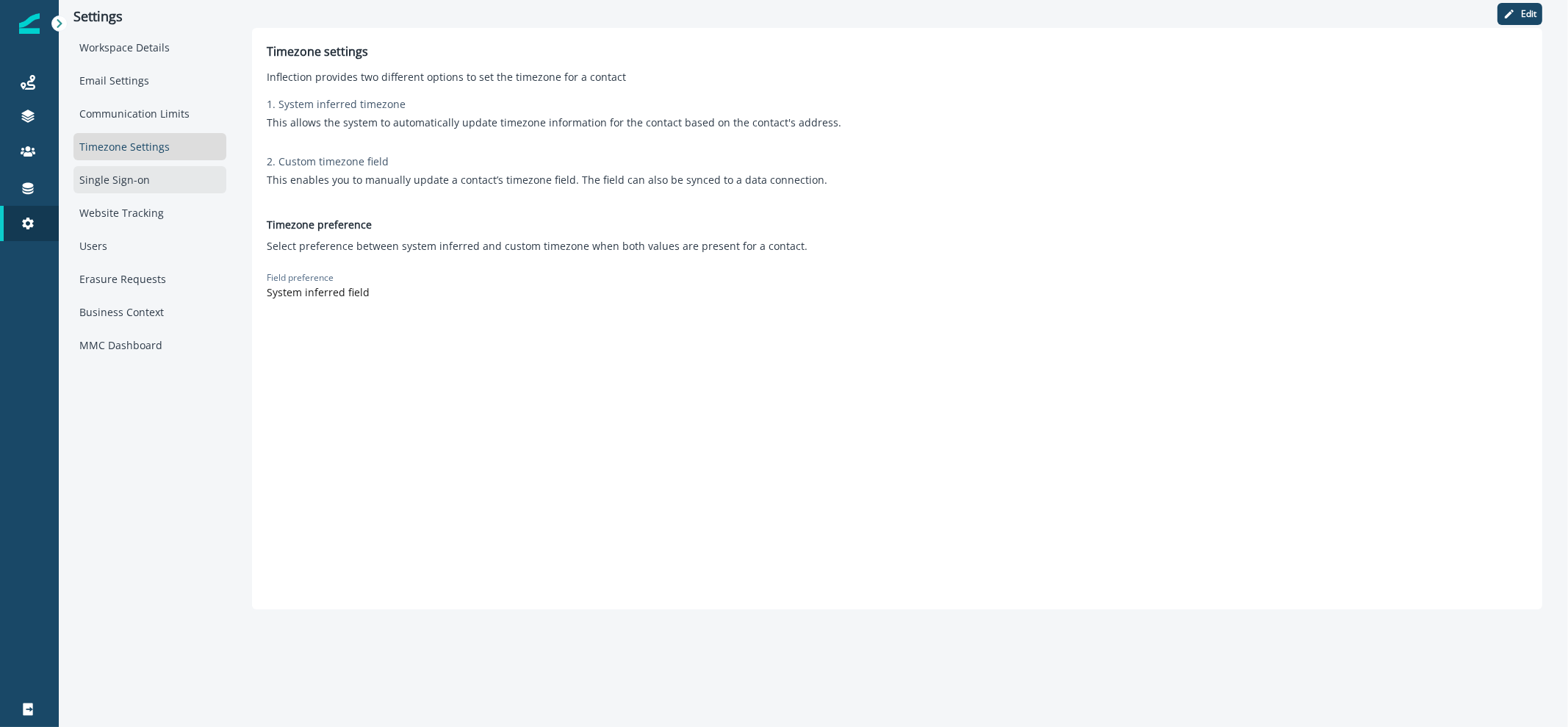
click at [146, 177] on div "Single Sign-on" at bounding box center [149, 179] width 153 height 27
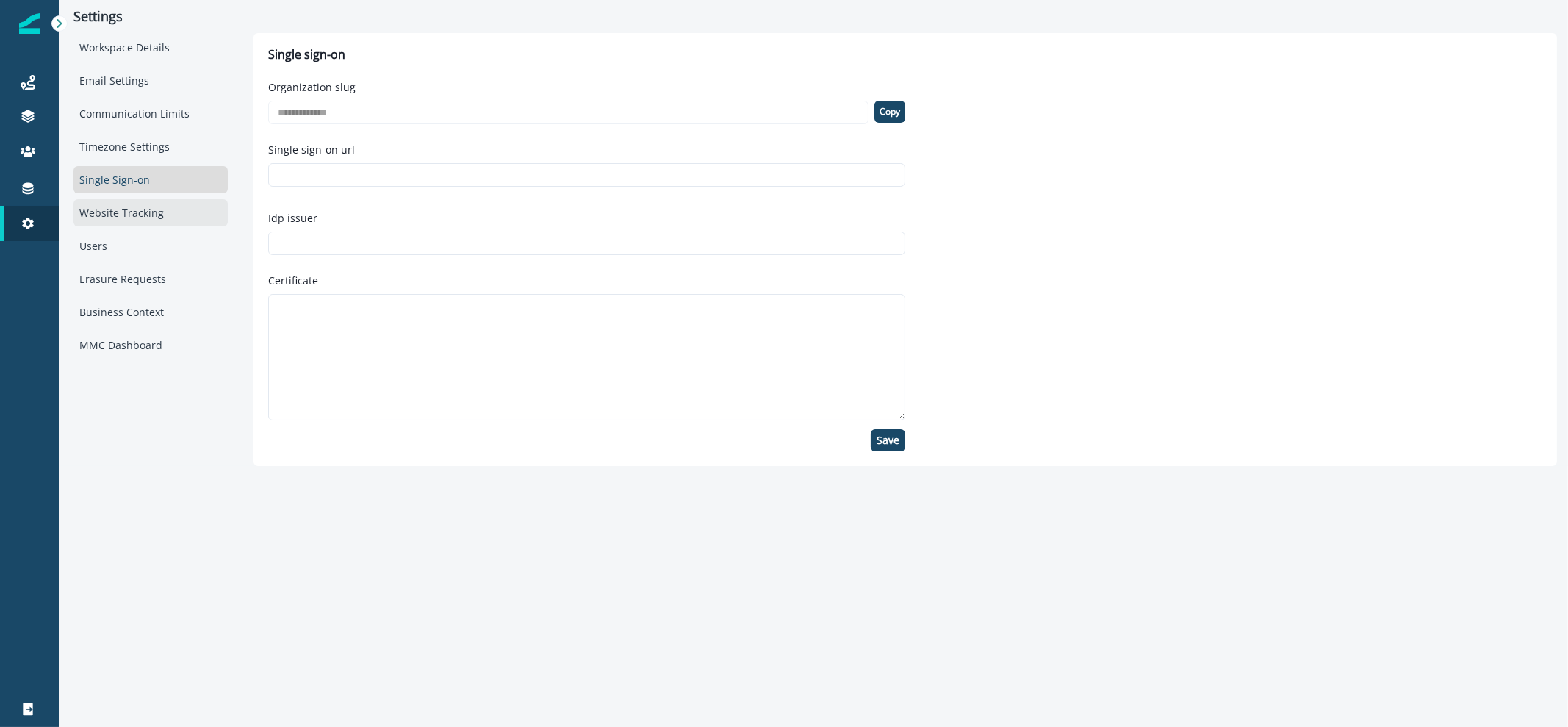
click at [142, 214] on div "Website Tracking" at bounding box center [150, 212] width 154 height 27
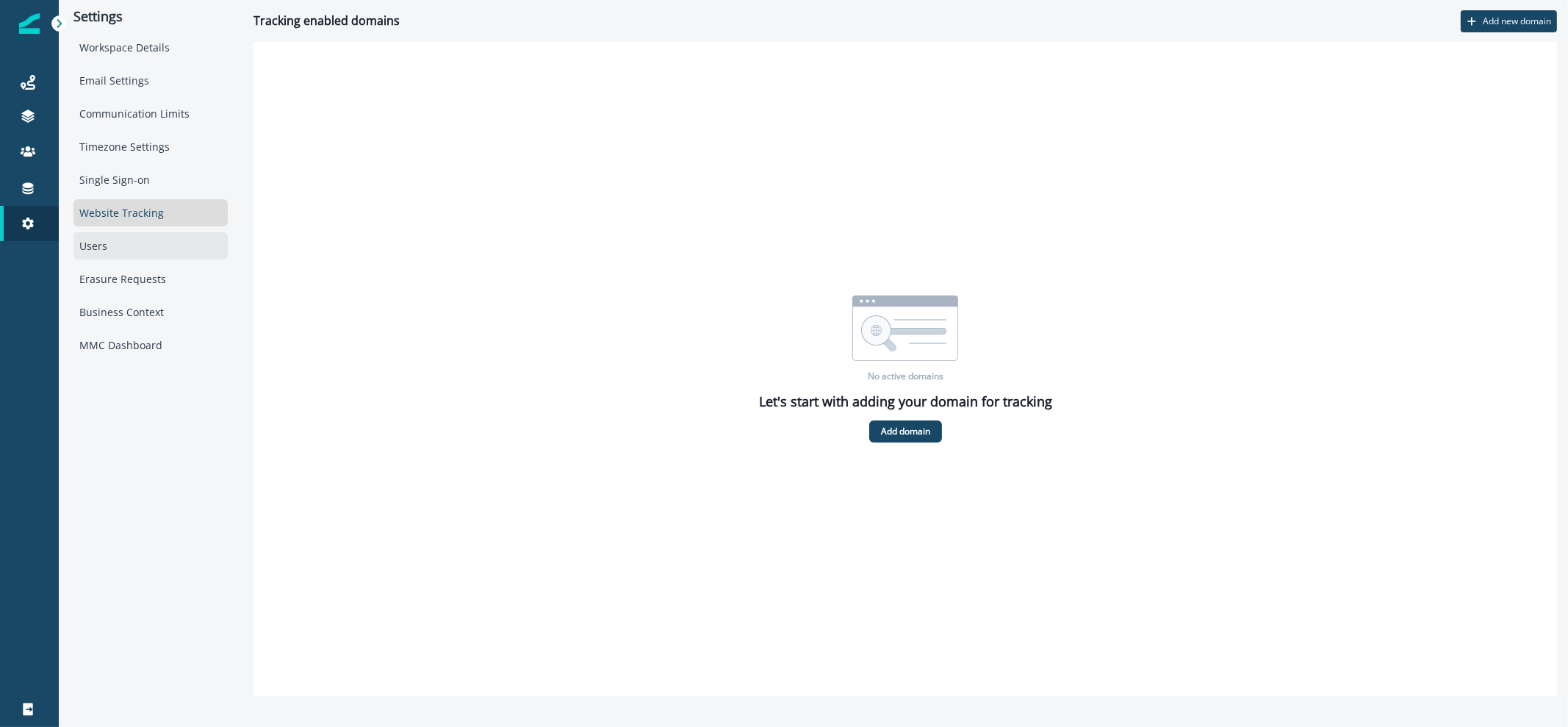
click at [147, 240] on div "Users" at bounding box center [150, 246] width 154 height 27
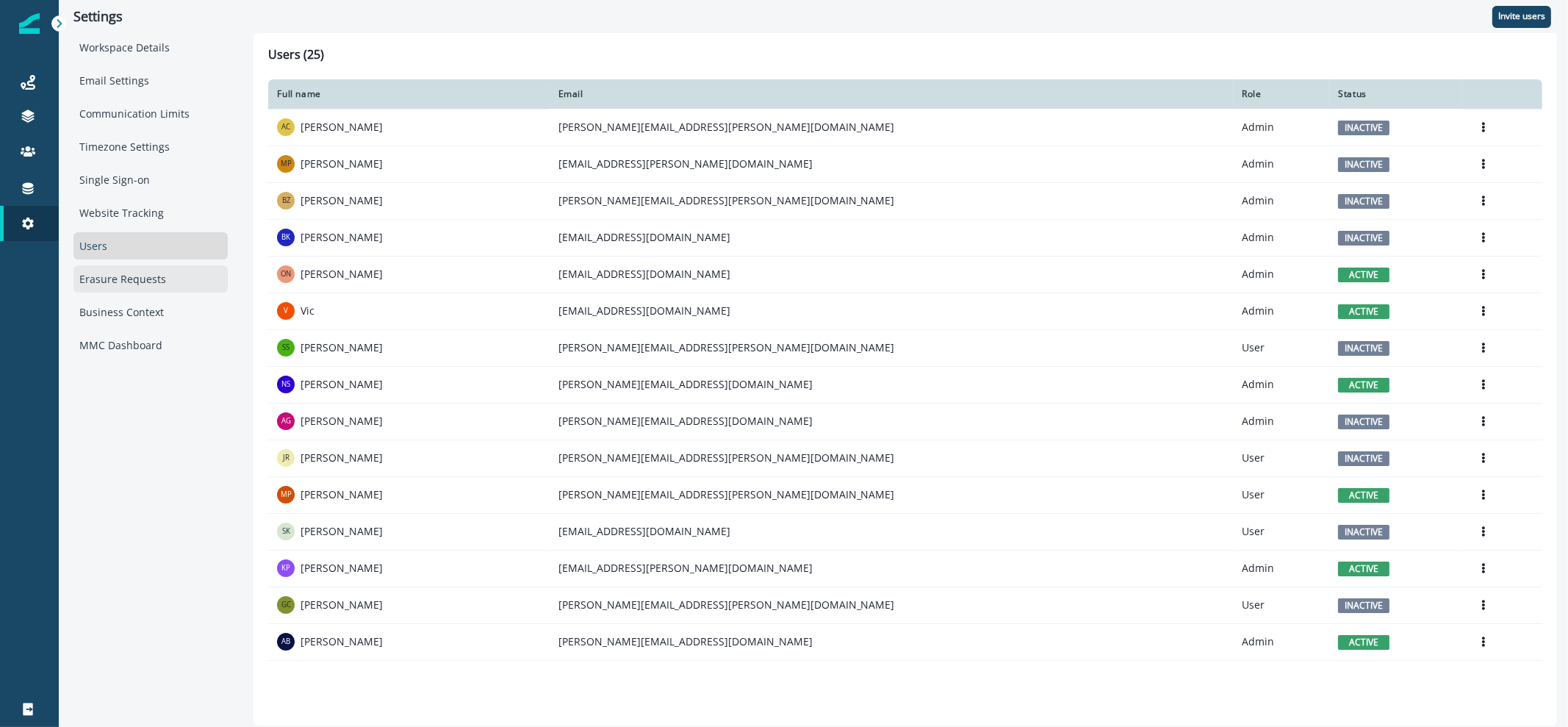
click at [140, 277] on div "Erasure Requests" at bounding box center [150, 278] width 154 height 27
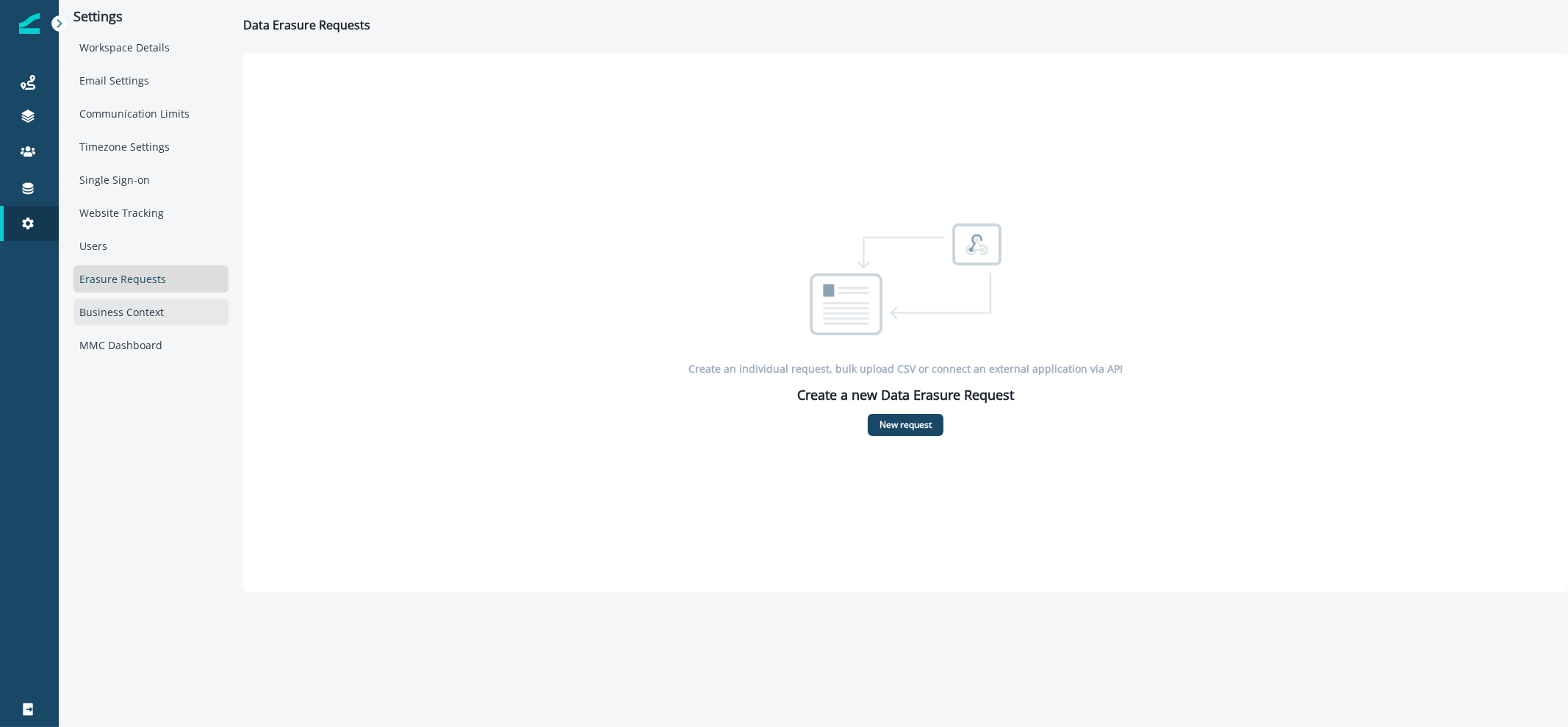
click at [140, 299] on div "Business Context" at bounding box center [150, 311] width 155 height 27
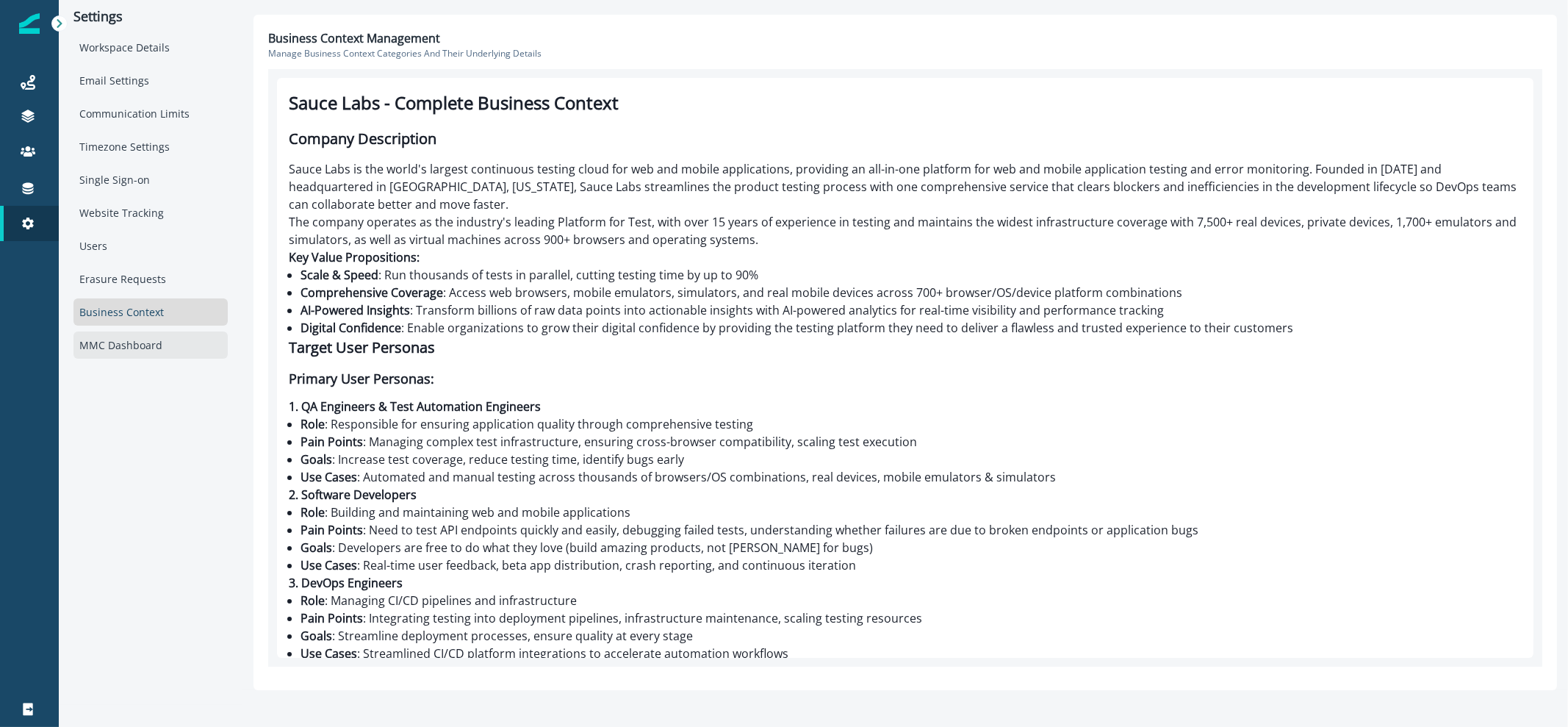
click at [126, 351] on div "MMC Dashboard" at bounding box center [150, 344] width 154 height 27
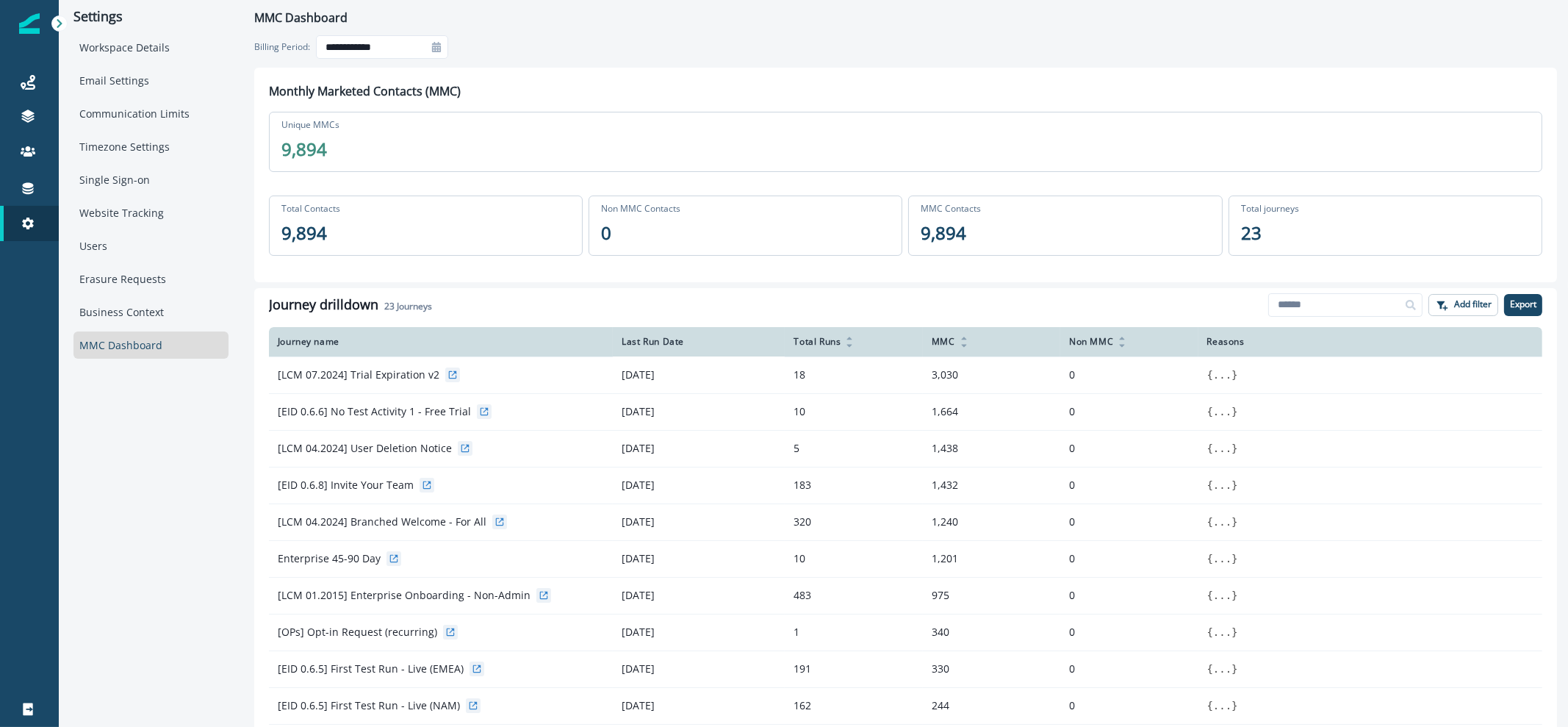
click at [431, 42] on icon at bounding box center [436, 47] width 11 height 11
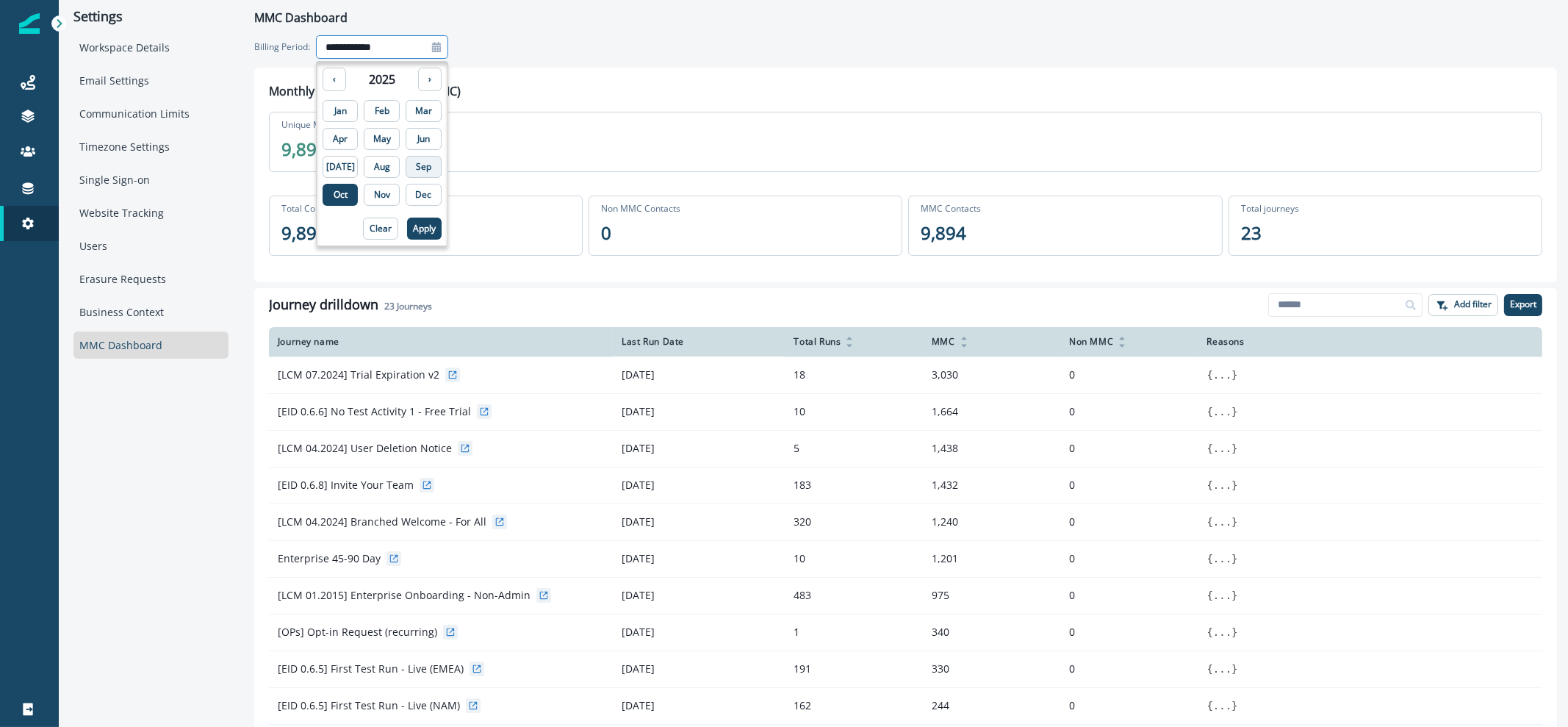
click at [416, 163] on p "Sep" at bounding box center [423, 167] width 16 height 11
type input "**********"
click at [407, 229] on button "Apply" at bounding box center [424, 228] width 34 height 22
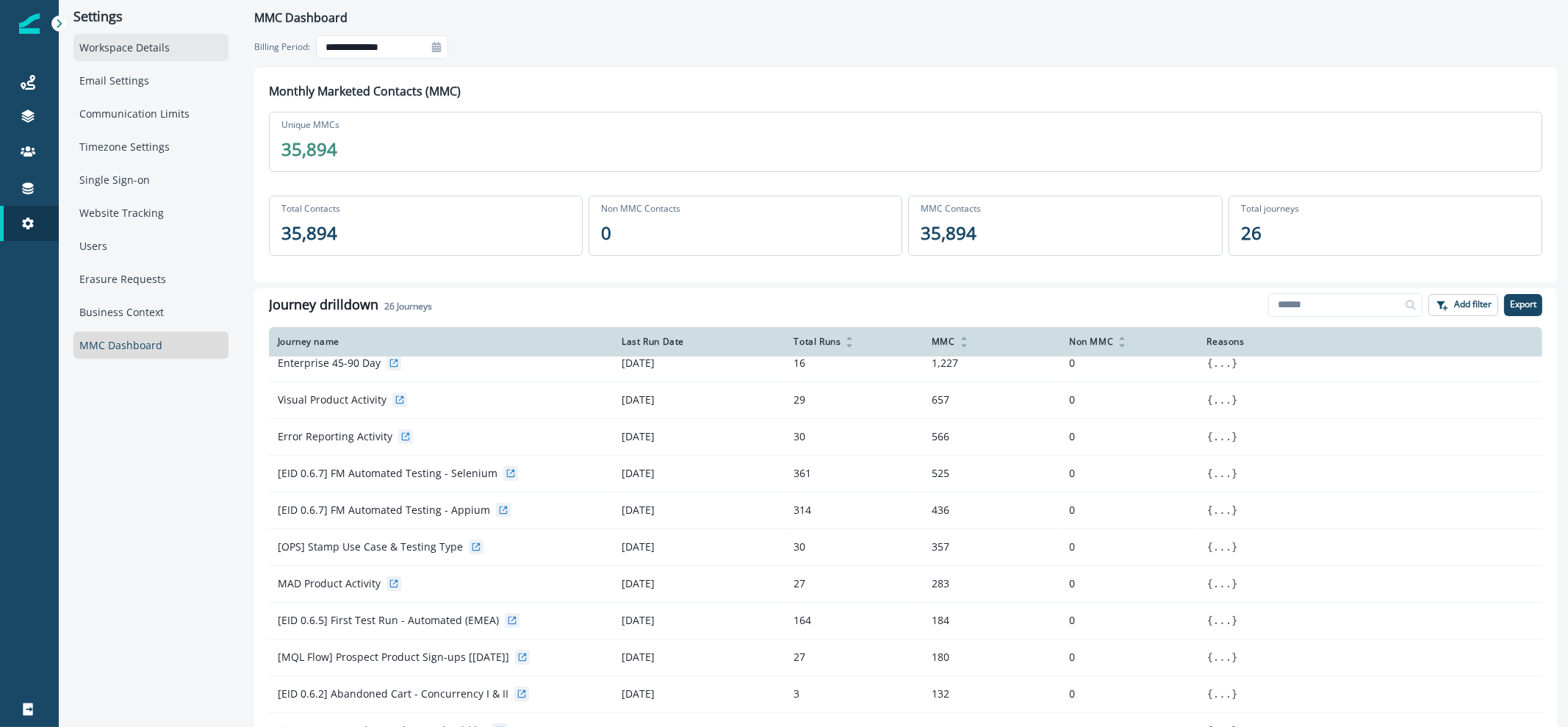
click at [99, 57] on div "Workspace Details" at bounding box center [150, 47] width 155 height 27
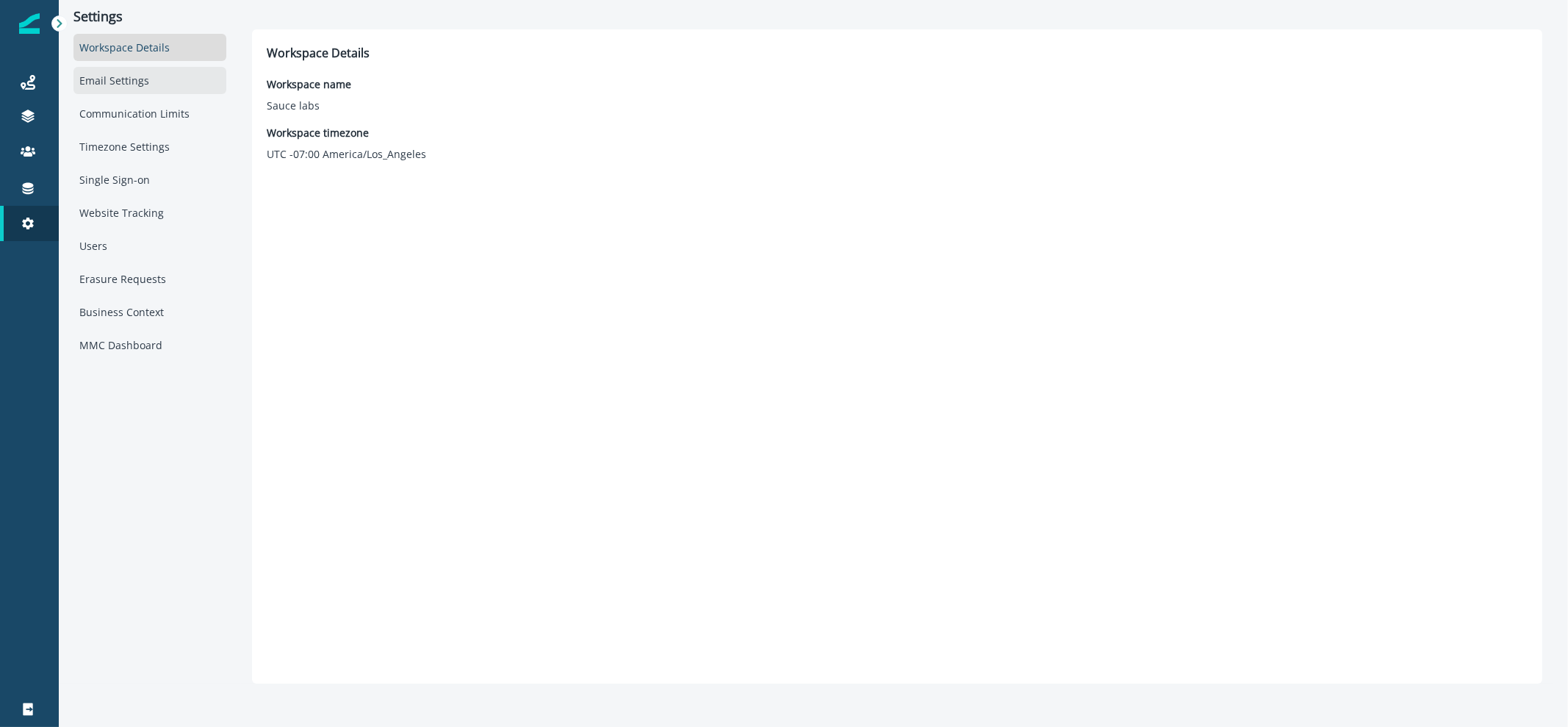
click at [80, 85] on div "Email Settings" at bounding box center [149, 80] width 153 height 27
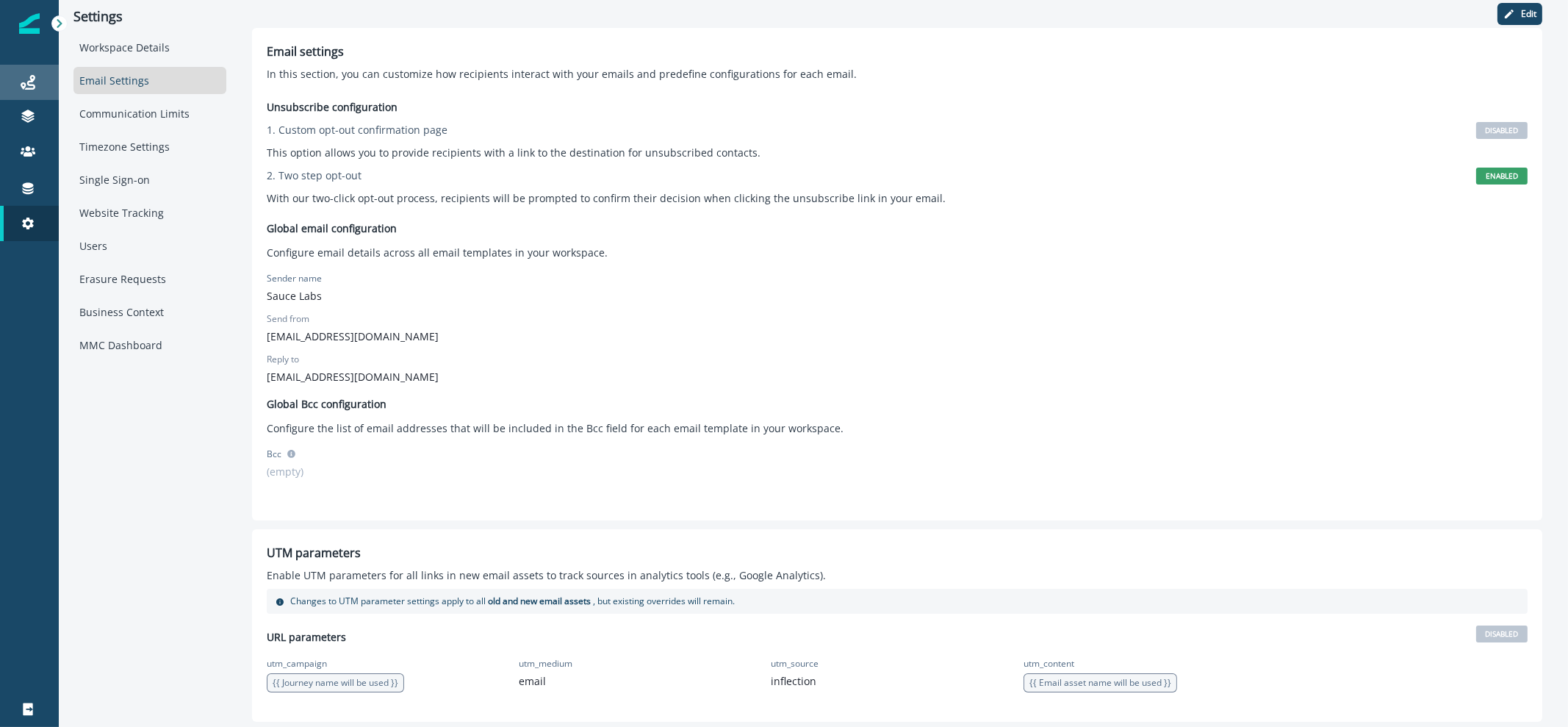
click at [42, 84] on div "Journeys" at bounding box center [29, 81] width 47 height 17
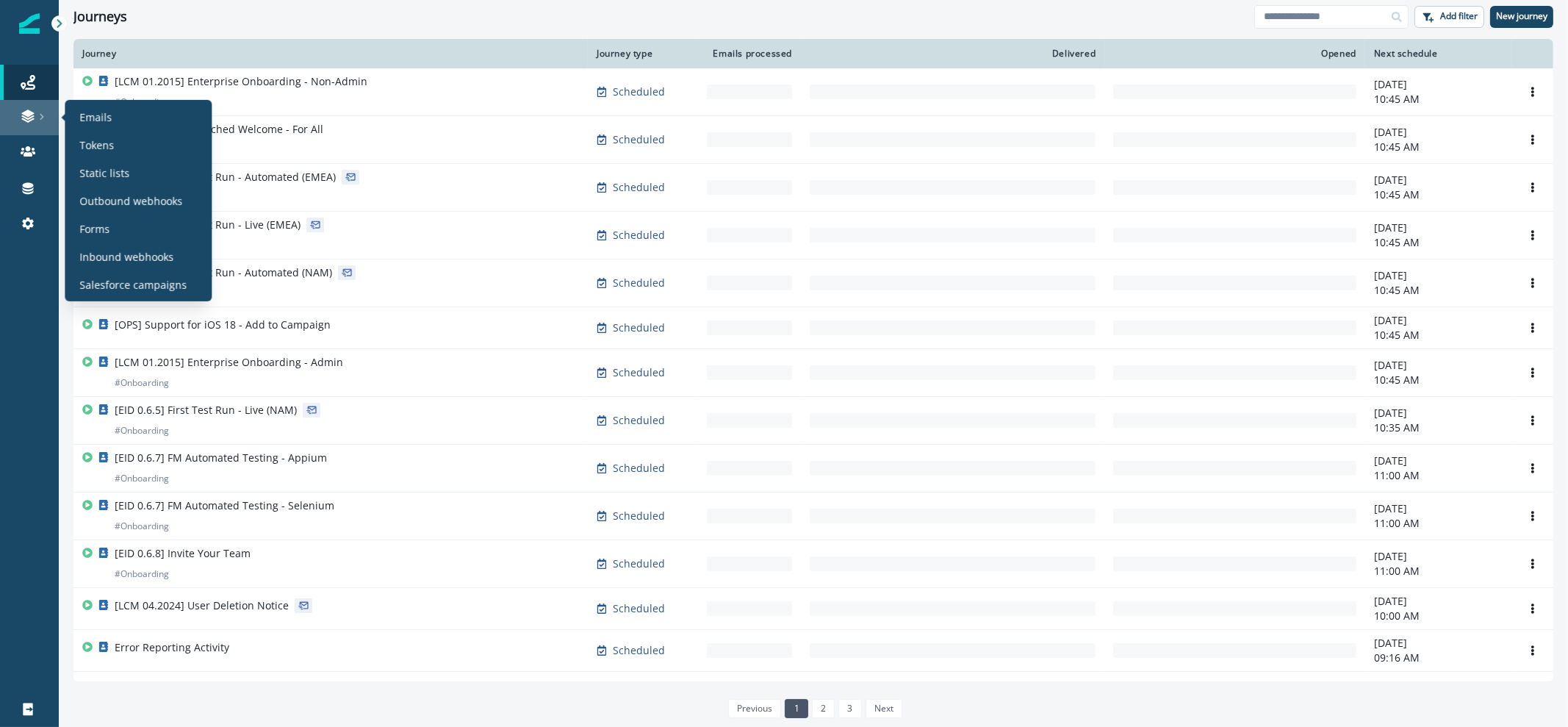
click at [30, 129] on link at bounding box center [30, 117] width 59 height 35
